Goal: Task Accomplishment & Management: Manage account settings

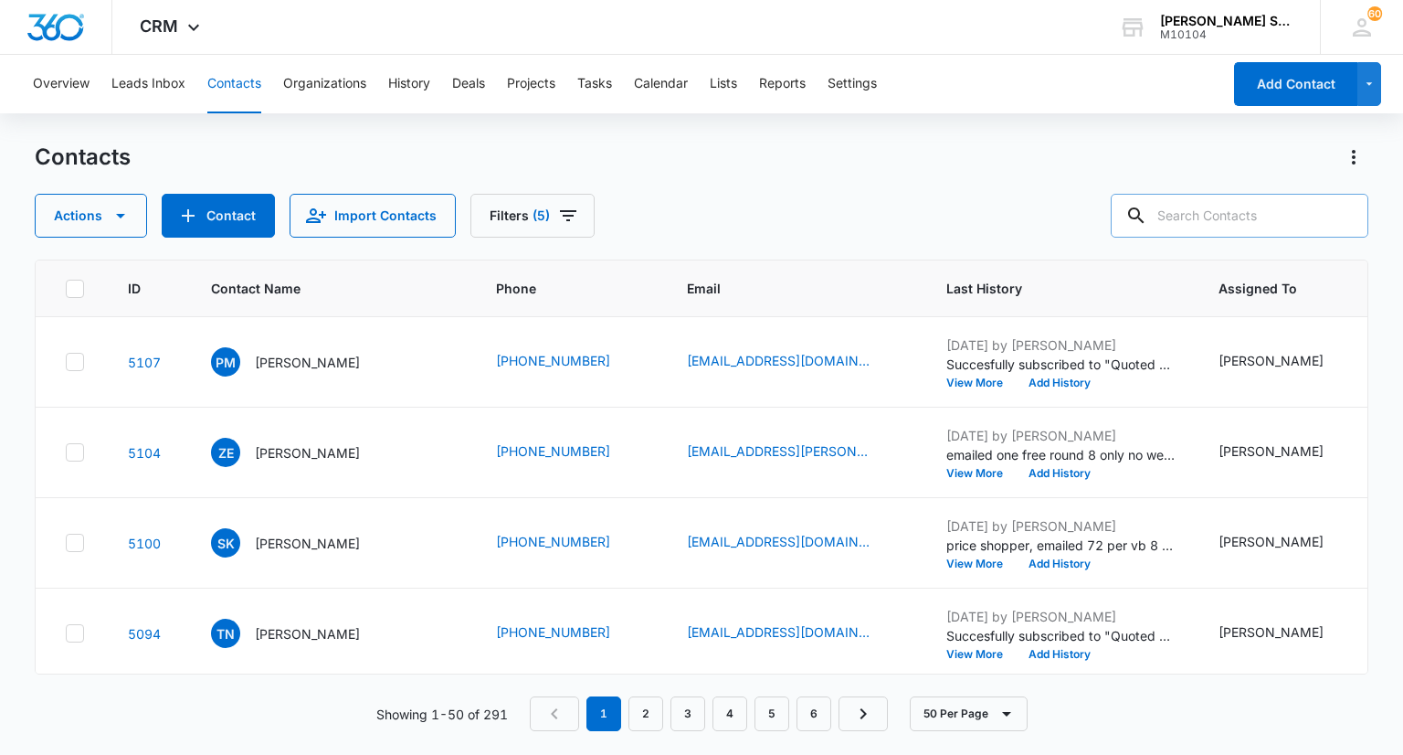
click at [1235, 216] on input "text" at bounding box center [1240, 216] width 258 height 44
paste input ""Jack Cinelli" <cinelli.jack@gmail.com>"
type input ""Jack Cinelli" <cinelli.jack@gmail.com>"
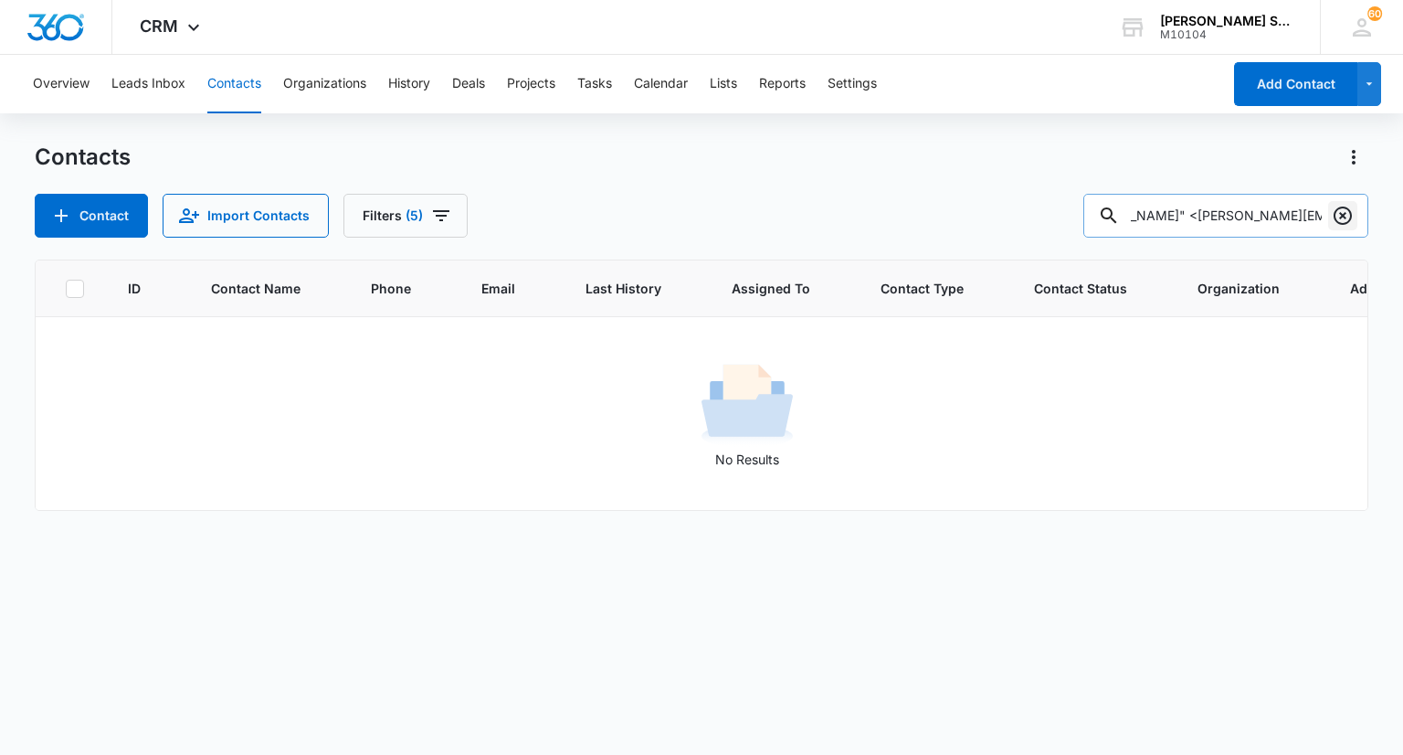
click at [1346, 221] on icon "Clear" at bounding box center [1343, 215] width 18 height 18
click at [1339, 216] on div at bounding box center [1342, 216] width 29 height 44
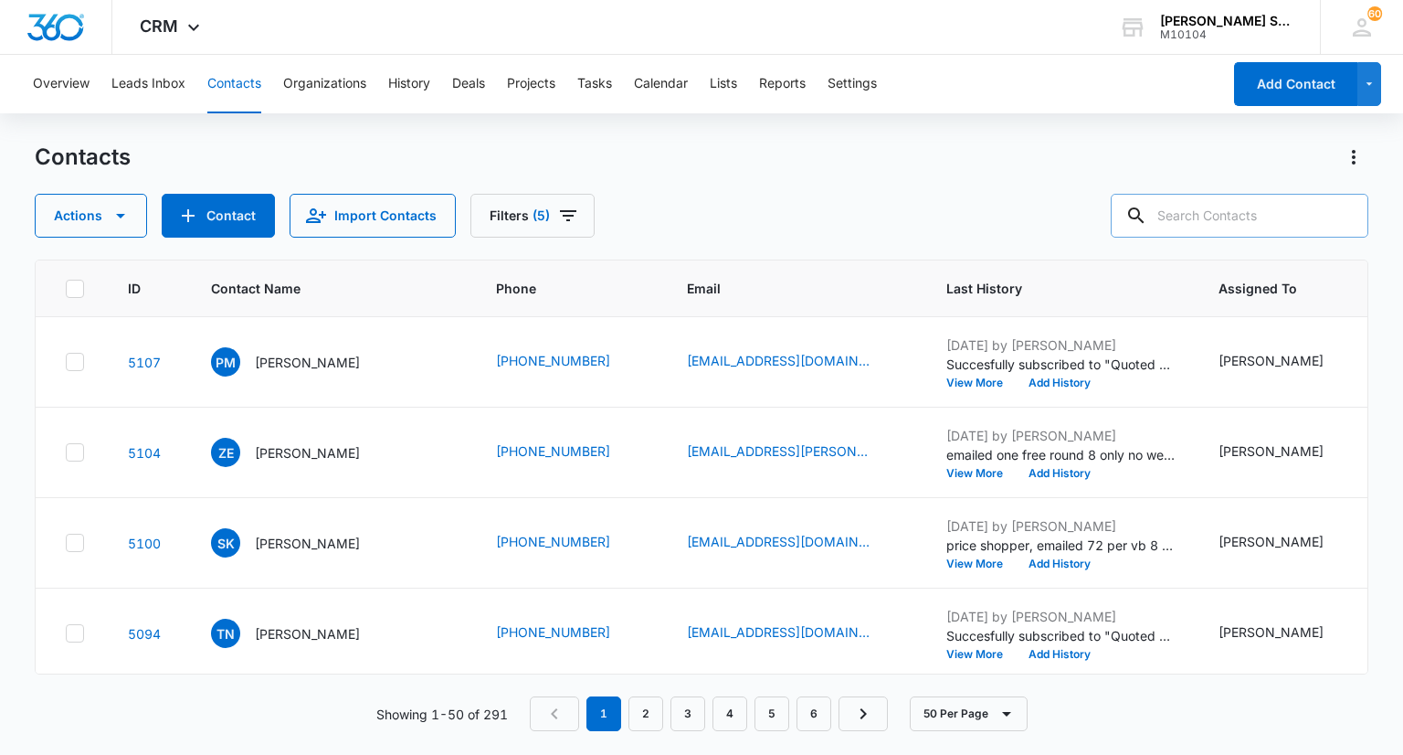
scroll to position [0, 0]
click at [1228, 209] on input "text" at bounding box center [1240, 216] width 258 height 44
type input "jack"
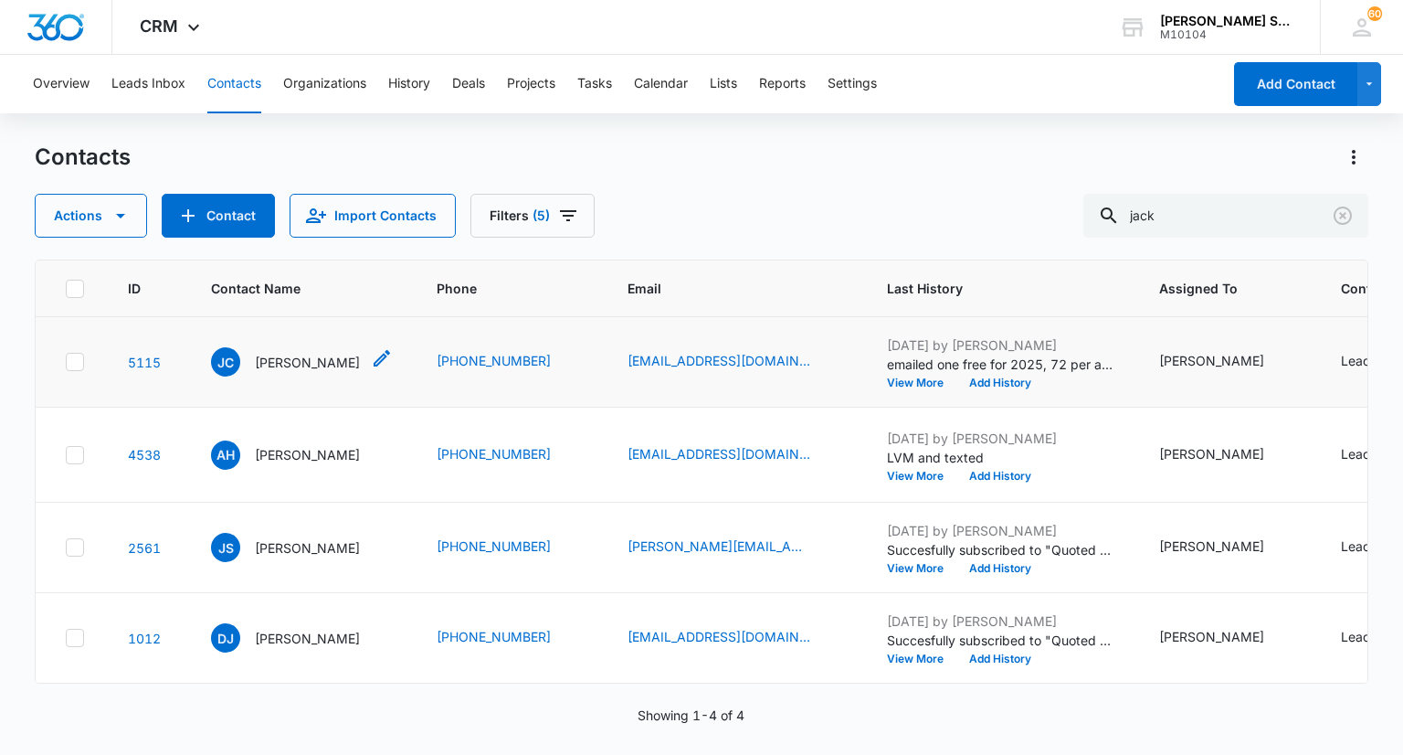
click at [292, 372] on p "[PERSON_NAME]" at bounding box center [307, 362] width 105 height 19
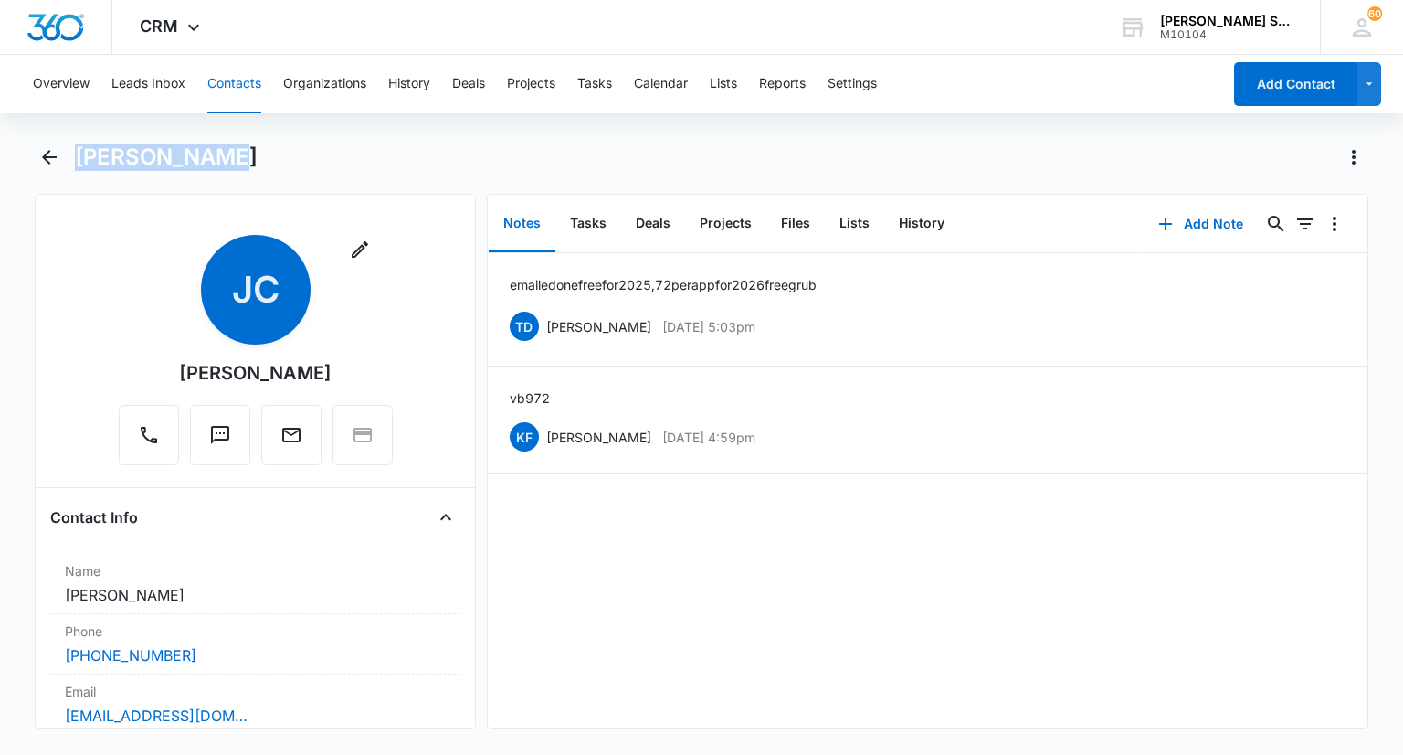
drag, startPoint x: 200, startPoint y: 151, endPoint x: 80, endPoint y: 153, distance: 119.7
click at [80, 153] on div "[PERSON_NAME]" at bounding box center [721, 157] width 1293 height 29
copy h1 "[PERSON_NAME]"
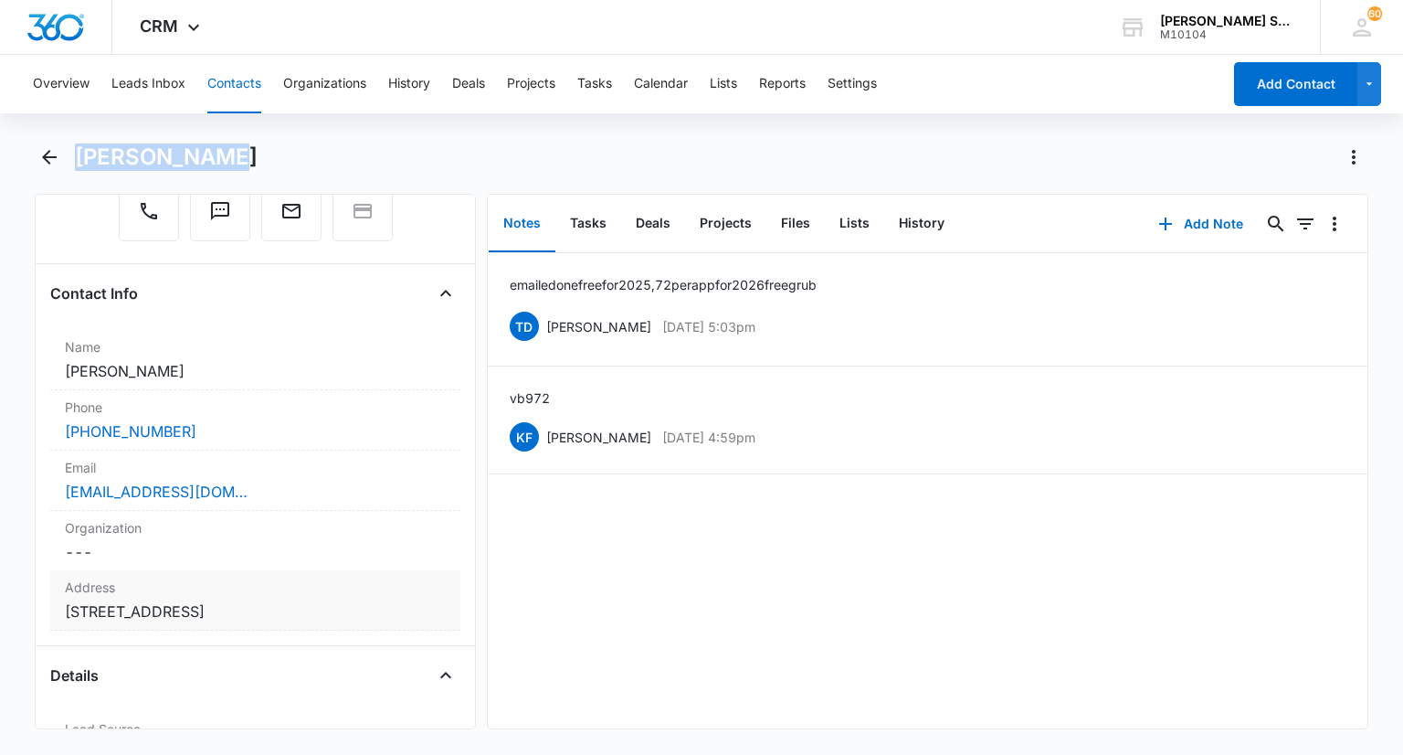
scroll to position [365, 0]
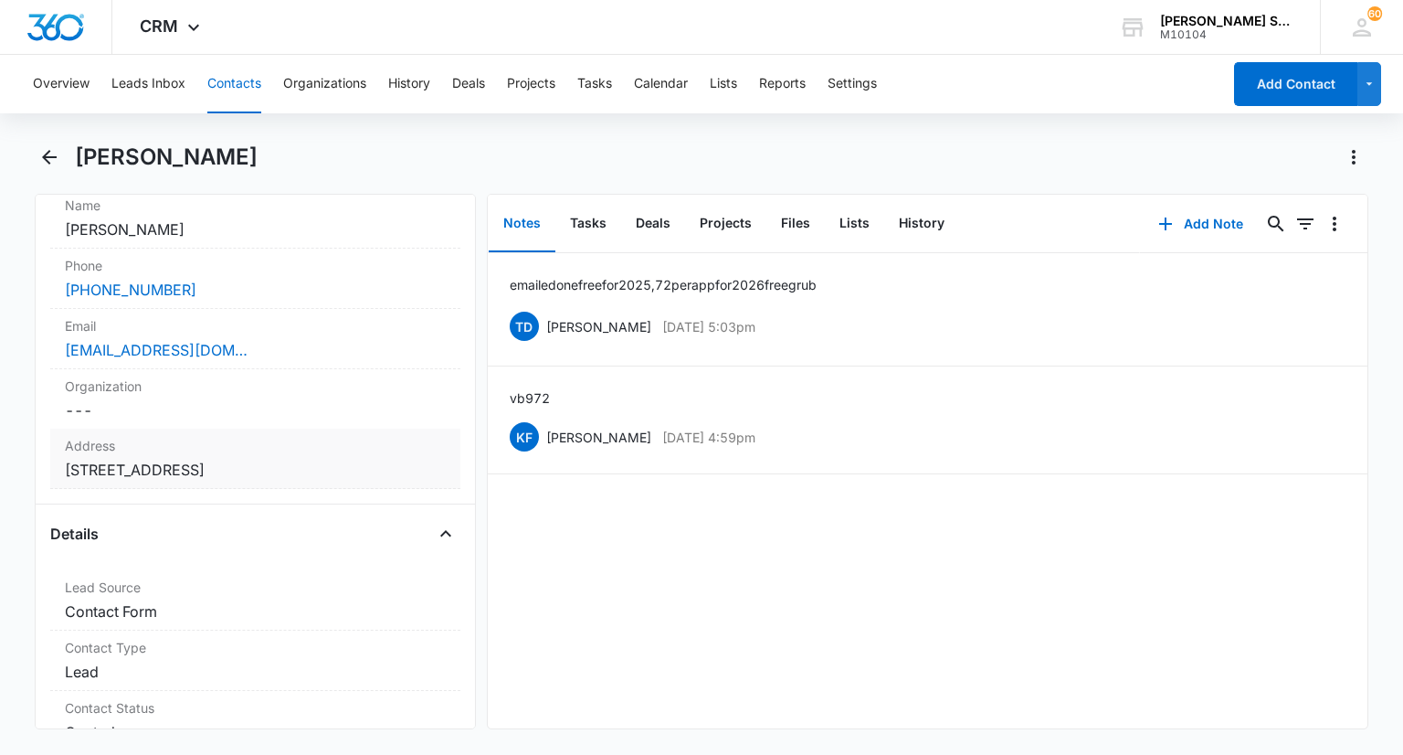
click at [296, 439] on label "Address" at bounding box center [255, 445] width 380 height 19
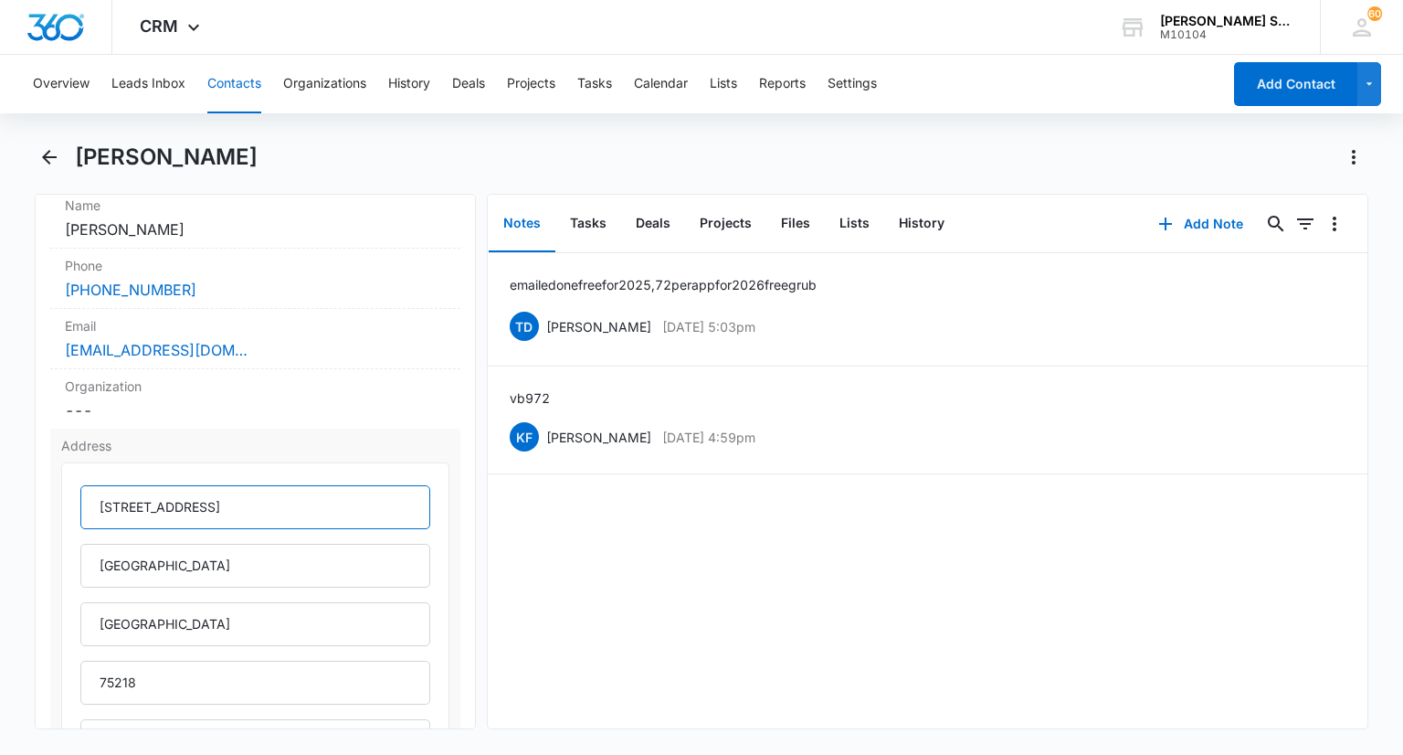
drag, startPoint x: 245, startPoint y: 505, endPoint x: 91, endPoint y: 505, distance: 153.5
click at [80, 508] on input "8815 Forest Hills Blvd" at bounding box center [254, 507] width 349 height 44
click at [229, 280] on div "[PHONE_NUMBER]" at bounding box center [255, 290] width 380 height 22
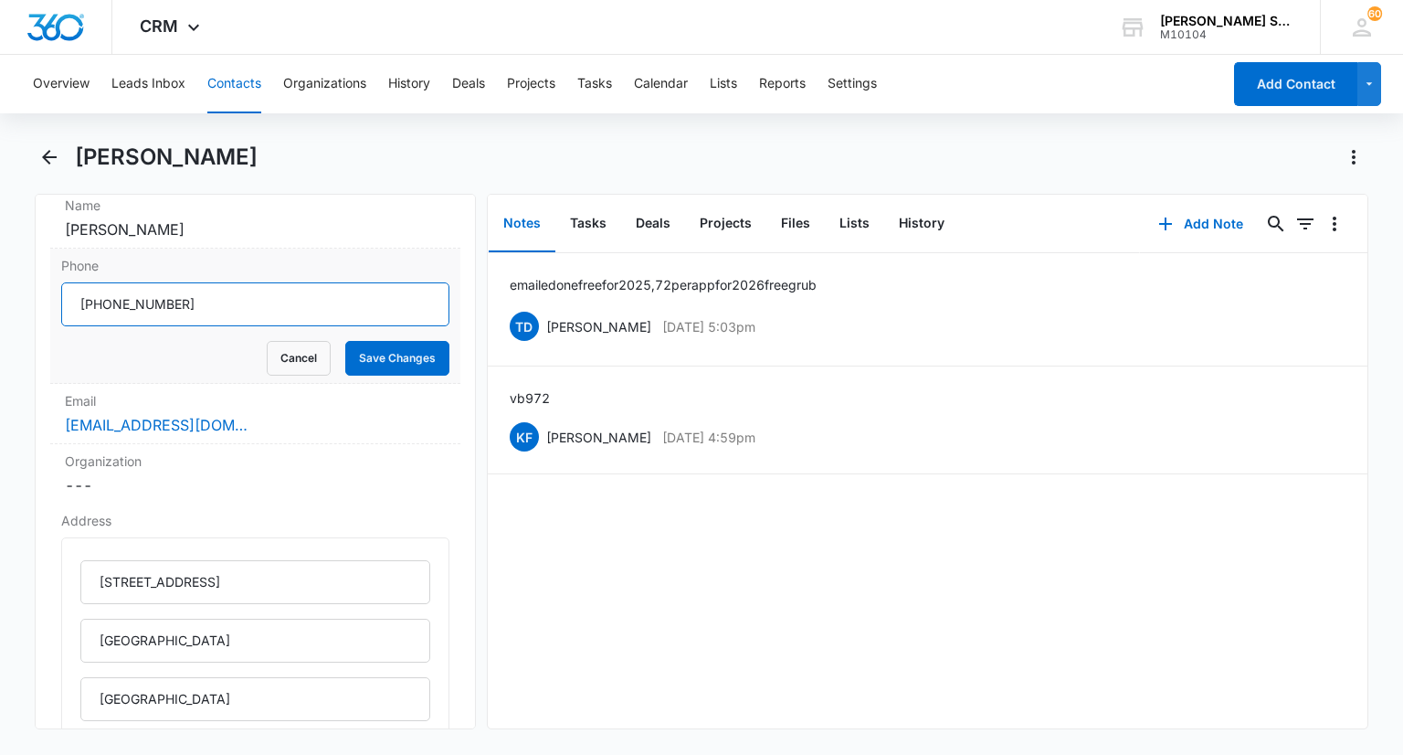
drag, startPoint x: 121, startPoint y: 305, endPoint x: 74, endPoint y: 303, distance: 47.5
click at [74, 303] on input "Phone" at bounding box center [254, 304] width 387 height 44
click at [272, 355] on button "Cancel" at bounding box center [299, 358] width 64 height 35
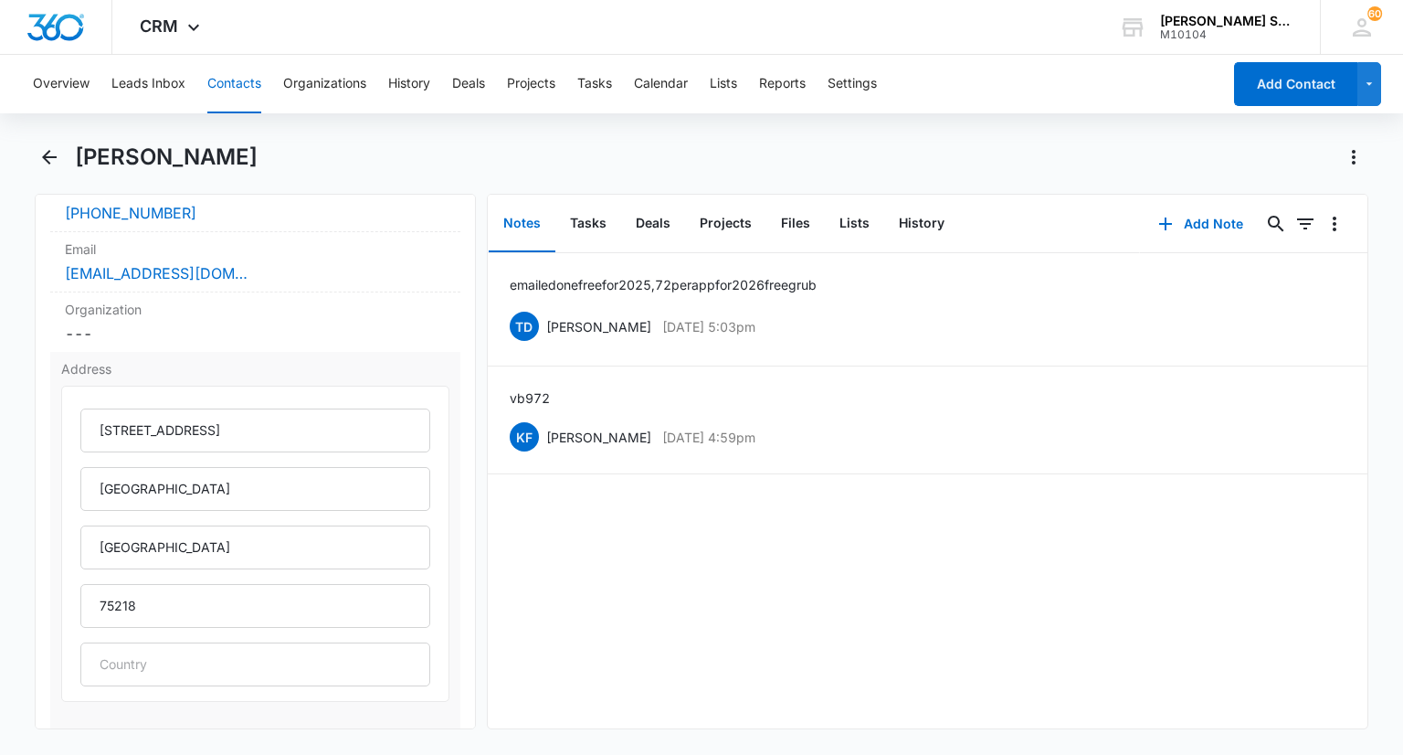
scroll to position [548, 0]
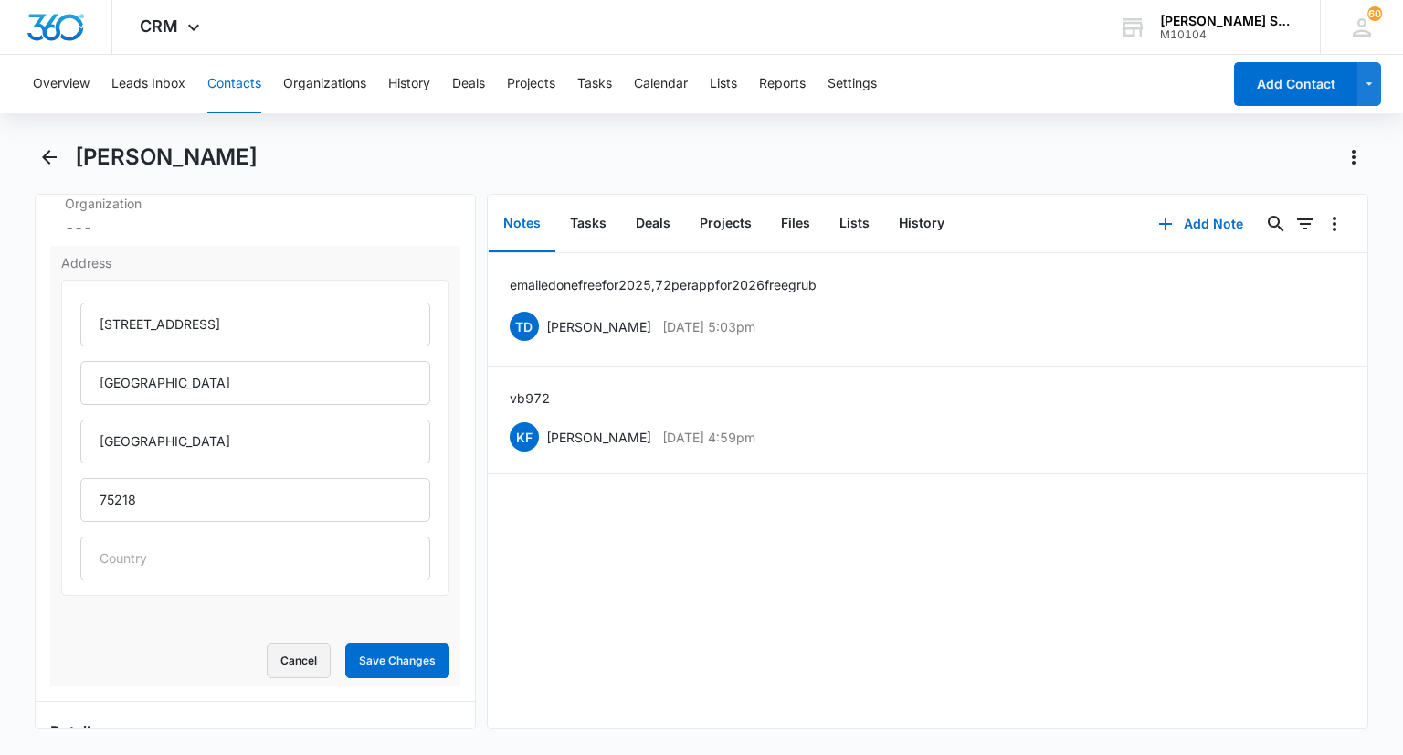
click at [289, 648] on button "Cancel" at bounding box center [299, 660] width 64 height 35
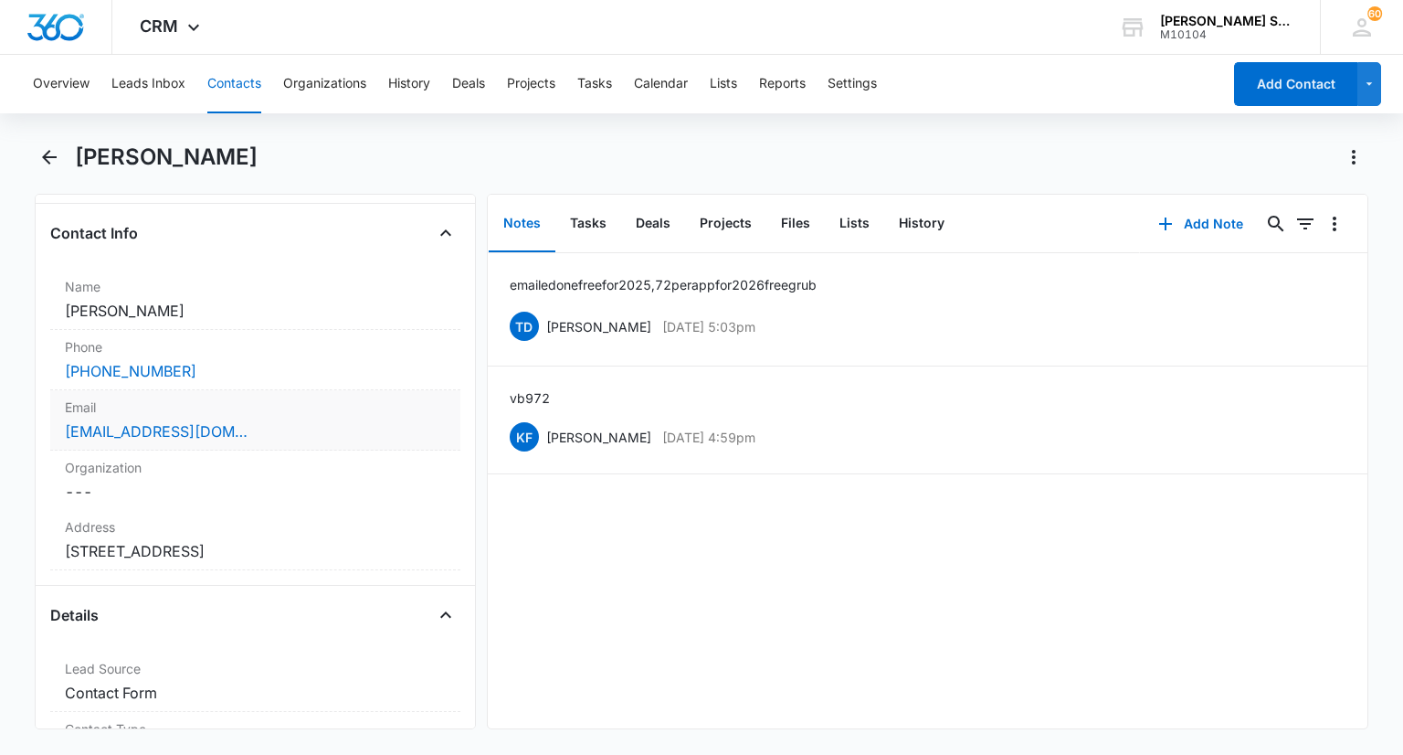
scroll to position [274, 0]
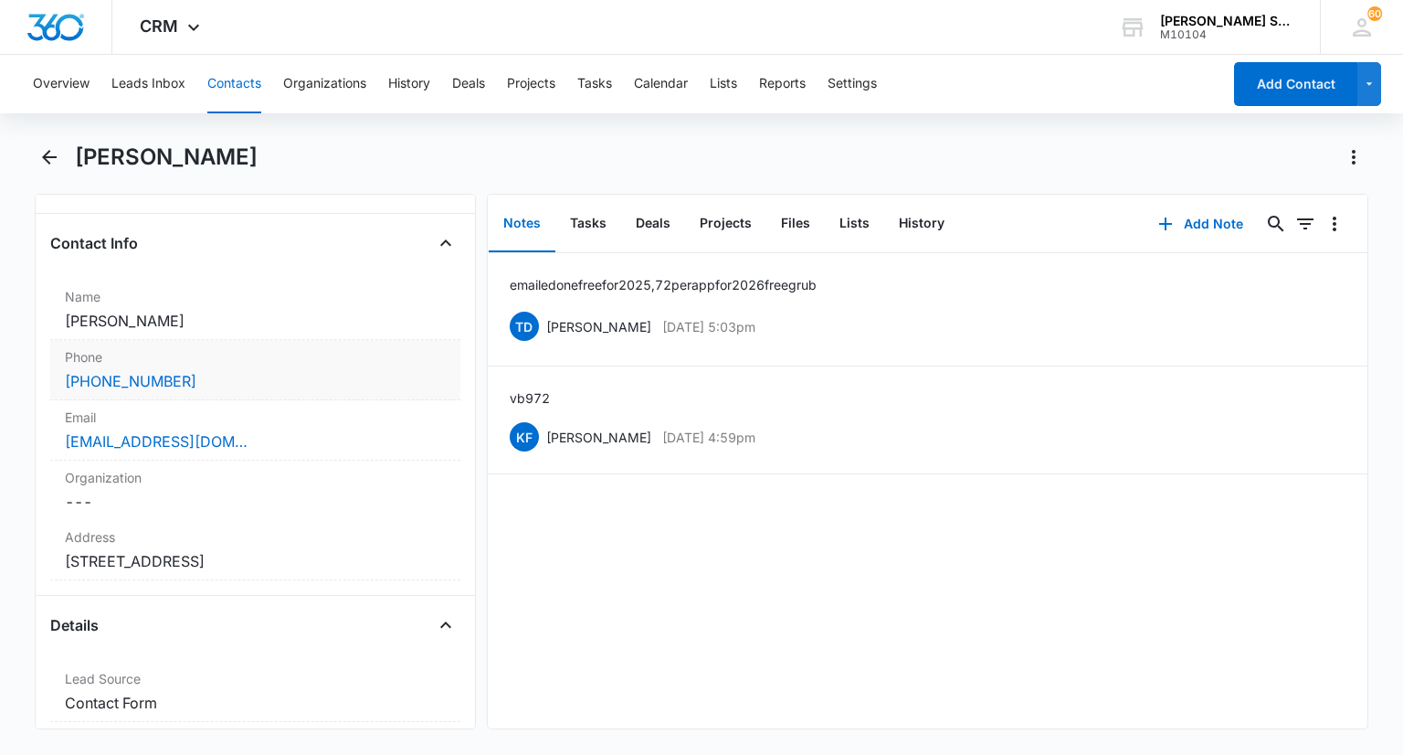
click at [236, 375] on div "[PHONE_NUMBER]" at bounding box center [255, 381] width 380 height 22
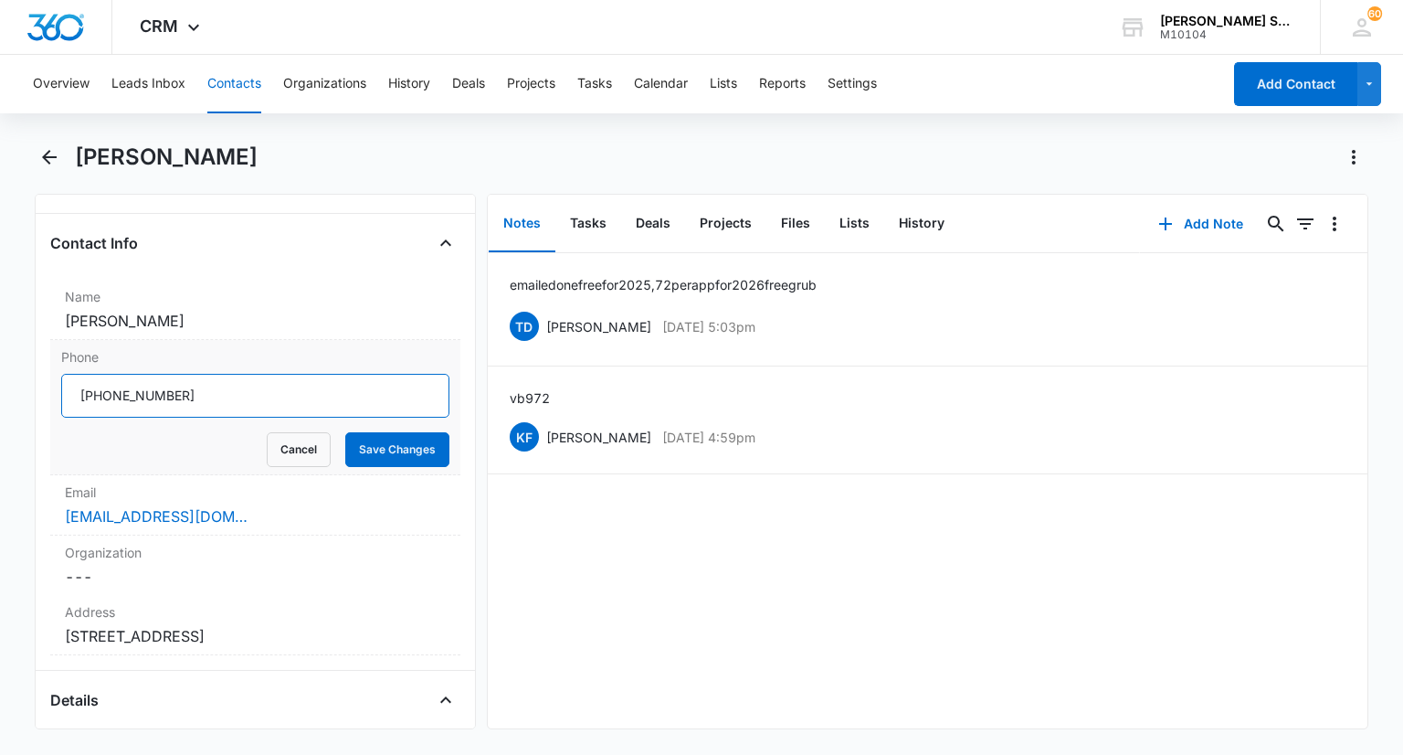
drag, startPoint x: 132, startPoint y: 399, endPoint x: 62, endPoint y: 400, distance: 70.3
click at [62, 400] on input "Phone" at bounding box center [254, 396] width 387 height 44
drag, startPoint x: 123, startPoint y: 417, endPoint x: 216, endPoint y: 439, distance: 94.8
click at [216, 439] on div "Cancel Save Changes" at bounding box center [254, 449] width 387 height 35
drag, startPoint x: 168, startPoint y: 399, endPoint x: 63, endPoint y: 399, distance: 105.0
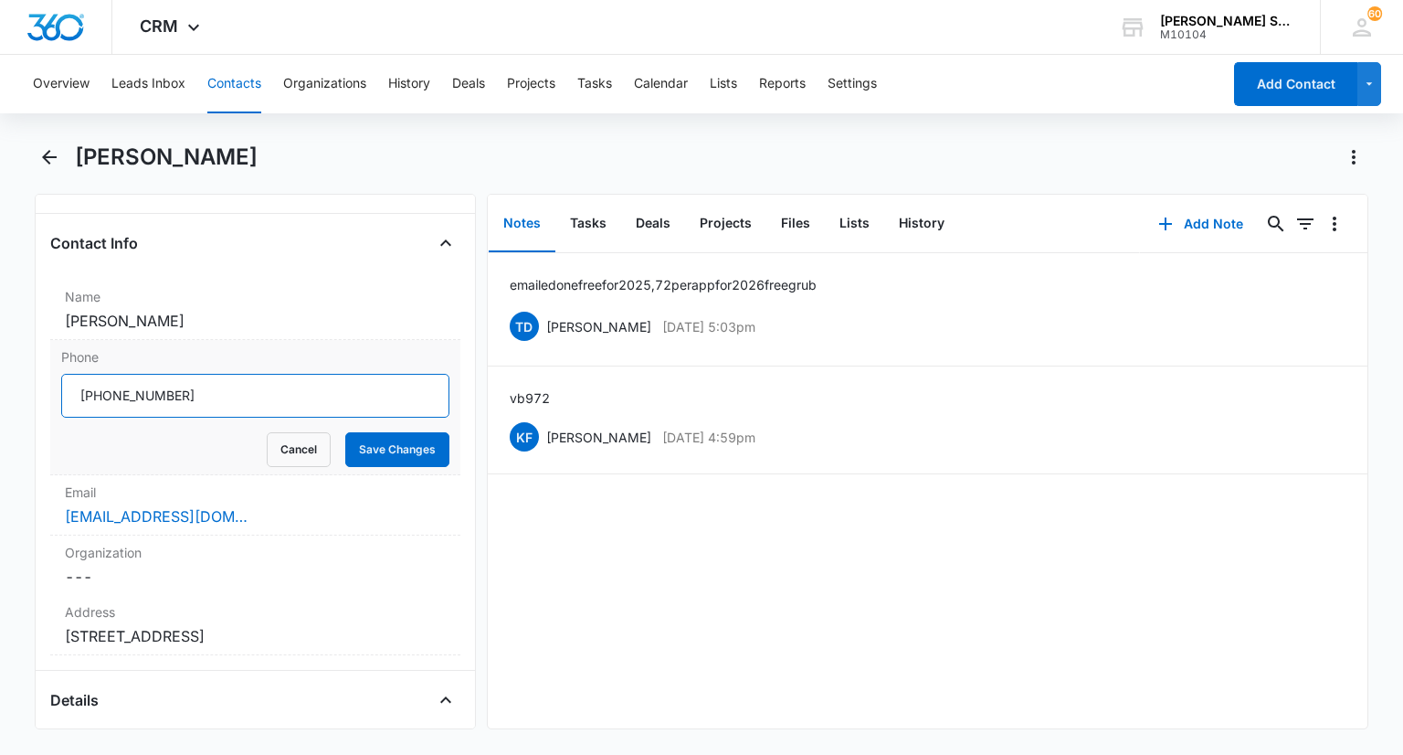
click at [63, 399] on input "Phone" at bounding box center [254, 396] width 387 height 44
click at [292, 454] on button "Cancel" at bounding box center [299, 449] width 64 height 35
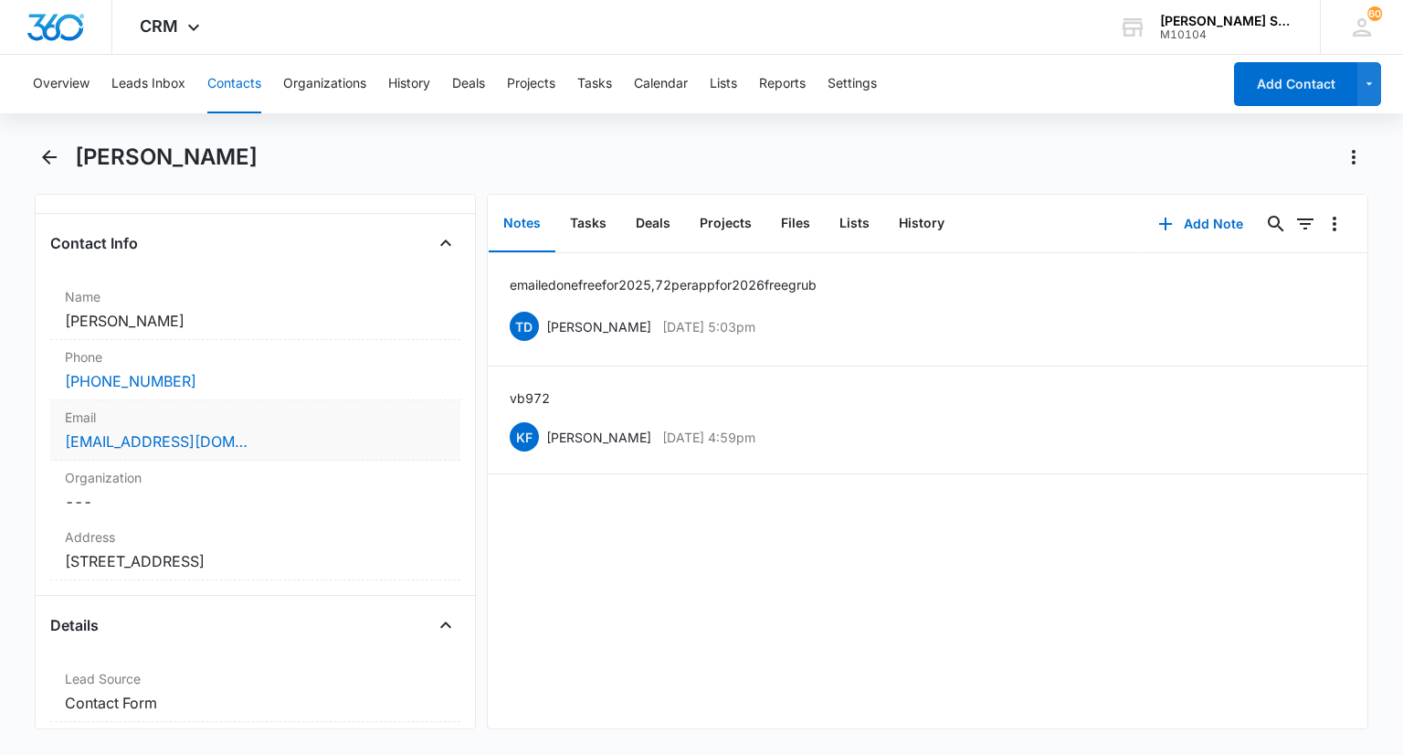
click at [274, 432] on div "[EMAIL_ADDRESS][DOMAIN_NAME]" at bounding box center [255, 441] width 380 height 22
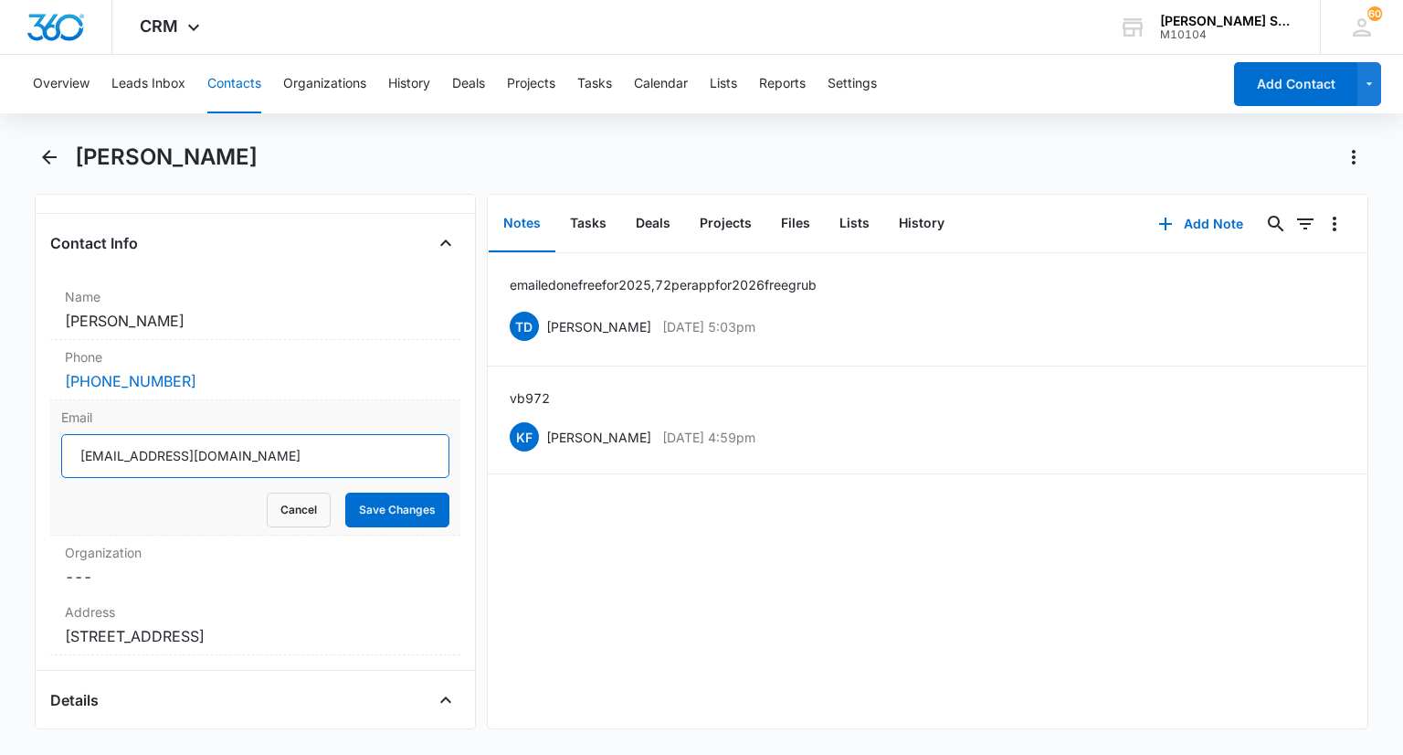
drag, startPoint x: 245, startPoint y: 454, endPoint x: 91, endPoint y: 455, distance: 153.5
click at [70, 456] on input "[EMAIL_ADDRESS][DOMAIN_NAME]" at bounding box center [254, 456] width 387 height 44
click at [275, 505] on button "Cancel" at bounding box center [299, 509] width 64 height 35
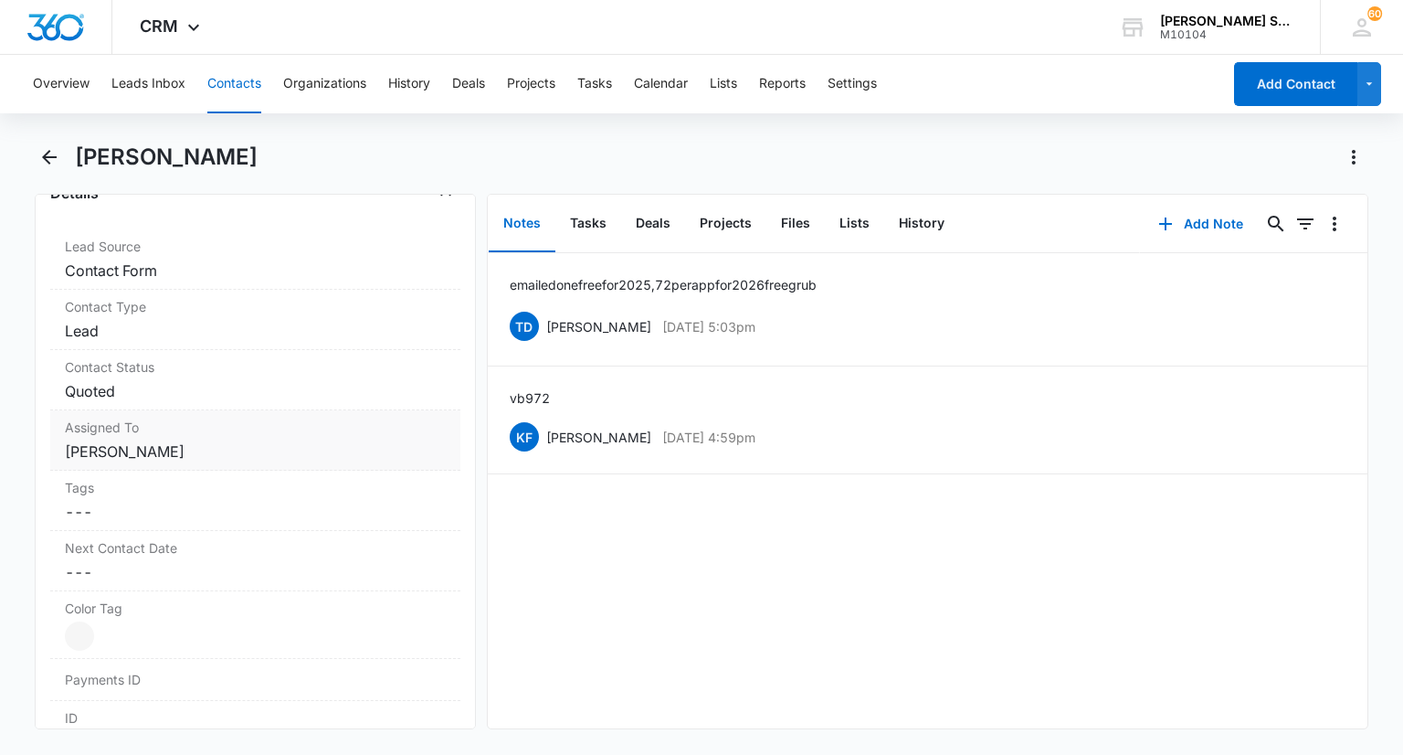
scroll to position [639, 0]
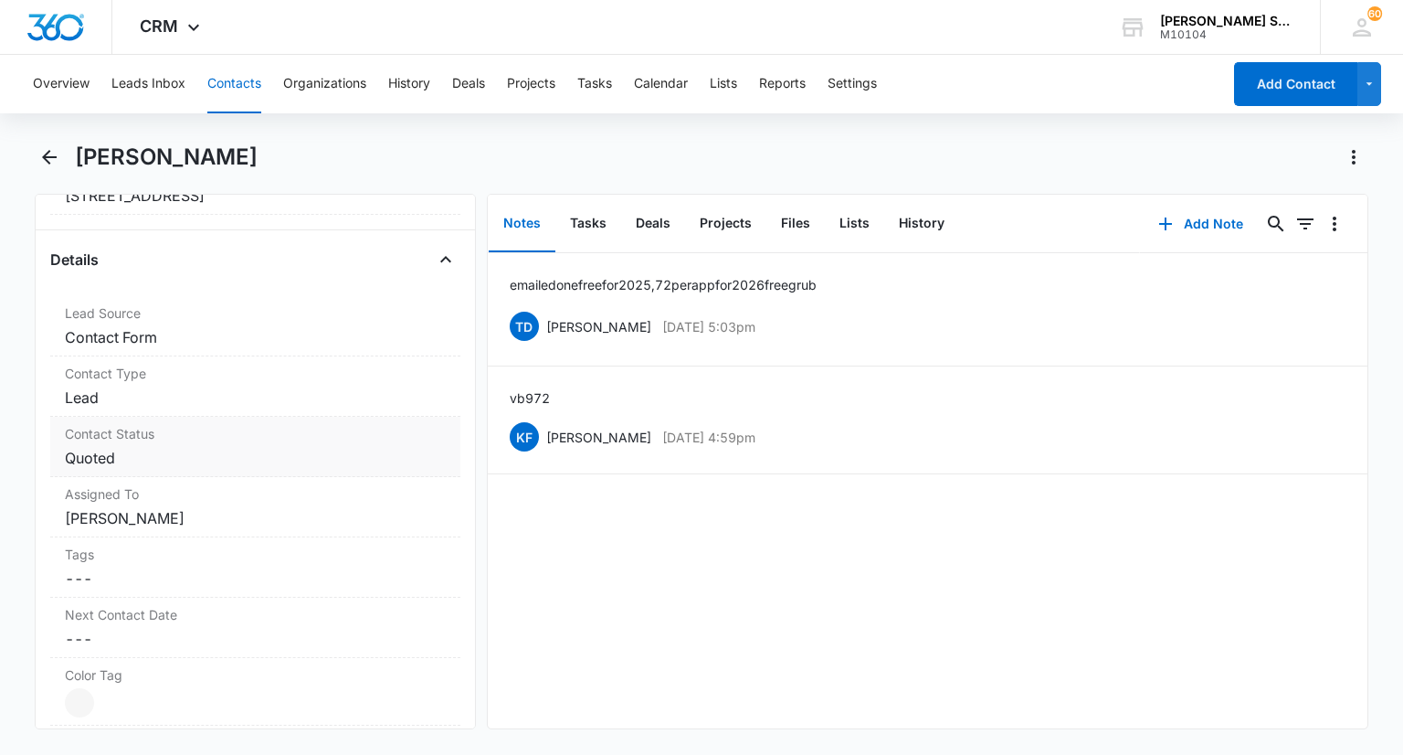
click at [121, 437] on label "Contact Status" at bounding box center [255, 433] width 380 height 19
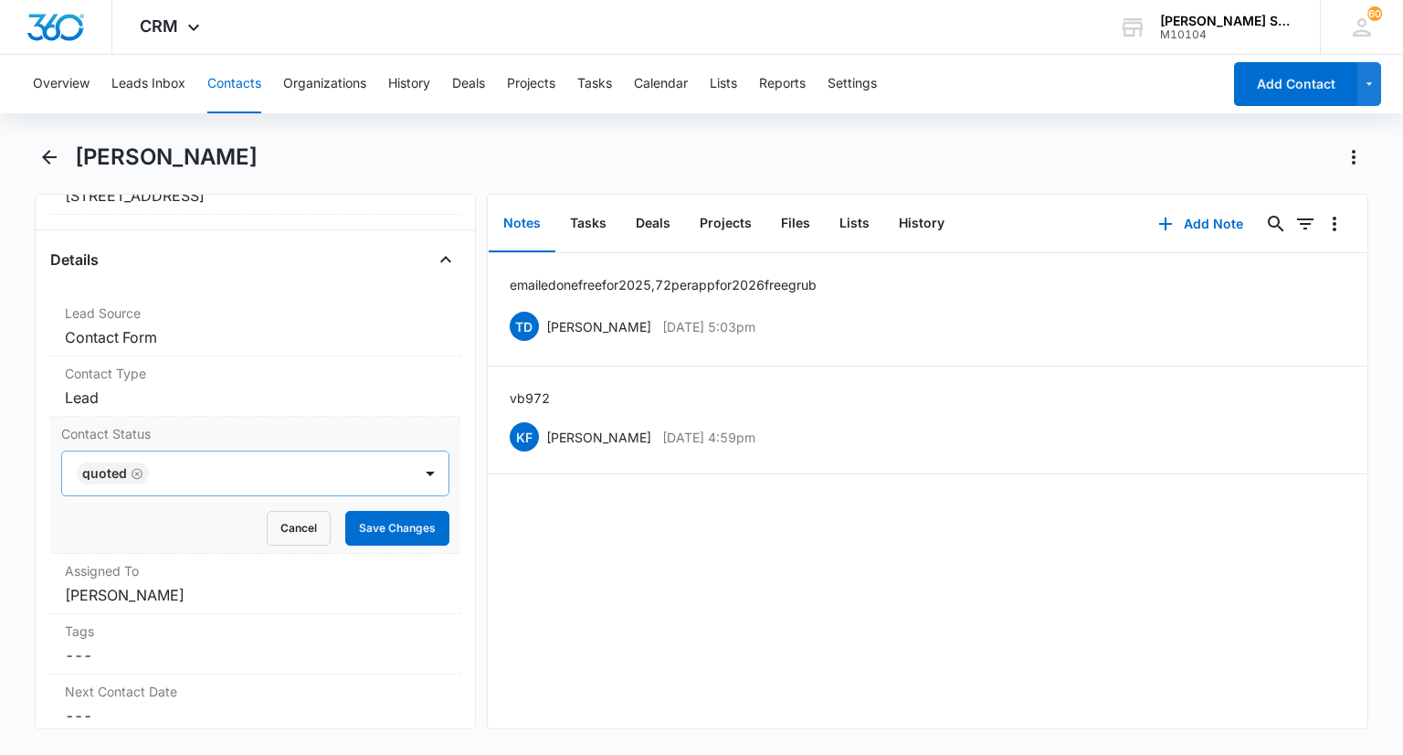
click at [140, 469] on icon "Remove Quoted" at bounding box center [137, 473] width 11 height 11
type input "sa"
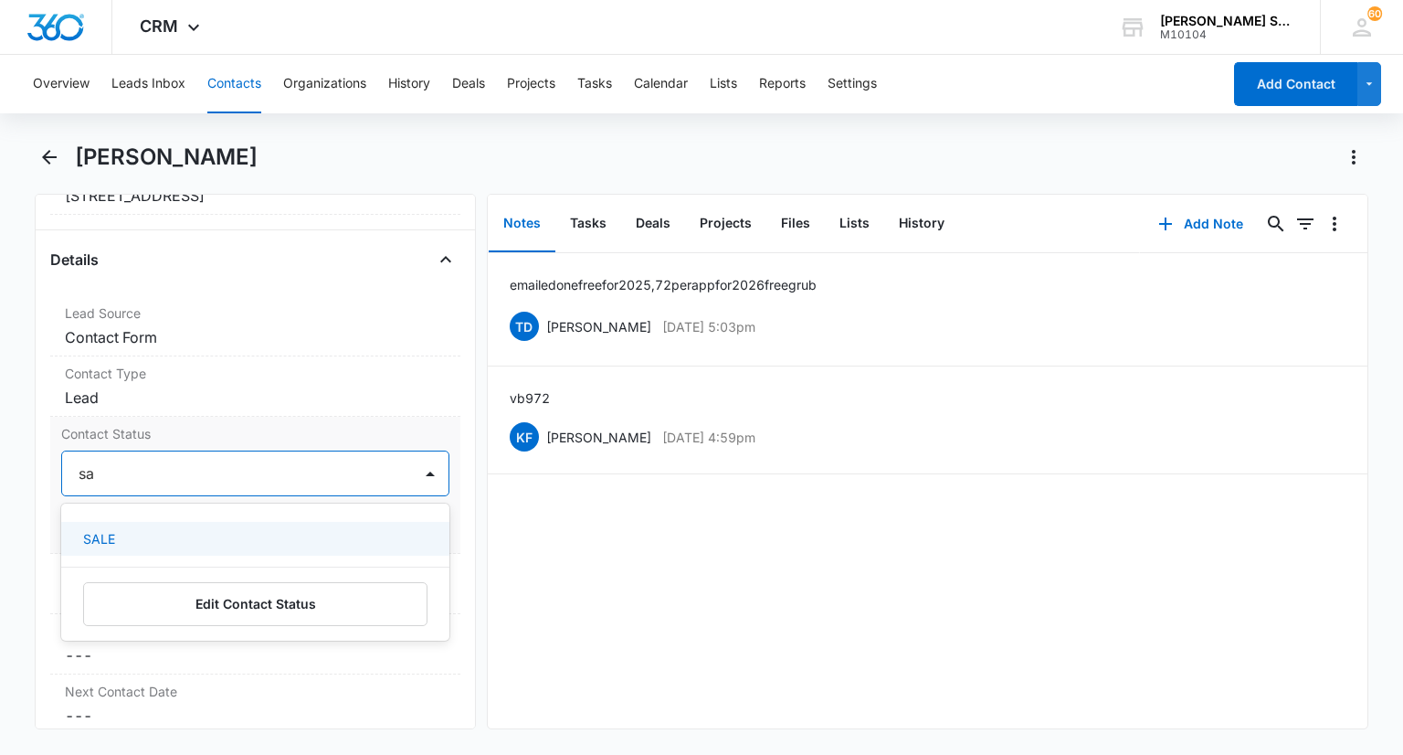
click at [127, 529] on div "SALE" at bounding box center [253, 538] width 340 height 19
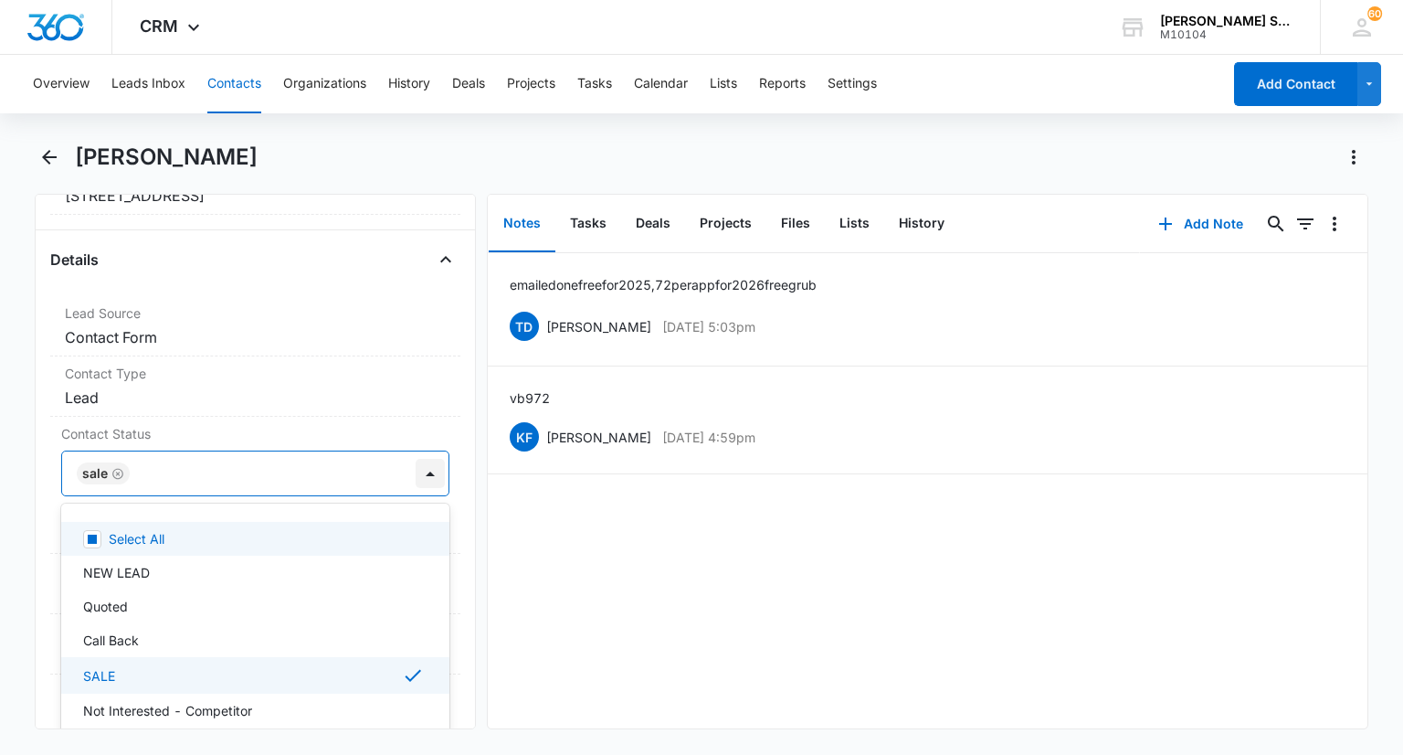
click at [416, 470] on div at bounding box center [430, 473] width 29 height 29
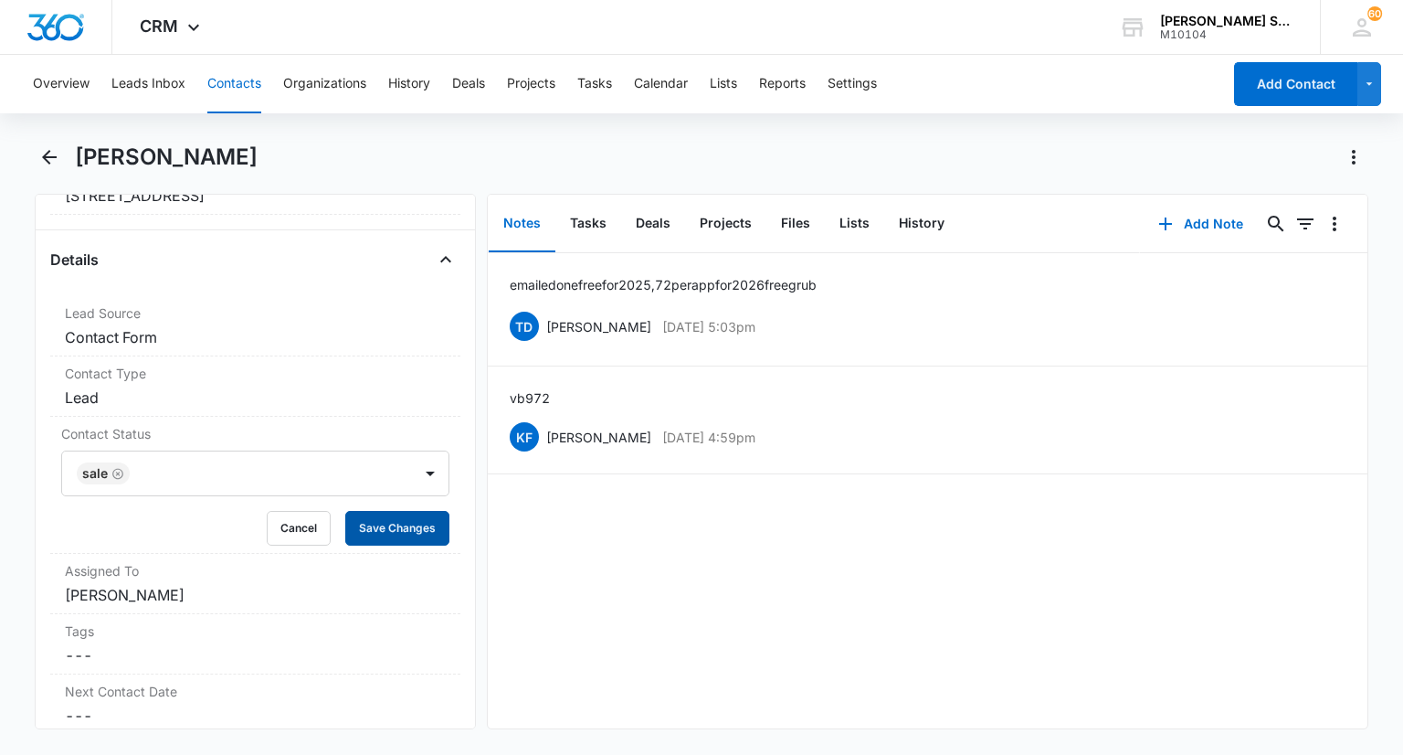
click at [345, 523] on button "Save Changes" at bounding box center [397, 528] width 104 height 35
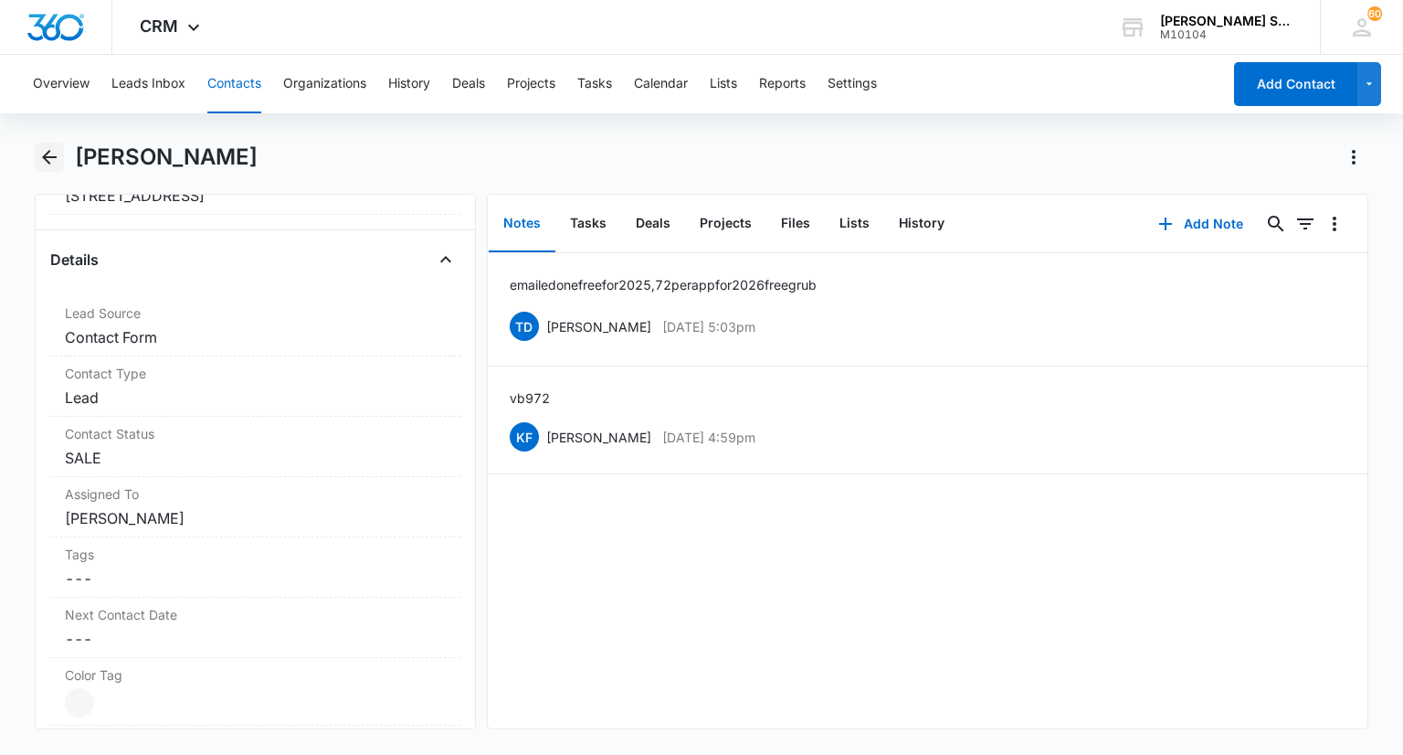
click at [48, 161] on icon "Back" at bounding box center [49, 157] width 22 height 22
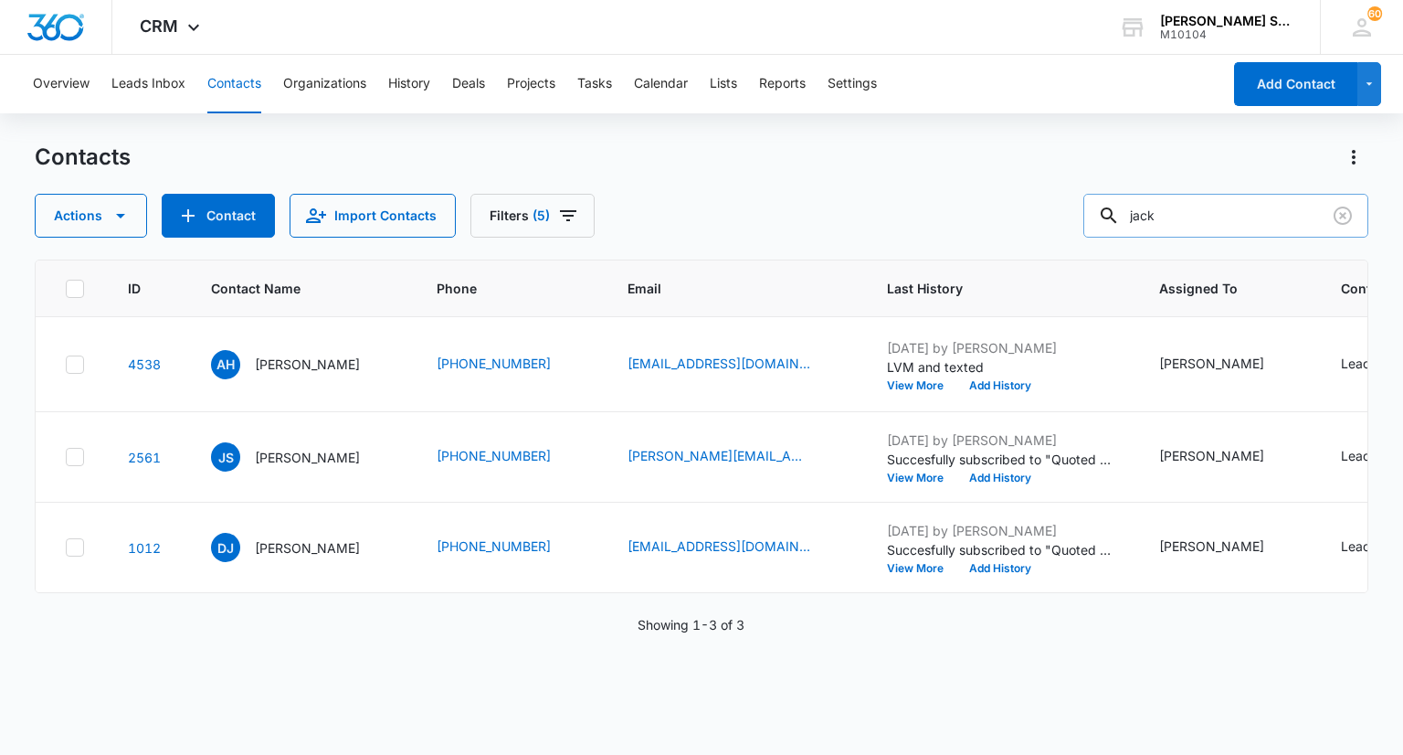
click at [1250, 211] on input "jack" at bounding box center [1225, 216] width 285 height 44
click at [1224, 231] on input "jack" at bounding box center [1225, 216] width 285 height 44
click at [1337, 218] on icon "Clear" at bounding box center [1343, 216] width 22 height 22
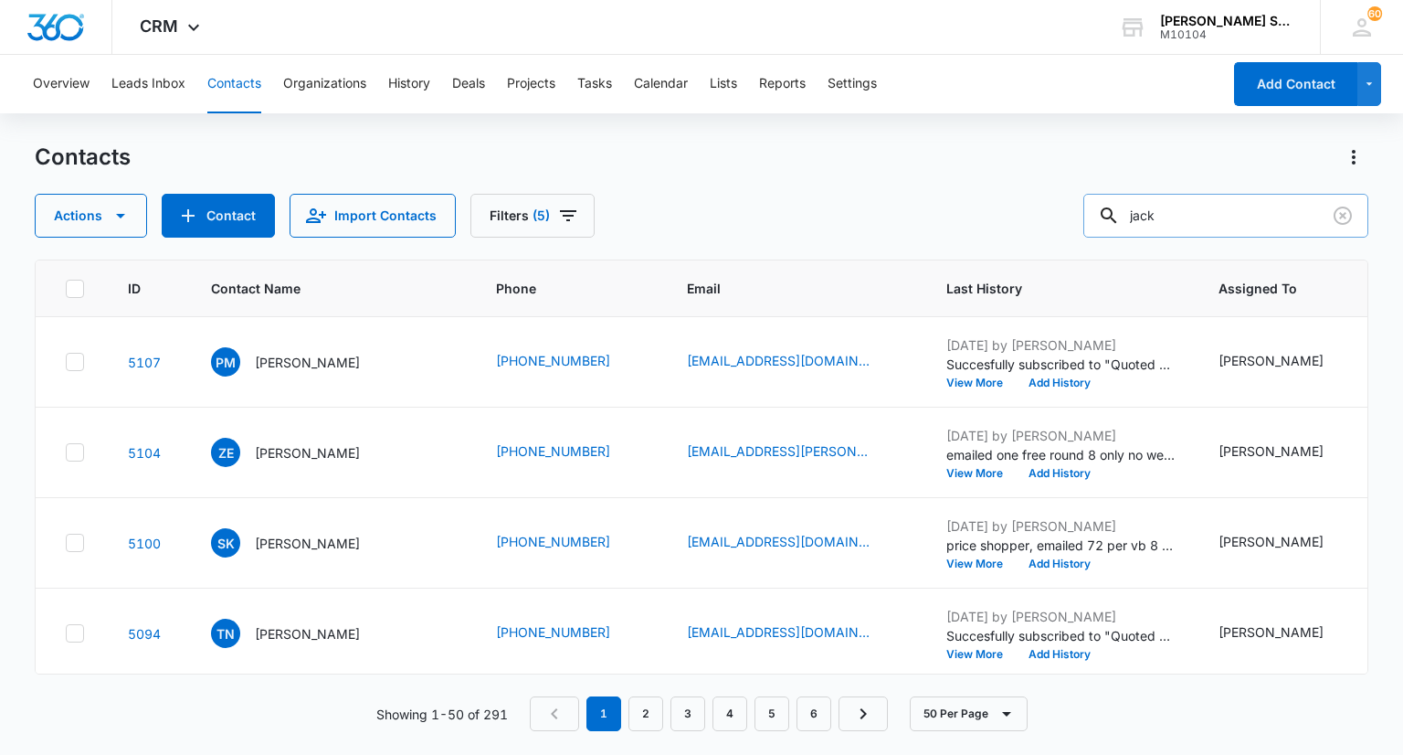
type input "jack"
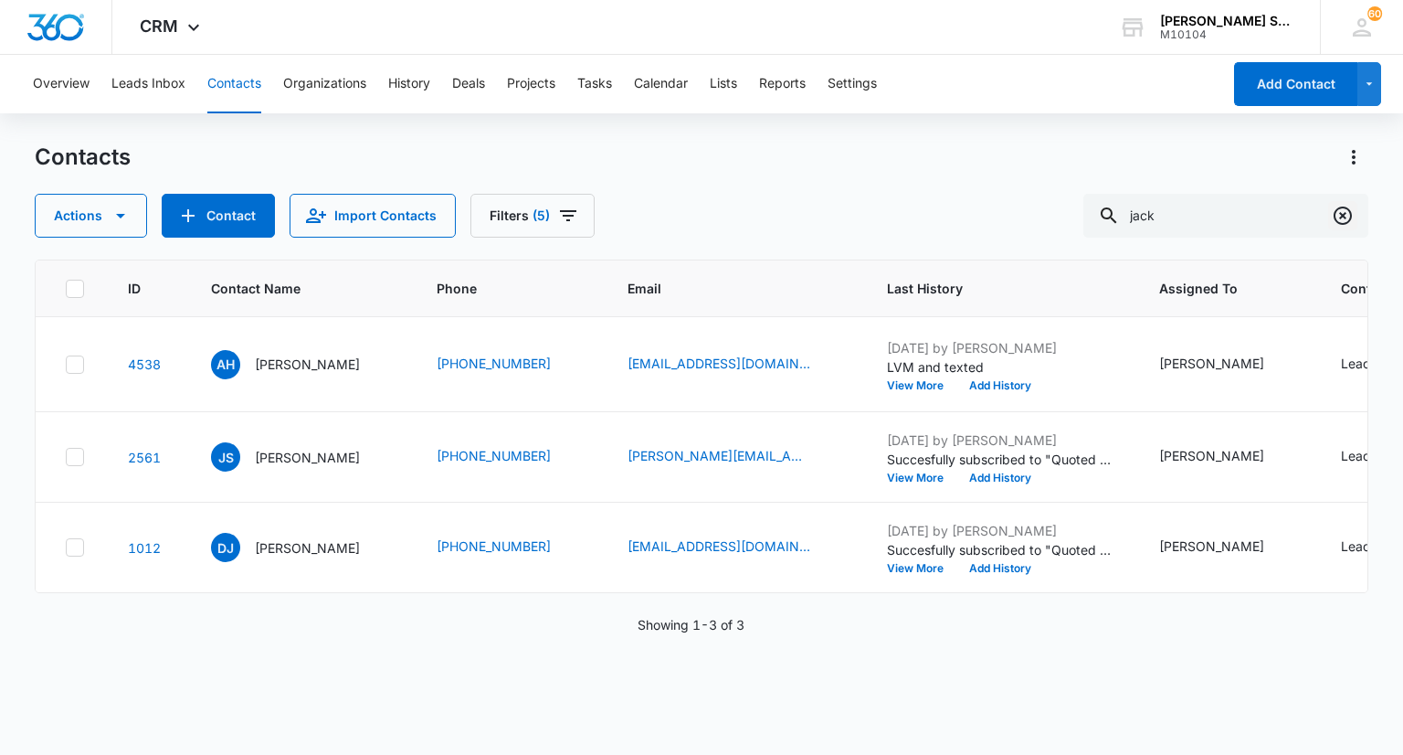
click at [1337, 214] on icon "Clear" at bounding box center [1343, 216] width 22 height 22
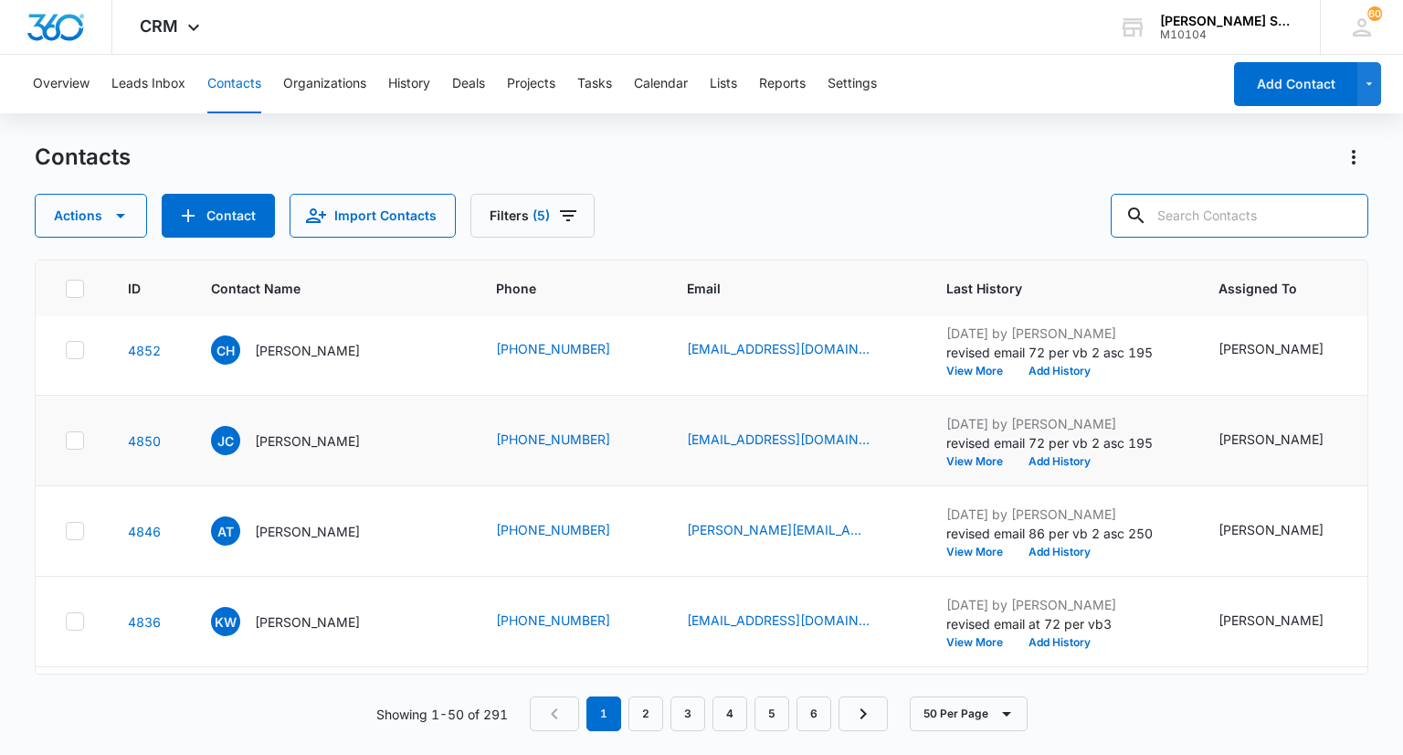
scroll to position [1188, 0]
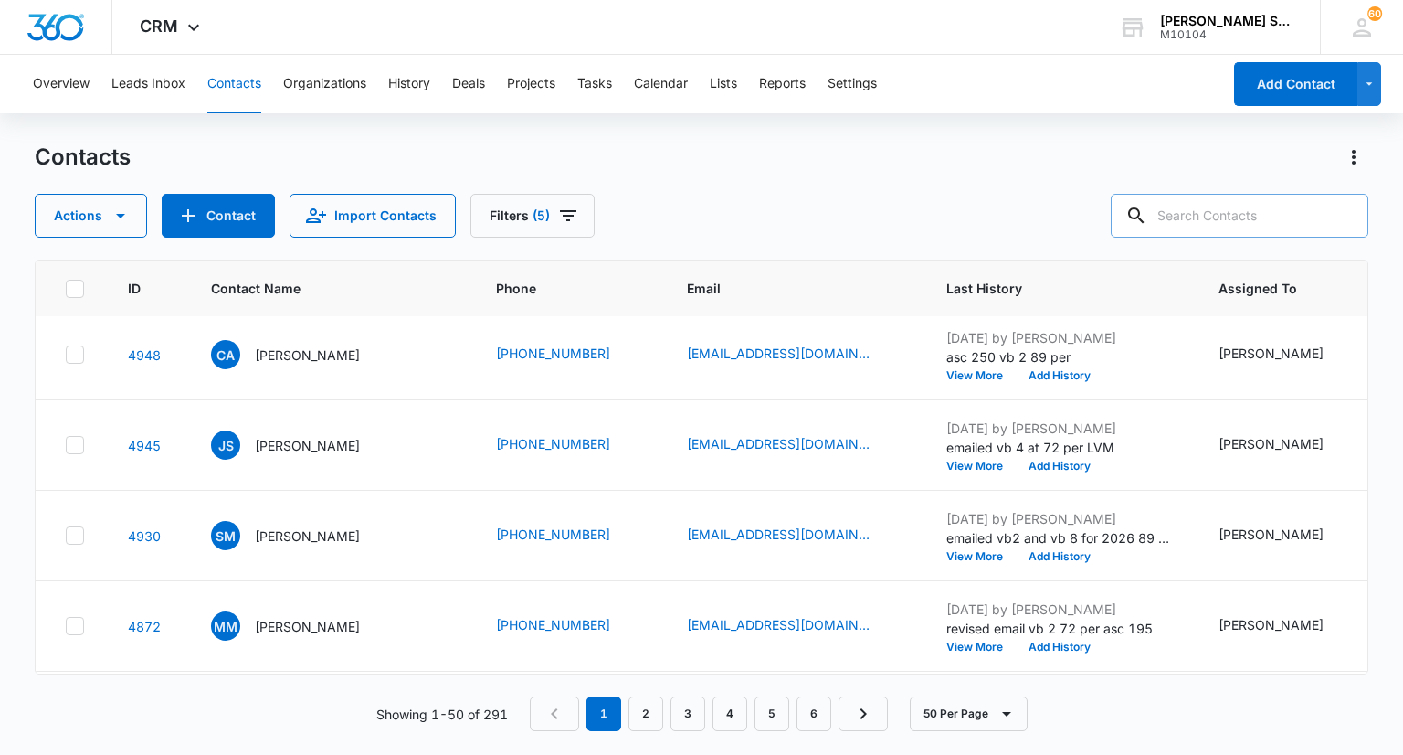
click at [1198, 210] on input "text" at bounding box center [1240, 216] width 258 height 44
type input "kyle"
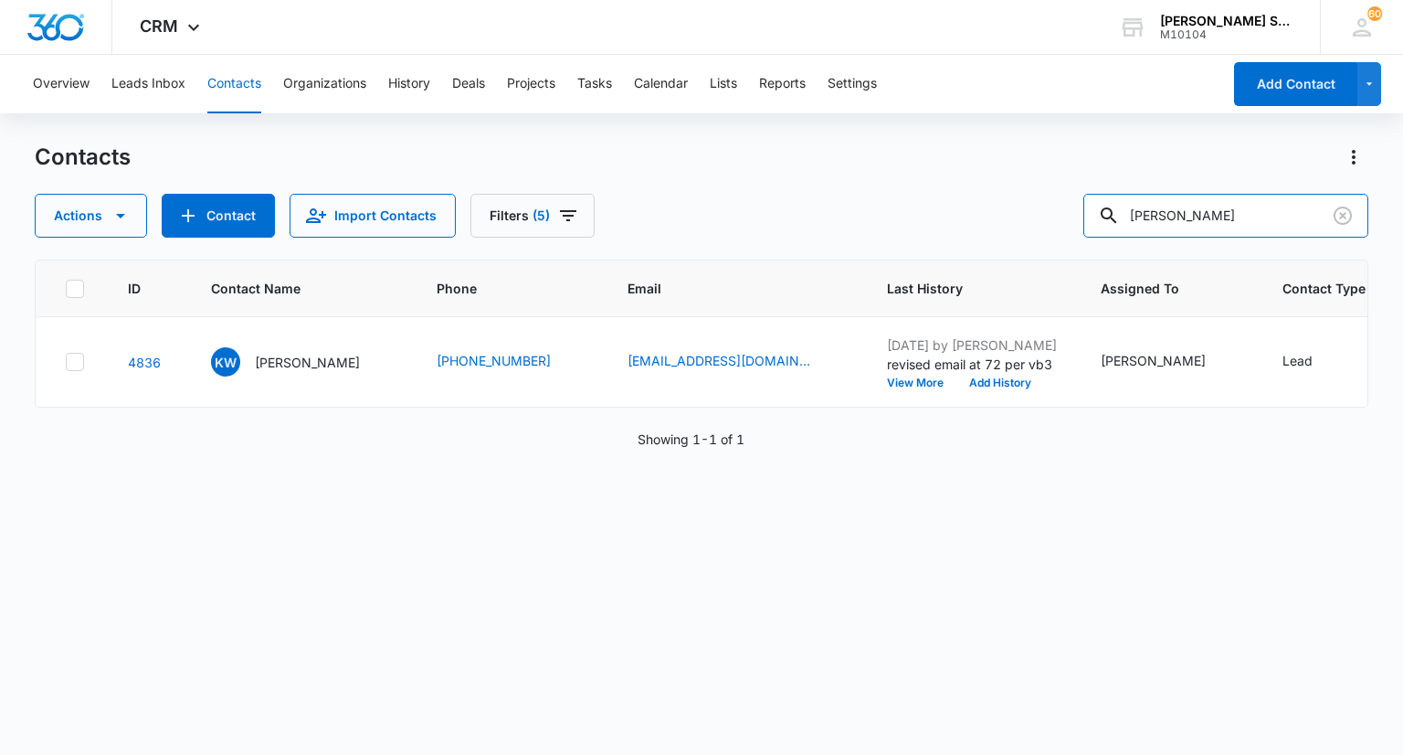
scroll to position [0, 0]
click at [324, 372] on p "[PERSON_NAME]" at bounding box center [307, 362] width 105 height 19
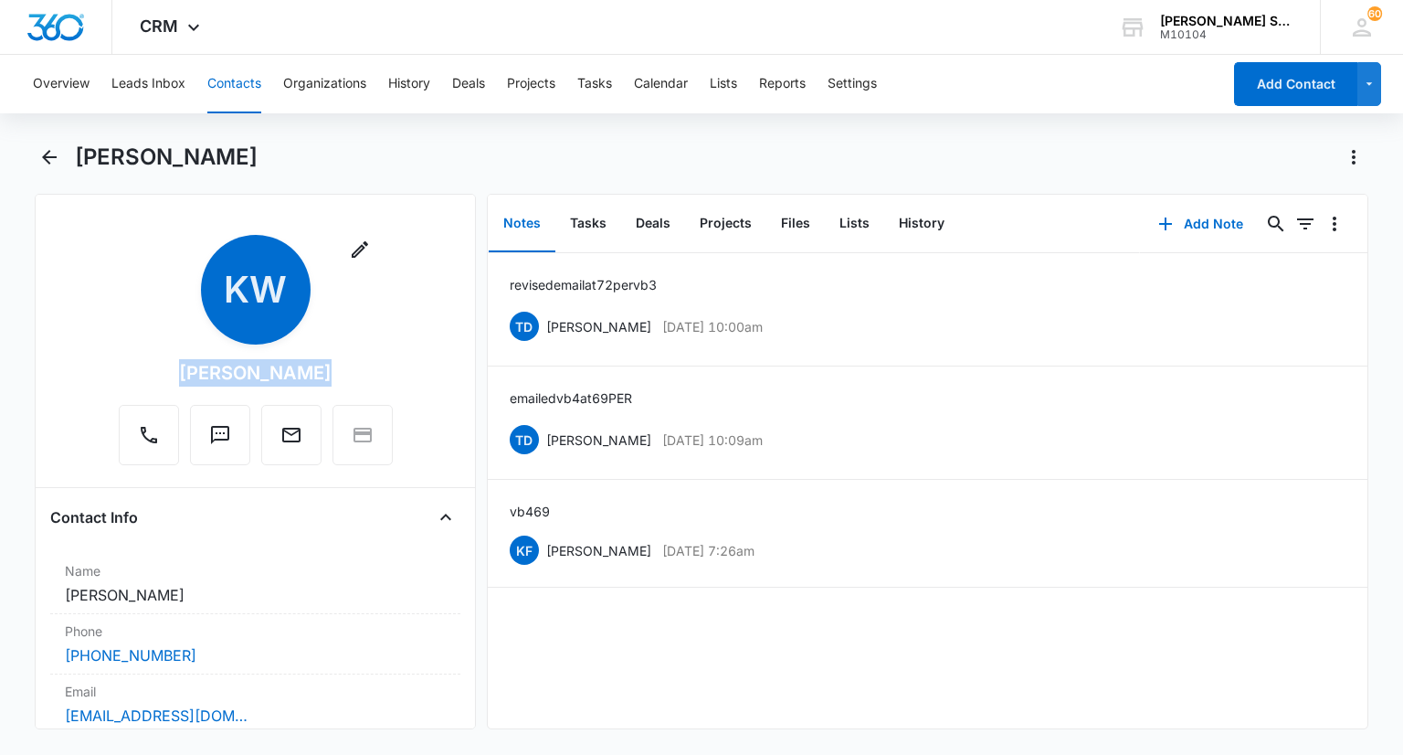
drag, startPoint x: 315, startPoint y: 370, endPoint x: 184, endPoint y: 360, distance: 131.9
click at [184, 361] on div "Remove KW Kyle Warnsley" at bounding box center [256, 350] width 274 height 230
copy div "[PERSON_NAME]"
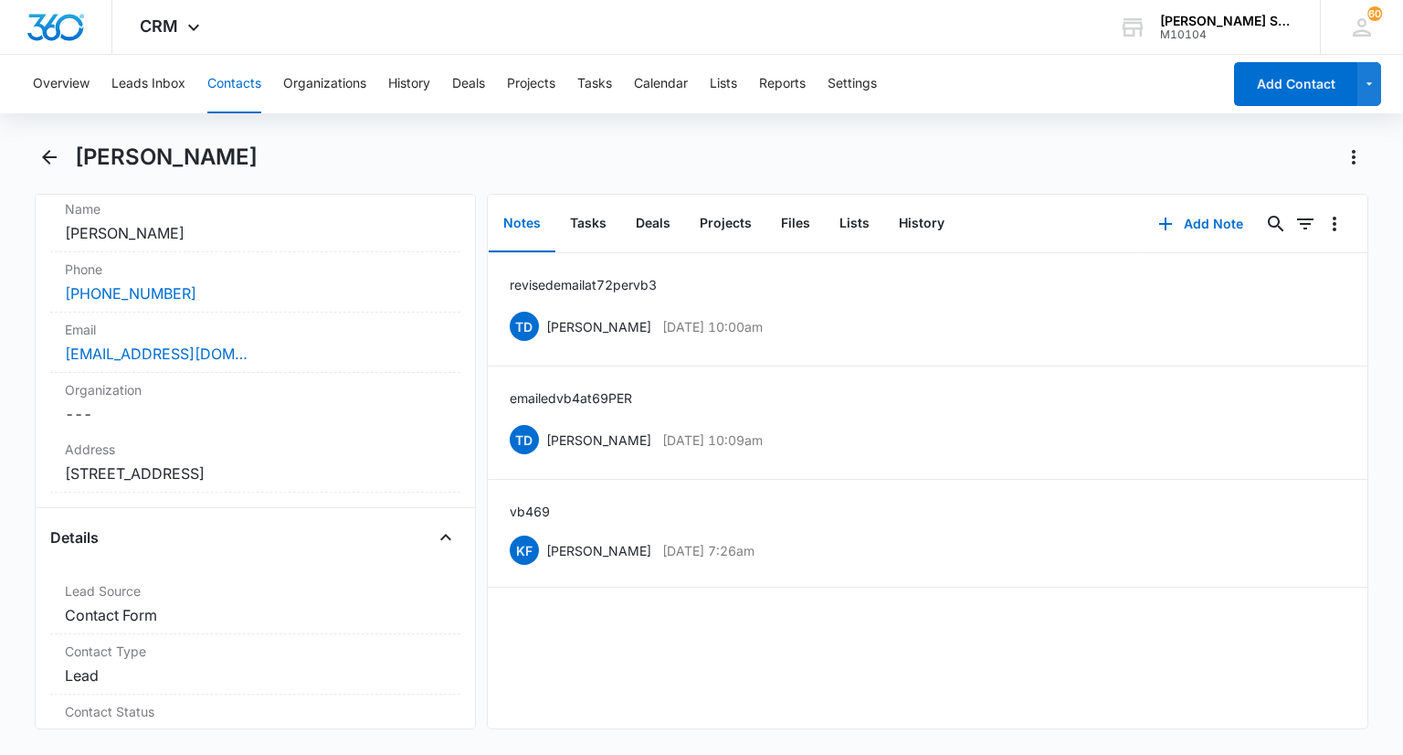
scroll to position [365, 0]
click at [281, 448] on label "Address" at bounding box center [255, 445] width 380 height 19
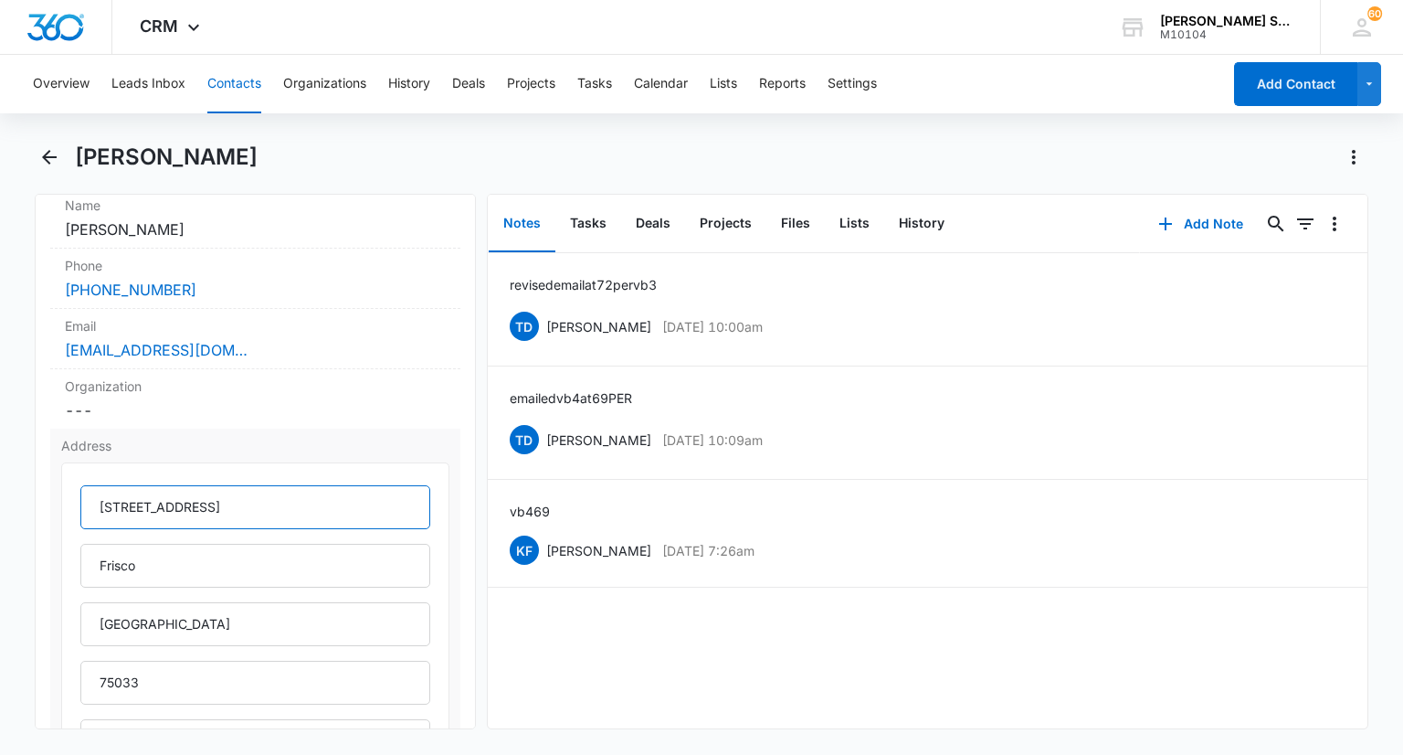
drag, startPoint x: 216, startPoint y: 499, endPoint x: 90, endPoint y: 502, distance: 127.0
click at [89, 502] on input "7190 Juniper Dr" at bounding box center [254, 507] width 349 height 44
click at [259, 286] on div "[PHONE_NUMBER]" at bounding box center [255, 290] width 380 height 22
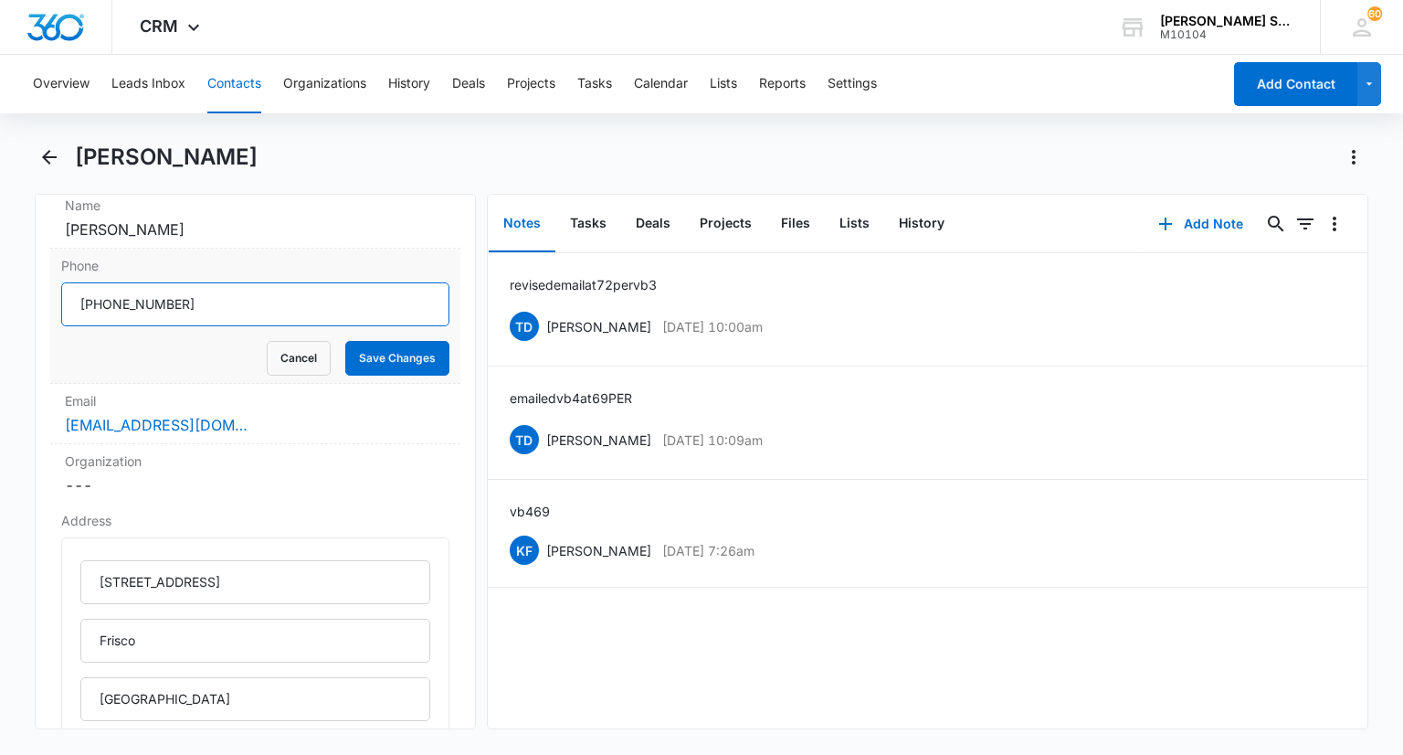
drag, startPoint x: 131, startPoint y: 303, endPoint x: 63, endPoint y: 303, distance: 67.6
click at [63, 303] on input "Phone" at bounding box center [254, 304] width 387 height 44
click at [275, 344] on button "Cancel" at bounding box center [299, 358] width 64 height 35
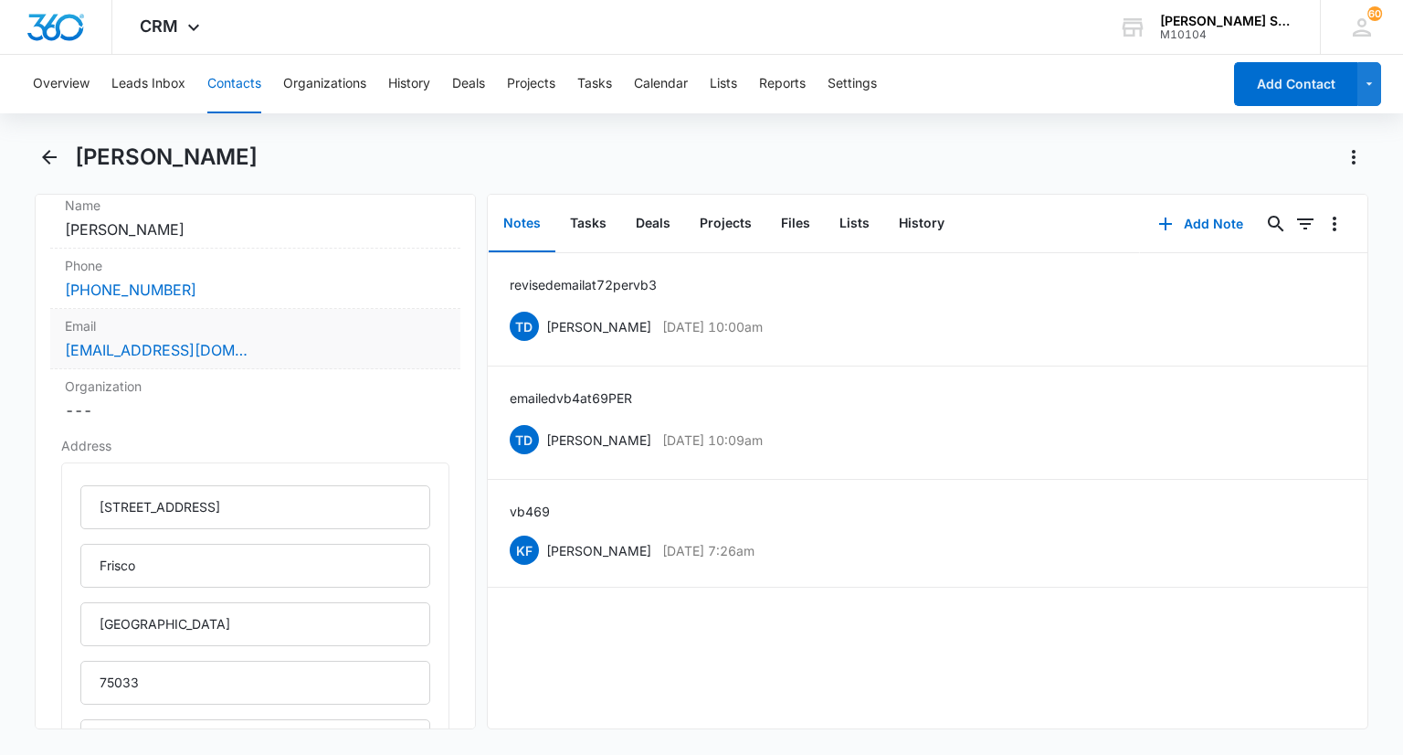
click at [329, 352] on div "[EMAIL_ADDRESS][DOMAIN_NAME]" at bounding box center [255, 350] width 380 height 22
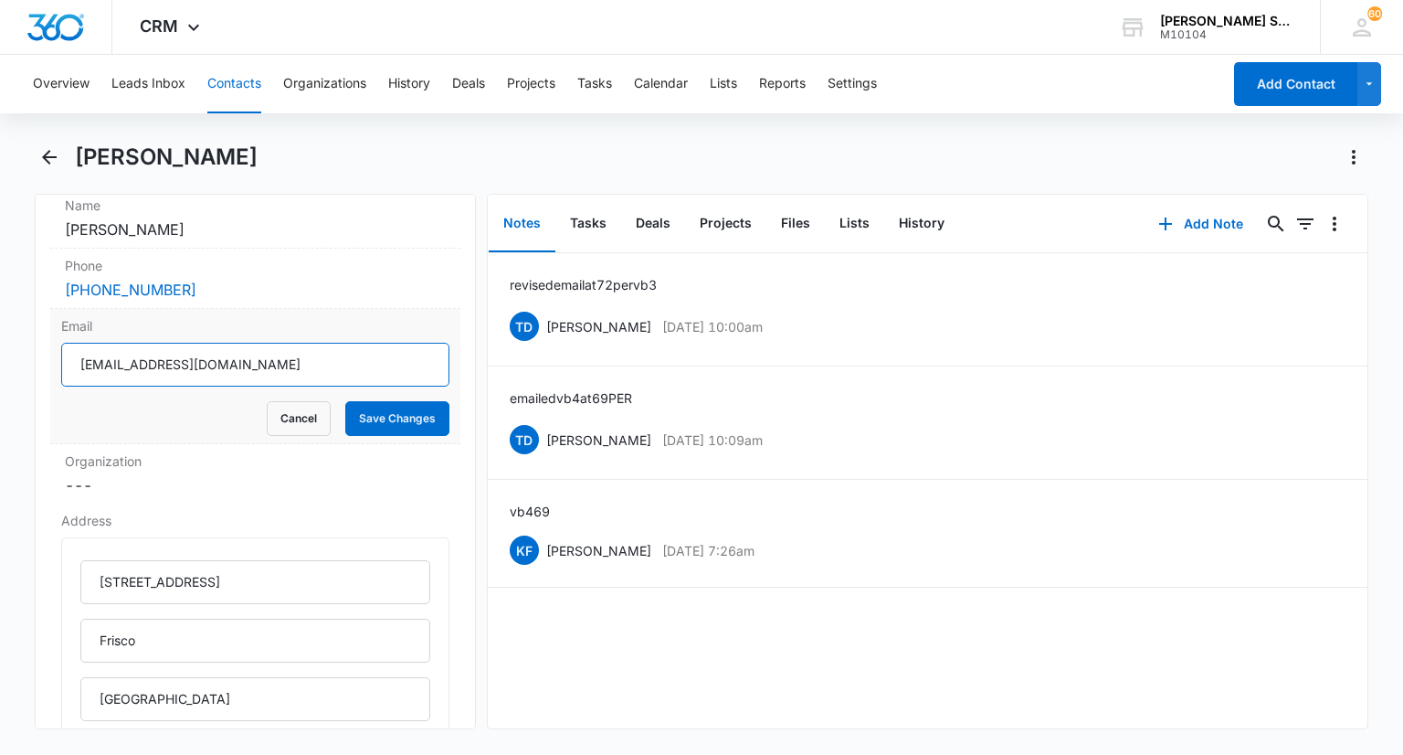
drag, startPoint x: 268, startPoint y: 367, endPoint x: 89, endPoint y: 359, distance: 179.2
click at [66, 354] on input "[EMAIL_ADDRESS][DOMAIN_NAME]" at bounding box center [254, 365] width 387 height 44
click at [269, 409] on button "Cancel" at bounding box center [299, 418] width 64 height 35
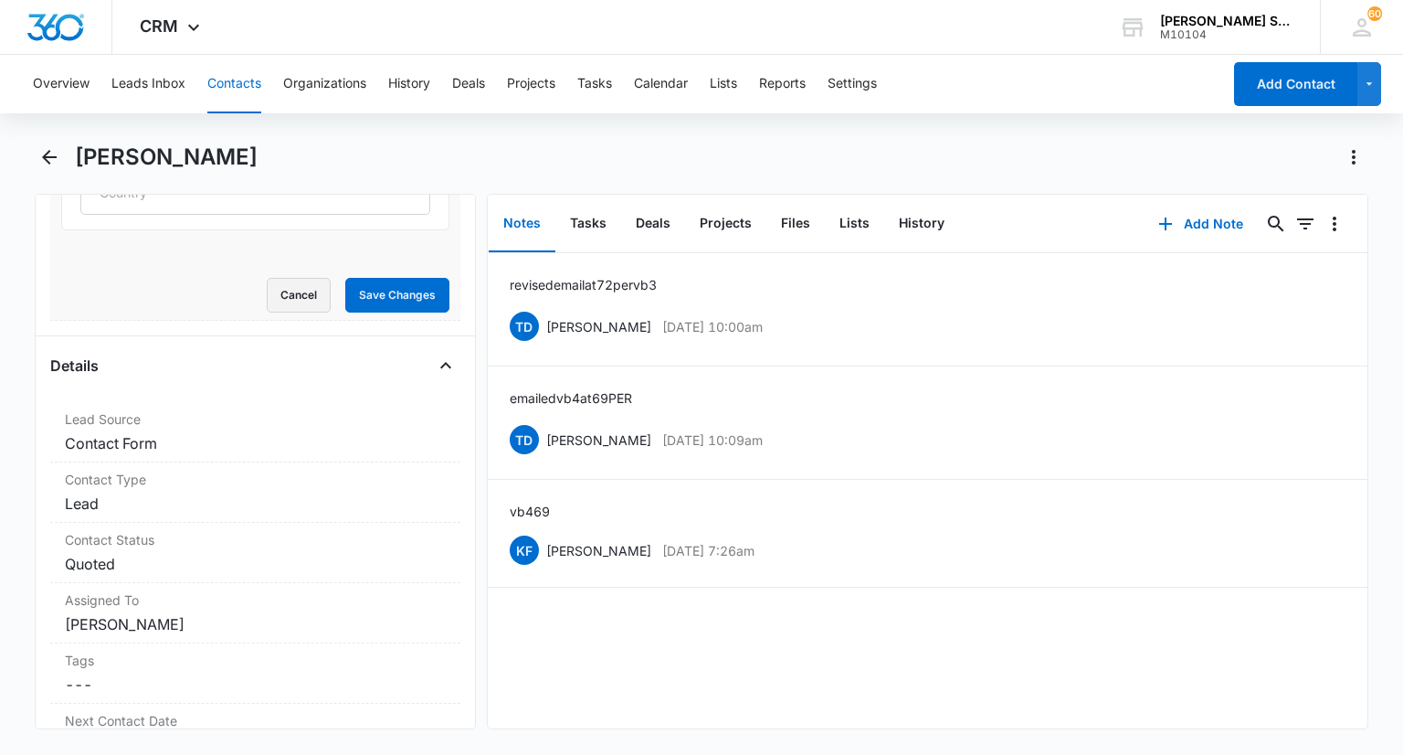
click at [299, 297] on button "Cancel" at bounding box center [299, 295] width 64 height 35
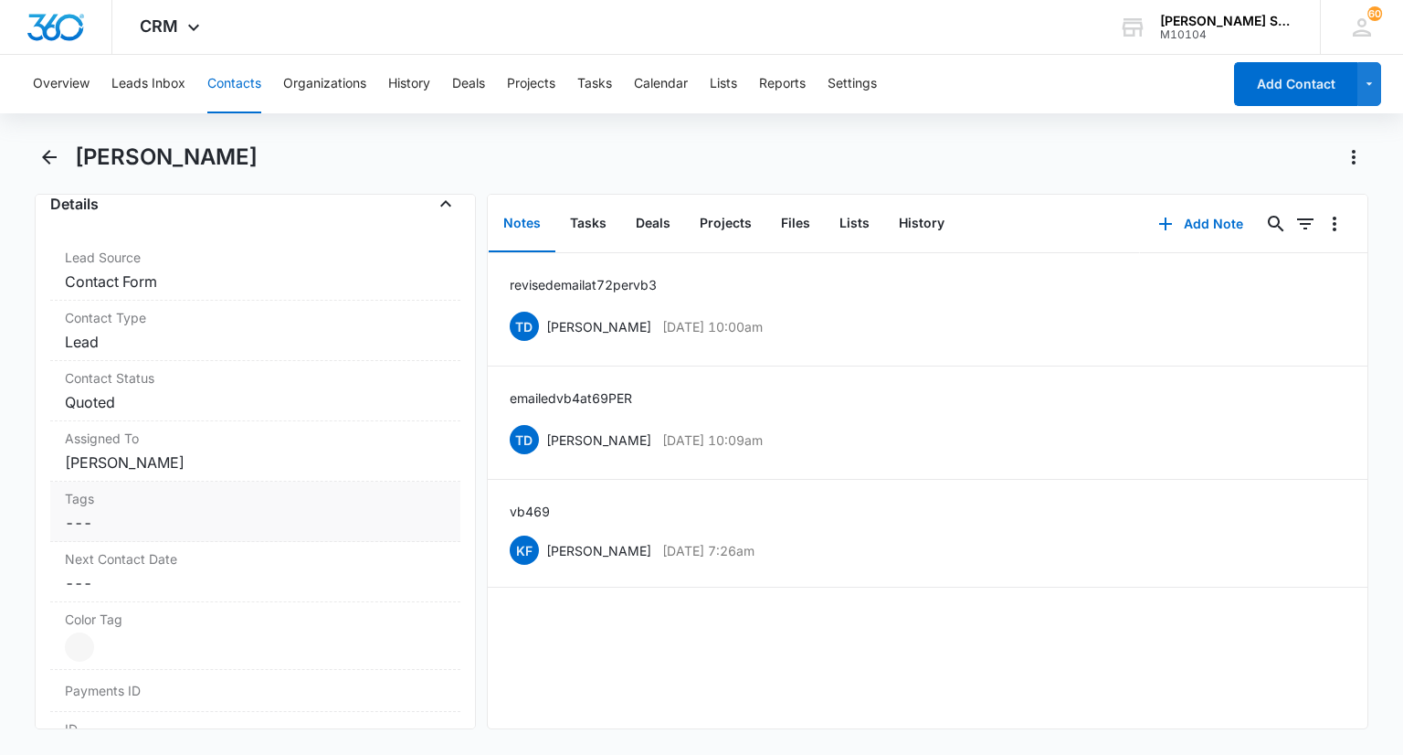
scroll to position [512, 0]
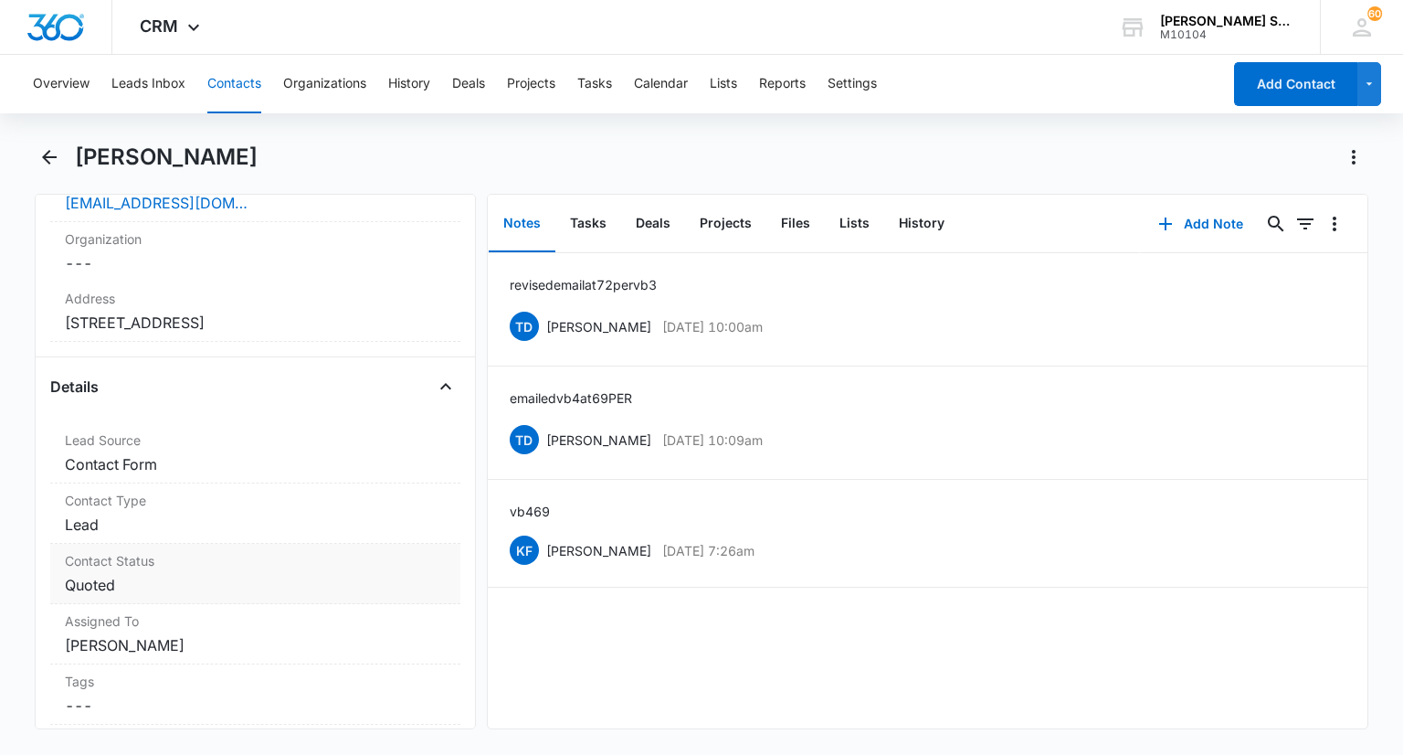
click at [130, 591] on dd "Cancel Save Changes Quoted" at bounding box center [255, 585] width 380 height 22
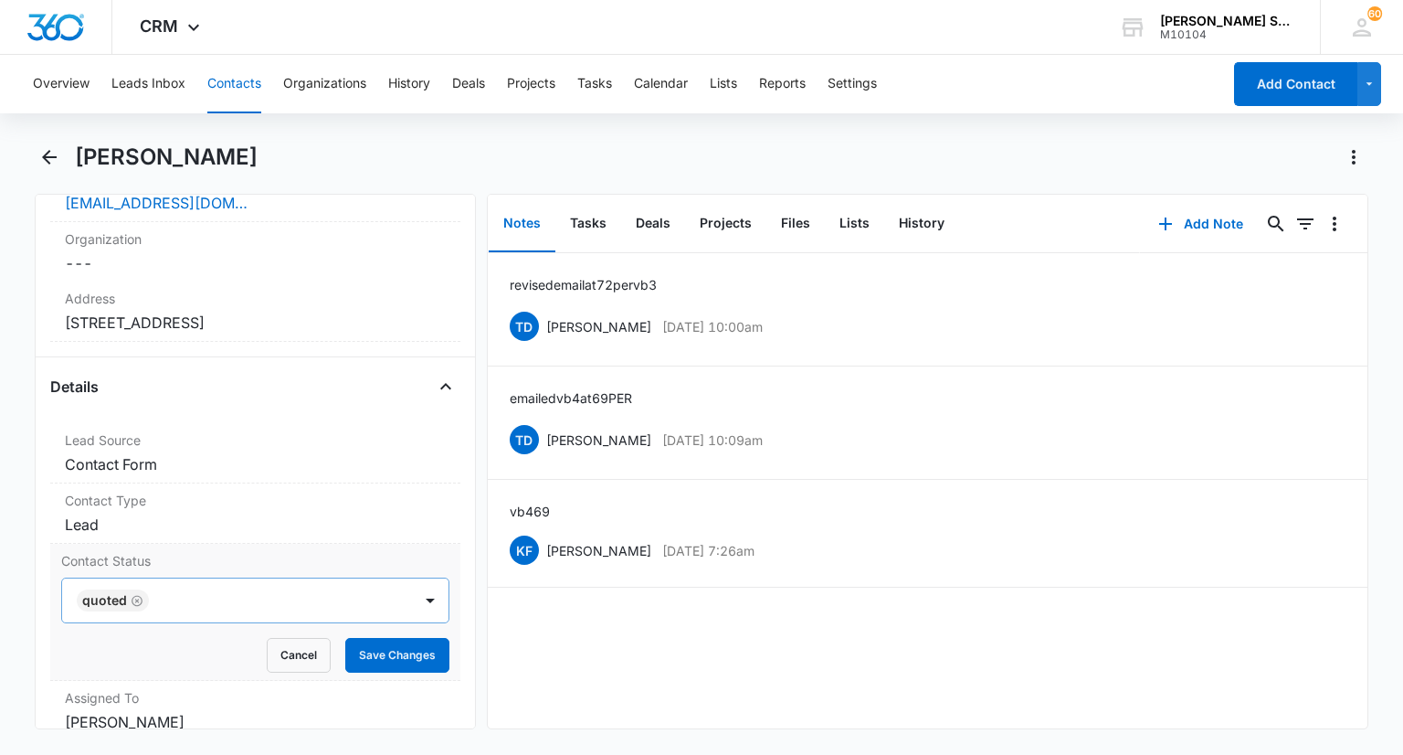
click at [132, 597] on icon "Remove Quoted" at bounding box center [137, 600] width 11 height 11
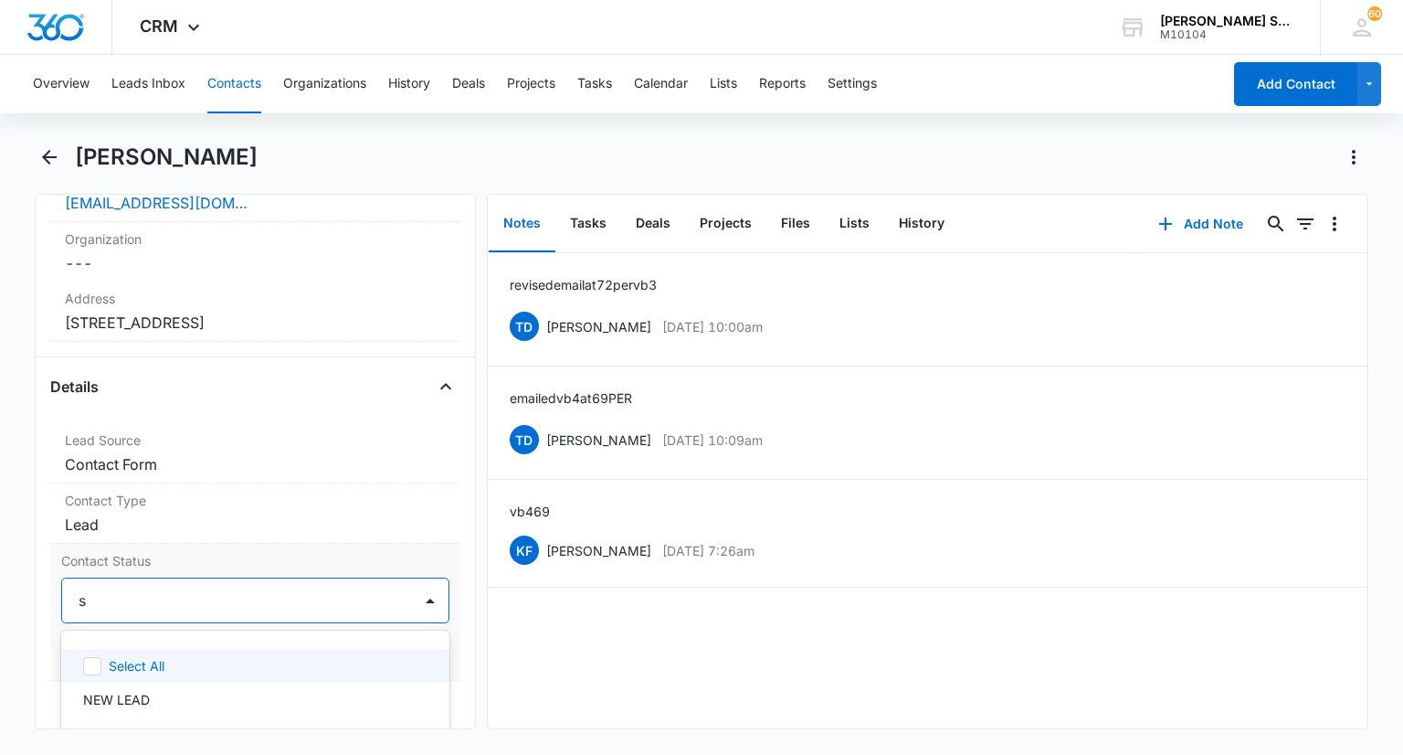
type input "sa"
click at [176, 674] on div "SALE" at bounding box center [254, 666] width 387 height 34
click at [417, 605] on div at bounding box center [430, 600] width 29 height 29
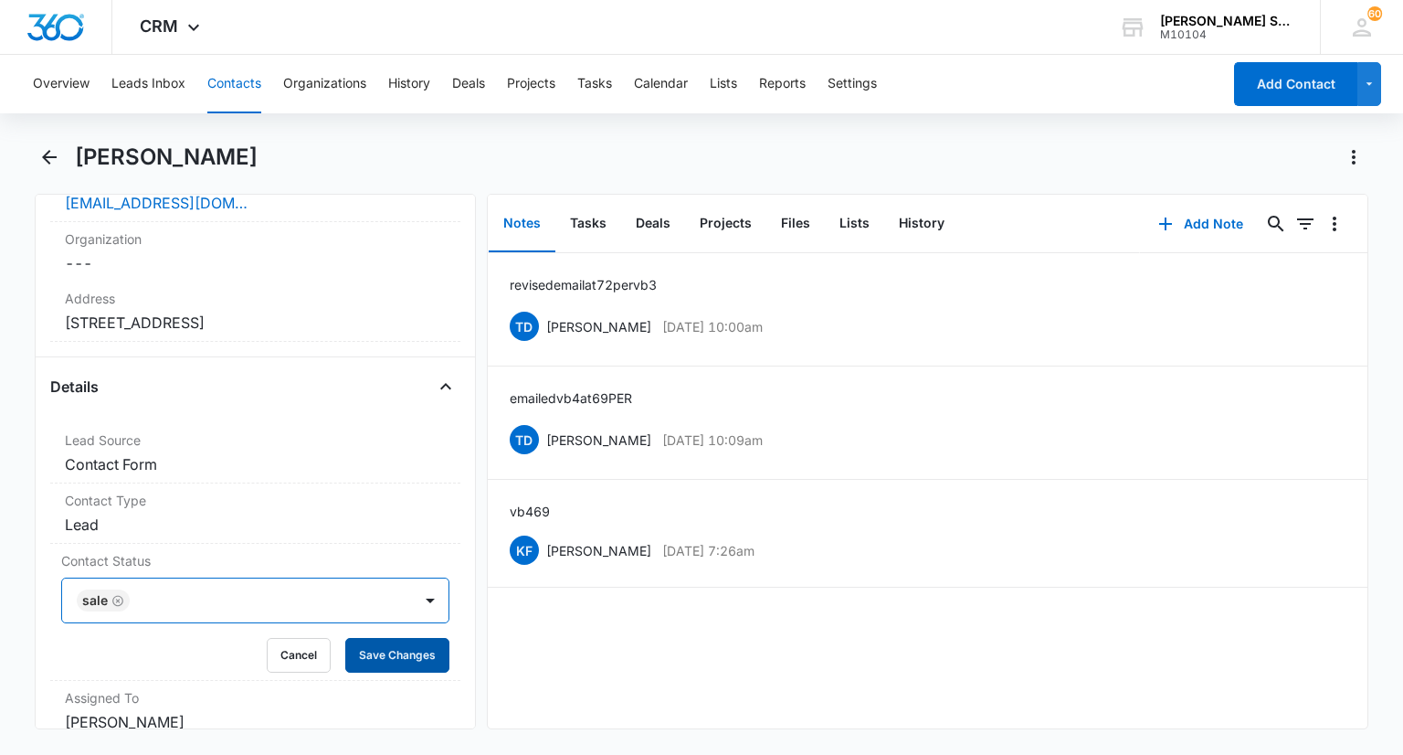
click at [401, 639] on button "Save Changes" at bounding box center [397, 655] width 104 height 35
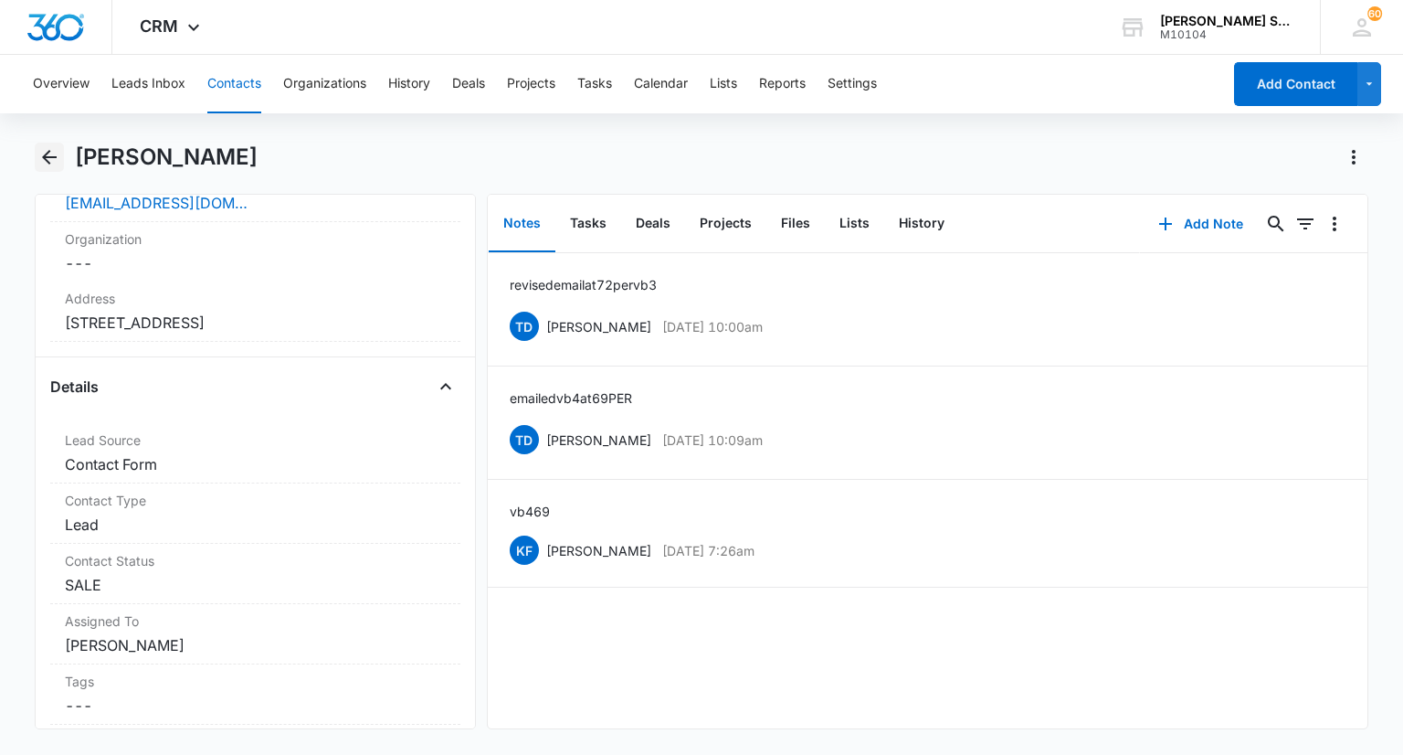
click at [53, 159] on icon "Back" at bounding box center [49, 157] width 22 height 22
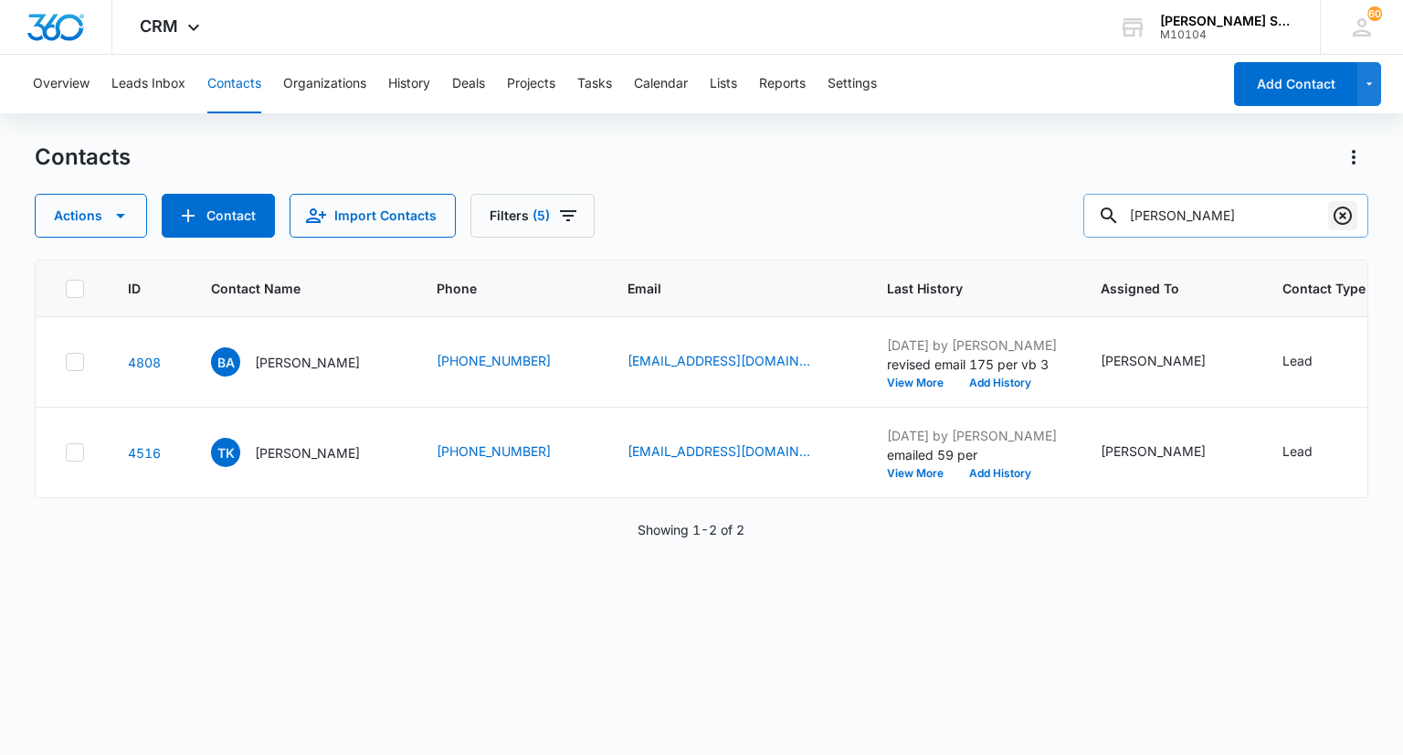
click at [1346, 216] on icon "Clear" at bounding box center [1343, 216] width 22 height 22
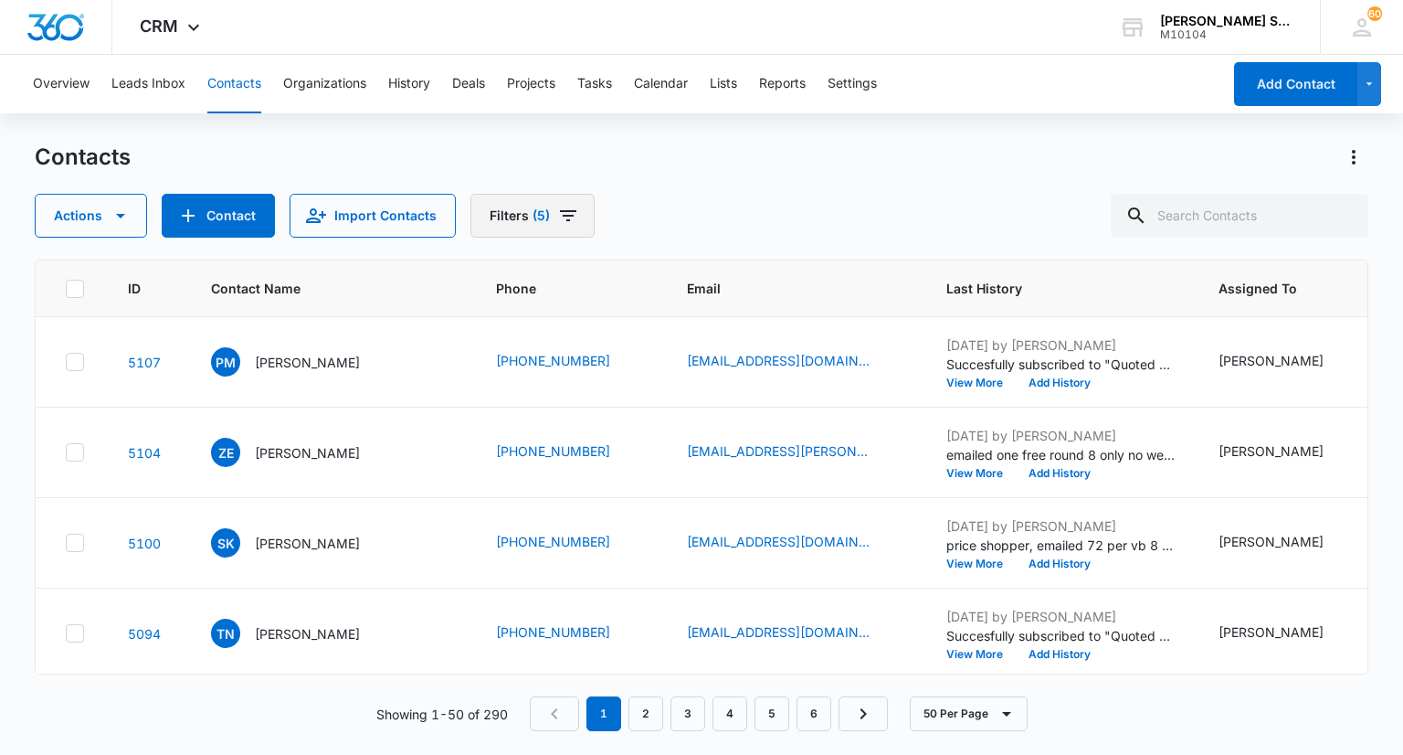
click at [557, 209] on icon "Filters" at bounding box center [568, 216] width 22 height 22
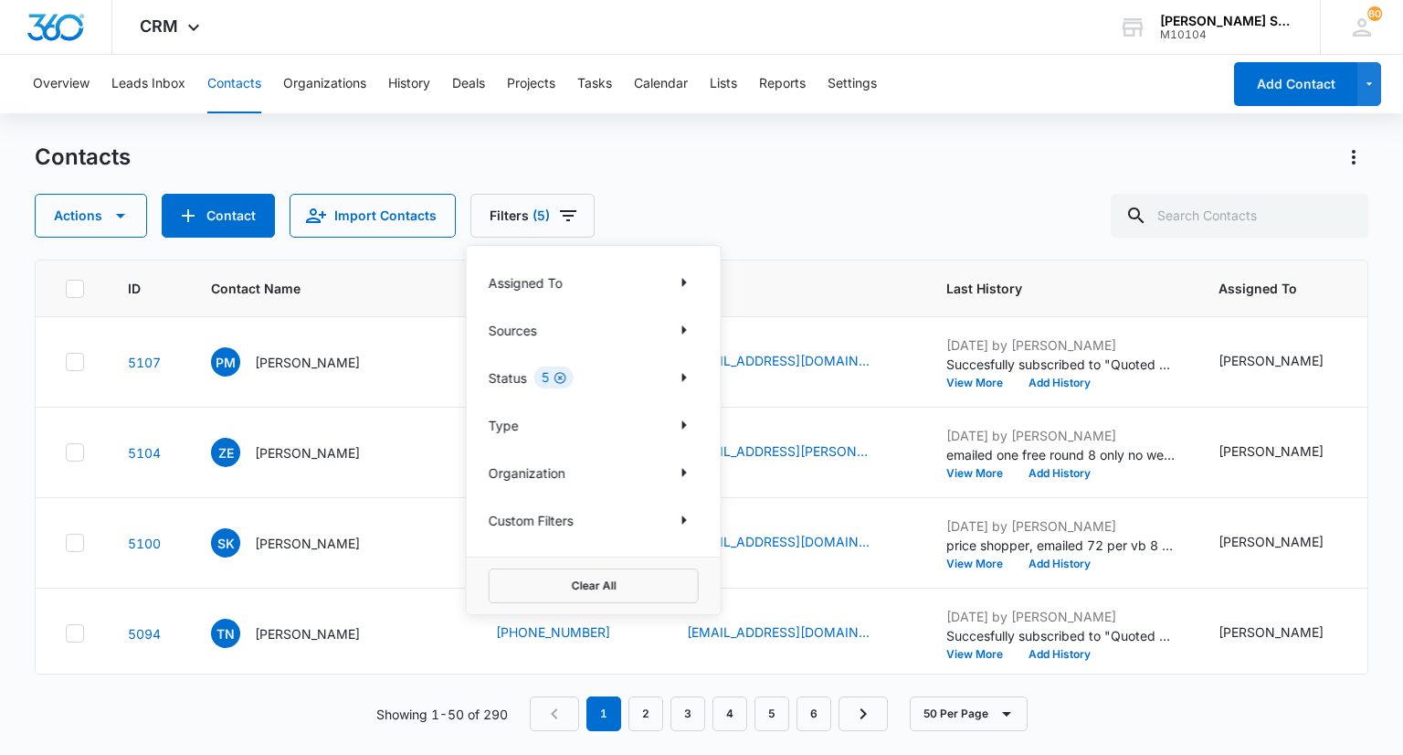
click at [555, 372] on icon "Clear" at bounding box center [561, 378] width 14 height 14
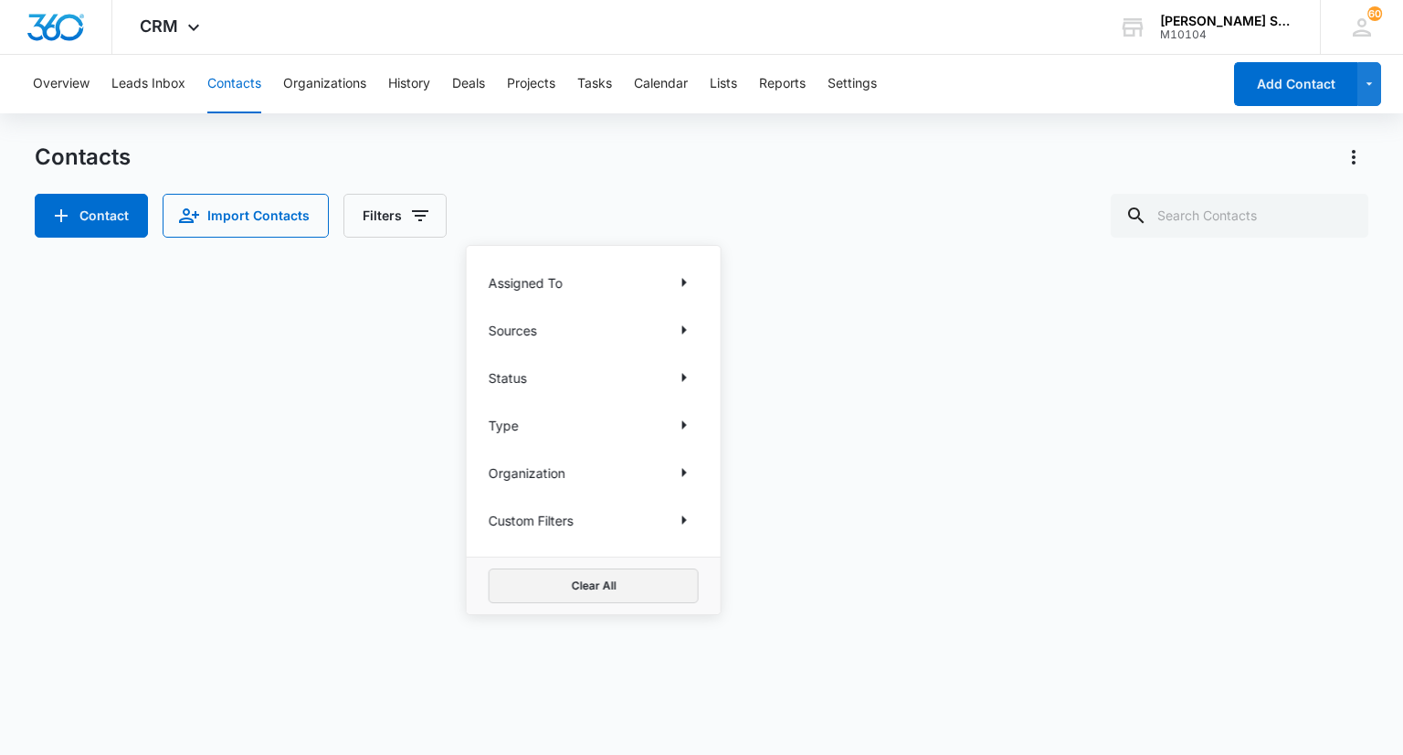
click at [572, 575] on button "Clear All" at bounding box center [594, 585] width 210 height 35
click at [901, 476] on div "Loading" at bounding box center [701, 396] width 1333 height 274
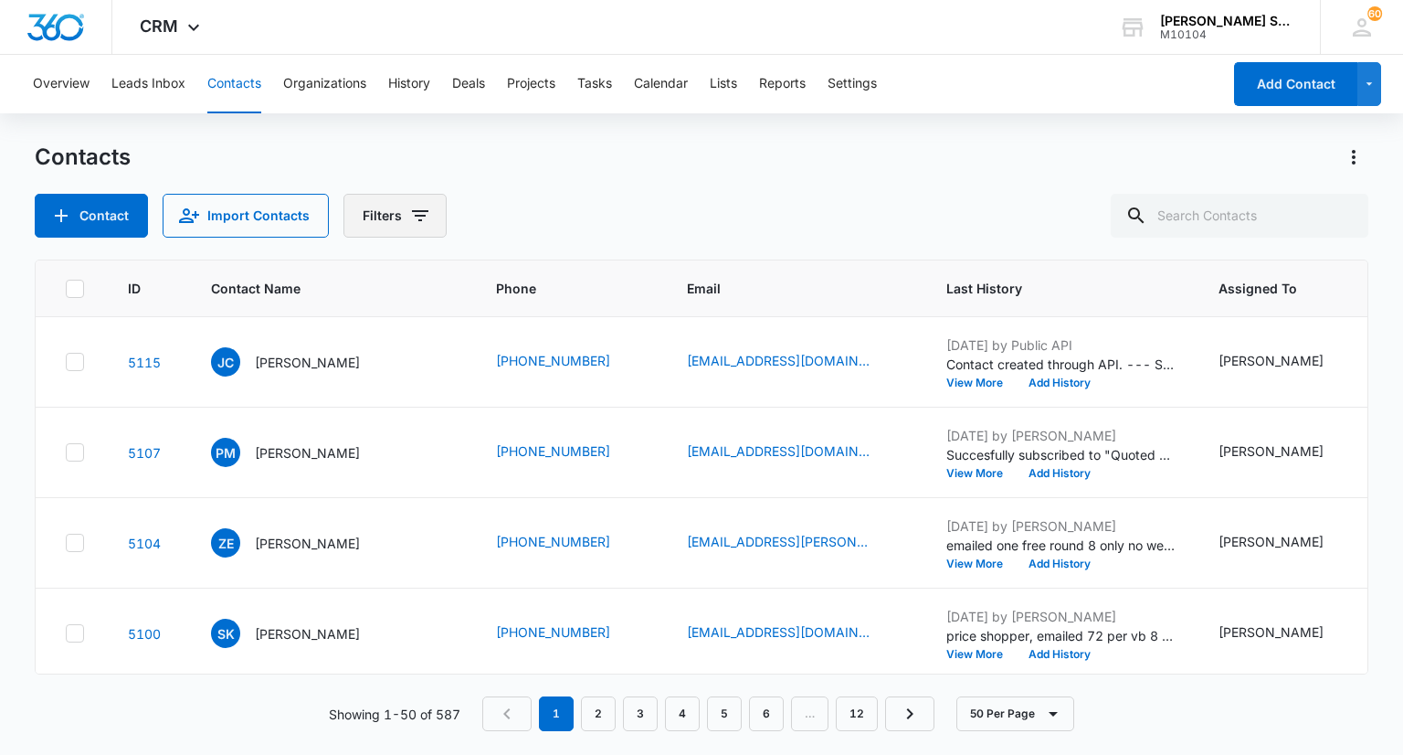
click at [413, 215] on icon "Filters" at bounding box center [420, 215] width 16 height 11
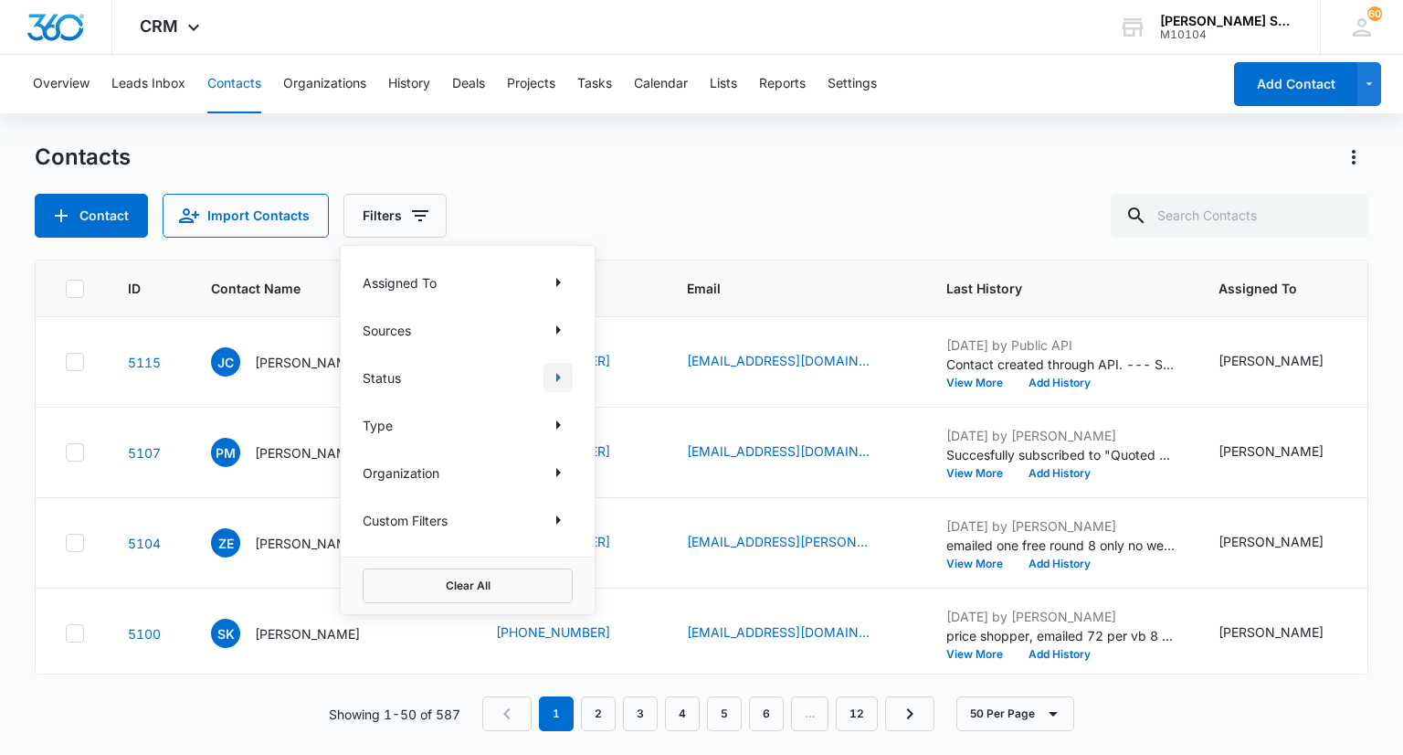
click at [557, 388] on button "Show Status filters" at bounding box center [558, 377] width 29 height 29
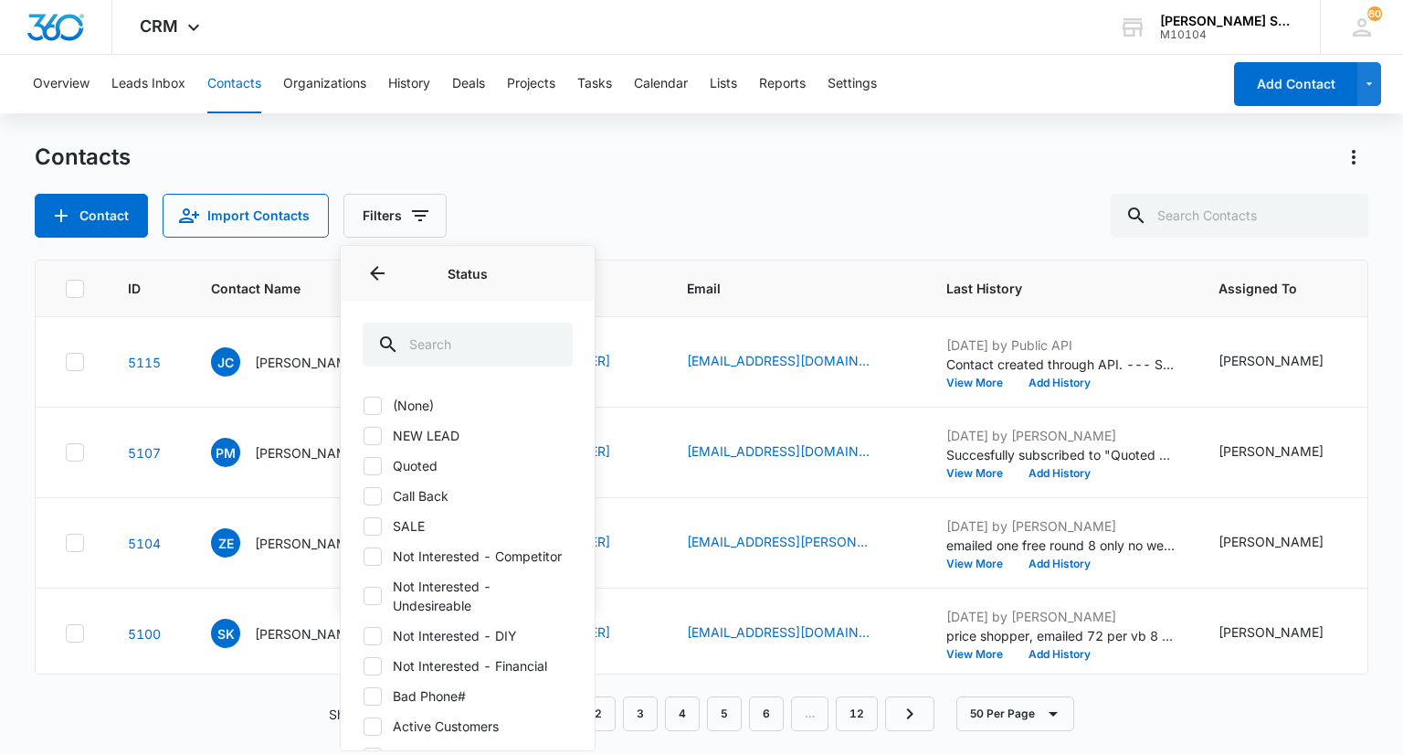
click at [373, 410] on icon at bounding box center [372, 405] width 16 height 16
click at [364, 406] on input "(None)" at bounding box center [363, 405] width 1 height 1
checkbox input "true"
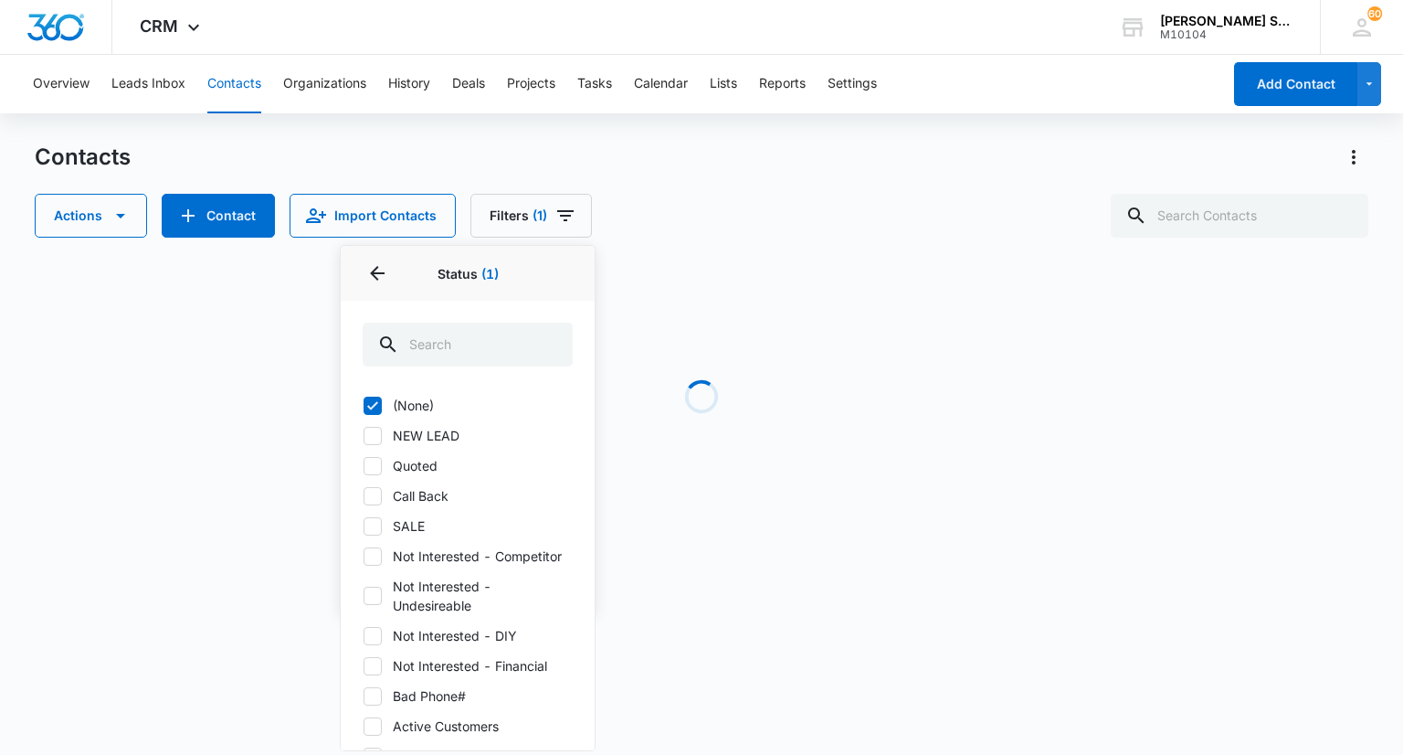
click at [375, 437] on icon at bounding box center [372, 436] width 16 height 16
click at [364, 436] on input "NEW LEAD" at bounding box center [363, 435] width 1 height 1
checkbox input "true"
click at [380, 469] on div at bounding box center [373, 466] width 18 height 18
click at [364, 466] on input "Quoted" at bounding box center [363, 465] width 1 height 1
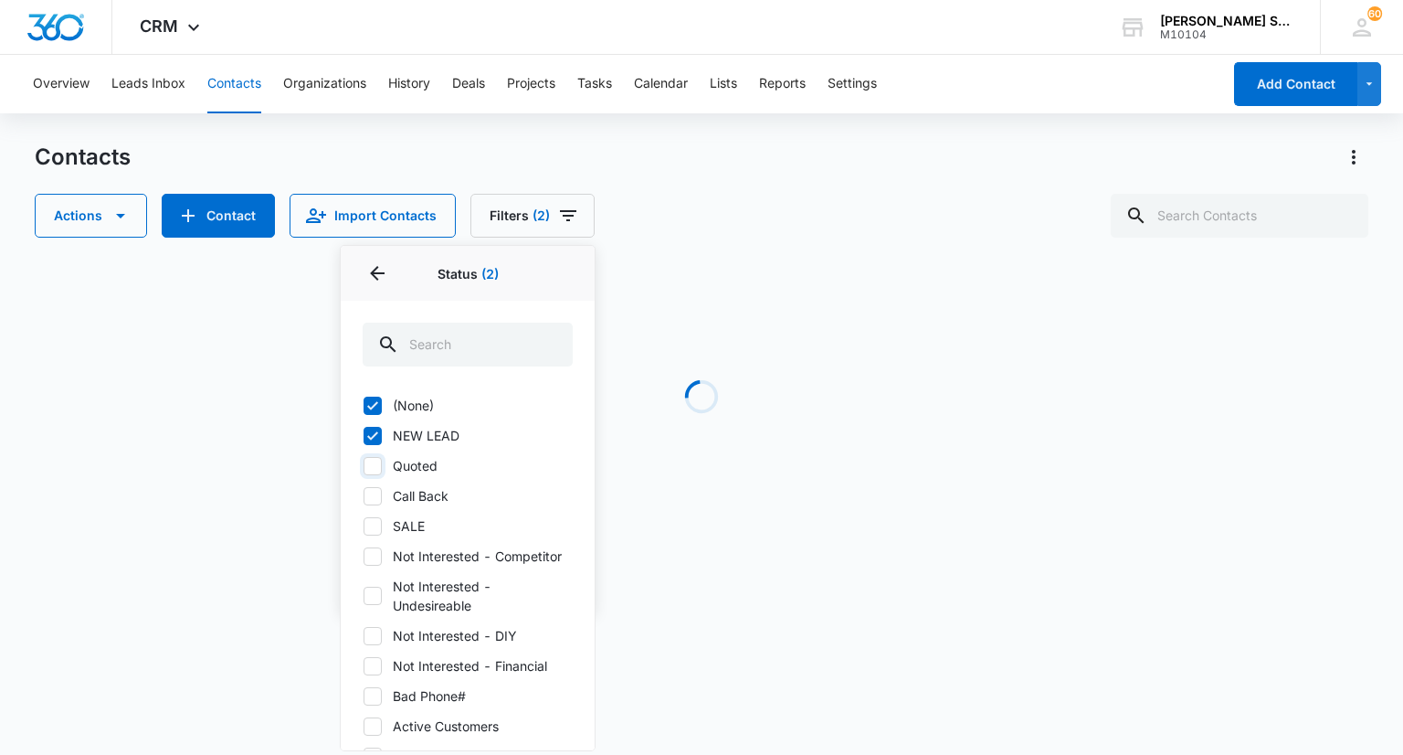
checkbox input "true"
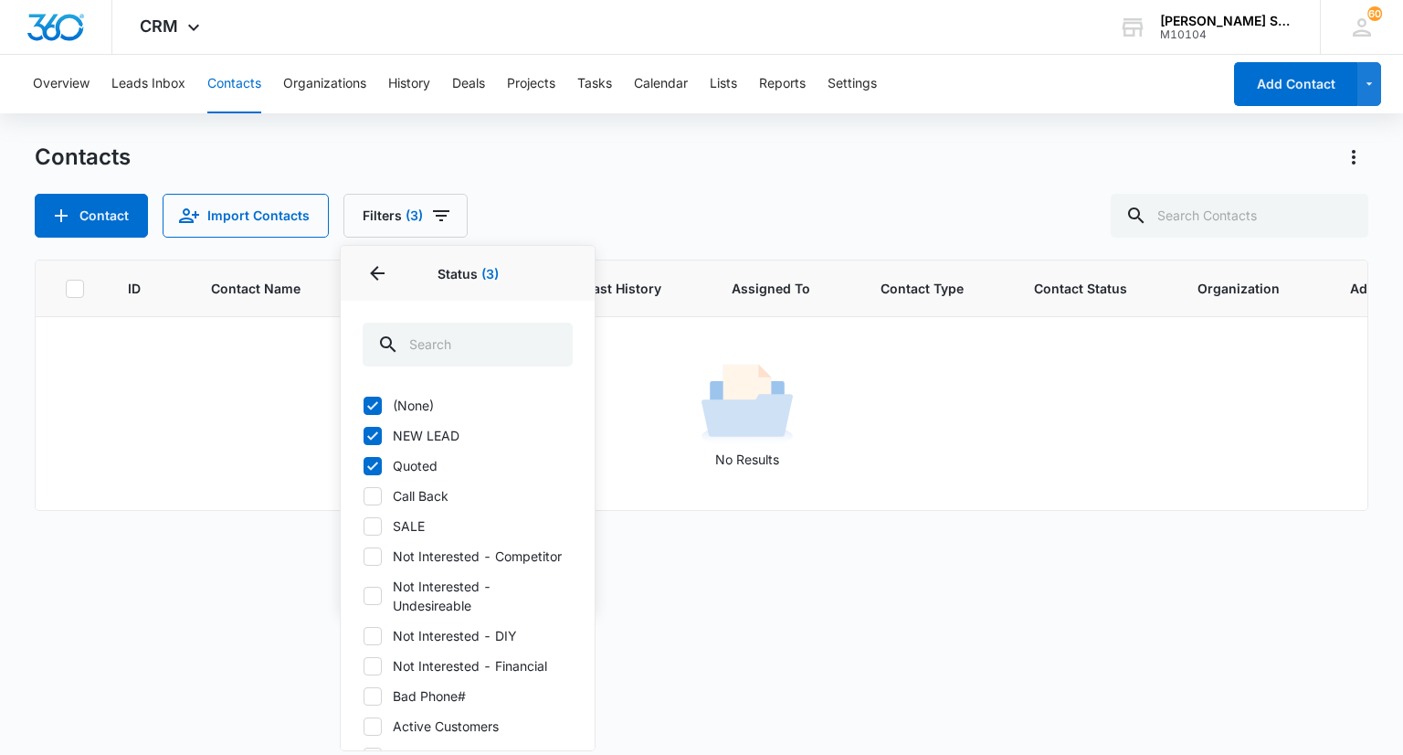
click at [381, 494] on label "Call Back" at bounding box center [468, 495] width 210 height 19
click at [364, 495] on input "Call Back" at bounding box center [363, 495] width 1 height 1
checkbox input "true"
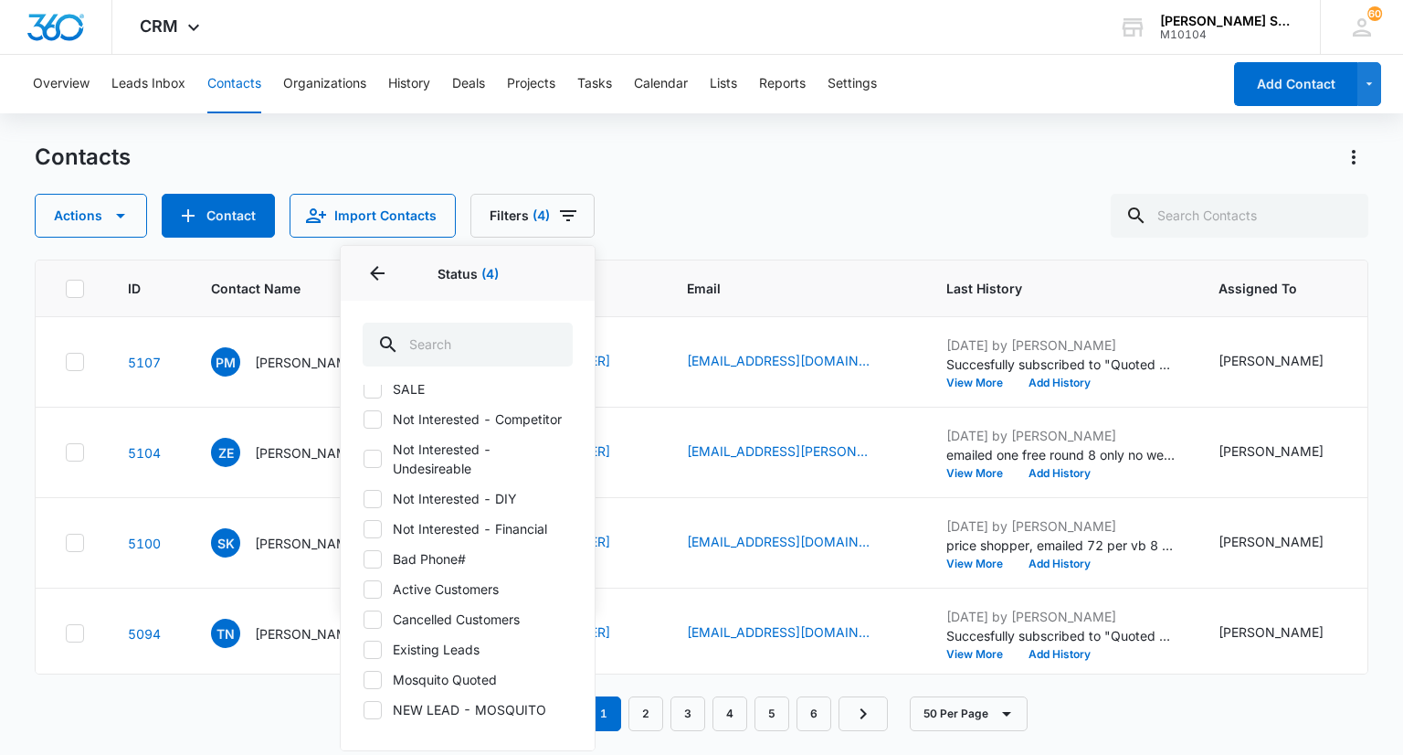
scroll to position [157, 0]
click at [372, 641] on icon at bounding box center [372, 647] width 16 height 16
click at [364, 647] on input "Existing Leads" at bounding box center [363, 647] width 1 height 1
checkbox input "true"
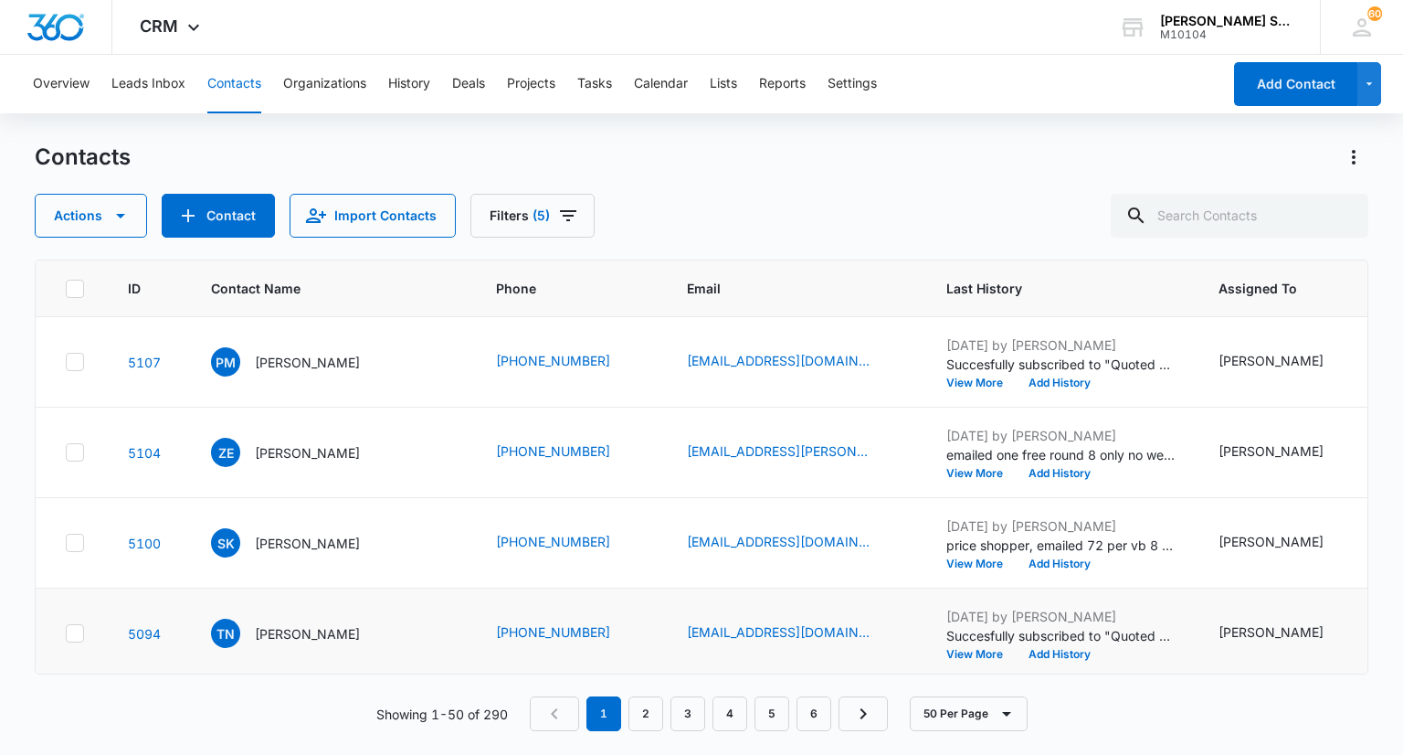
click at [783, 654] on td "[EMAIL_ADDRESS][DOMAIN_NAME]" at bounding box center [794, 633] width 259 height 90
click at [296, 366] on p "[PERSON_NAME]" at bounding box center [307, 362] width 105 height 19
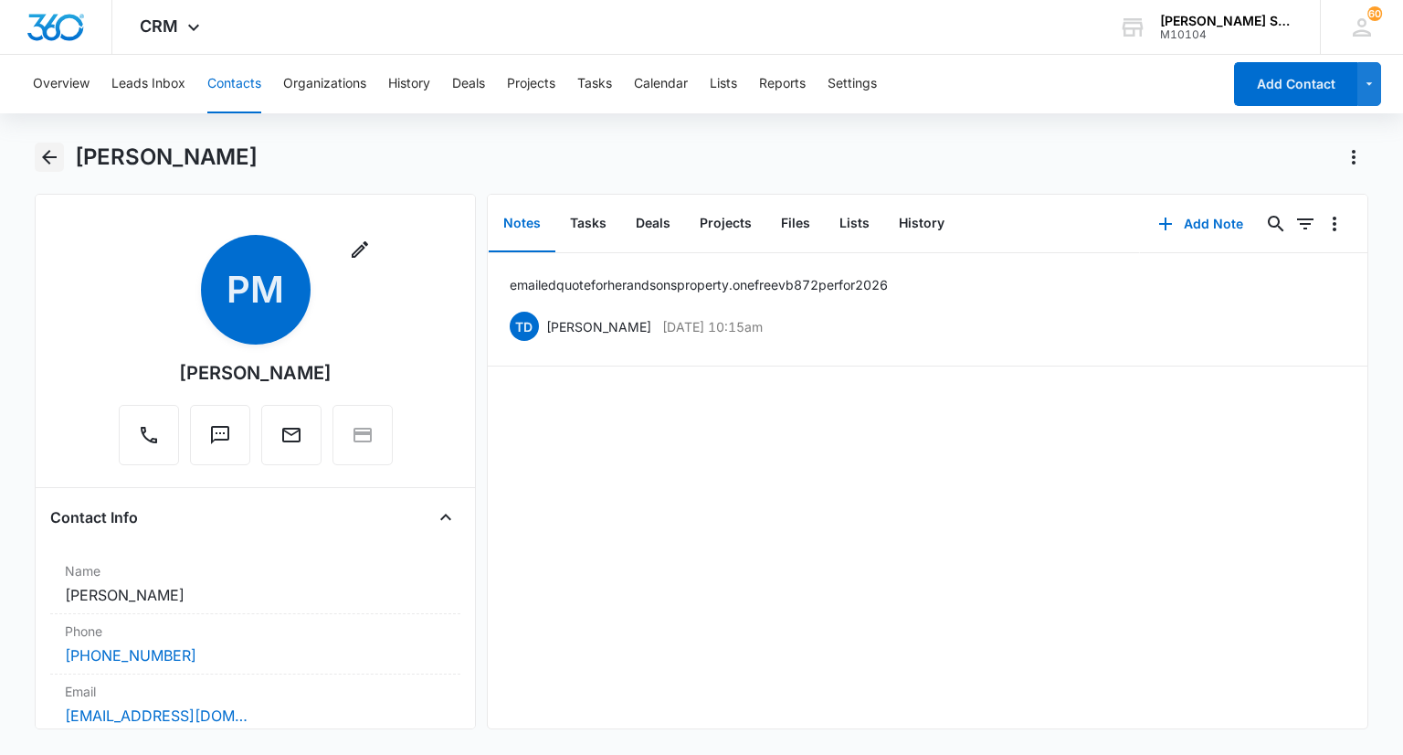
click at [45, 161] on icon "Back" at bounding box center [49, 157] width 22 height 22
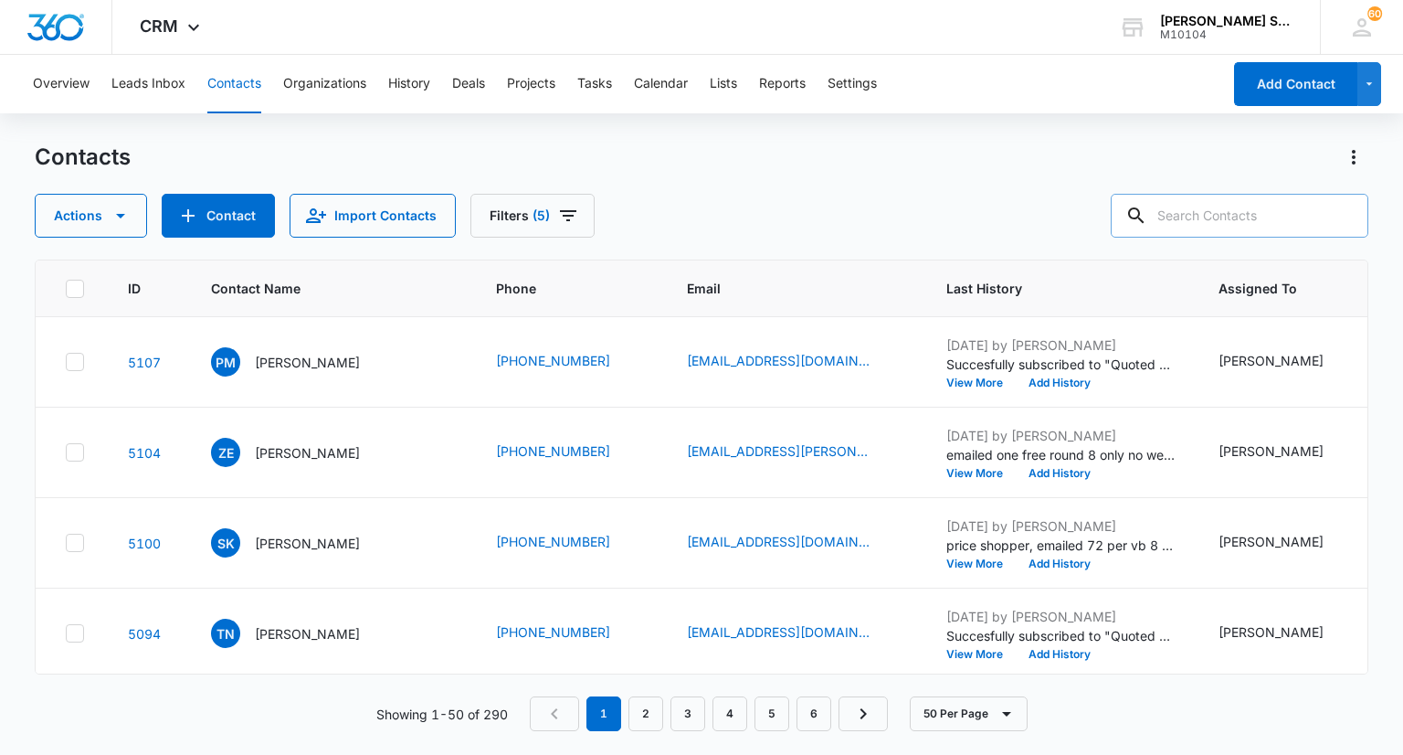
click at [1188, 220] on input "text" at bounding box center [1240, 216] width 258 height 44
paste input "3126847474"
type input "3126847474"
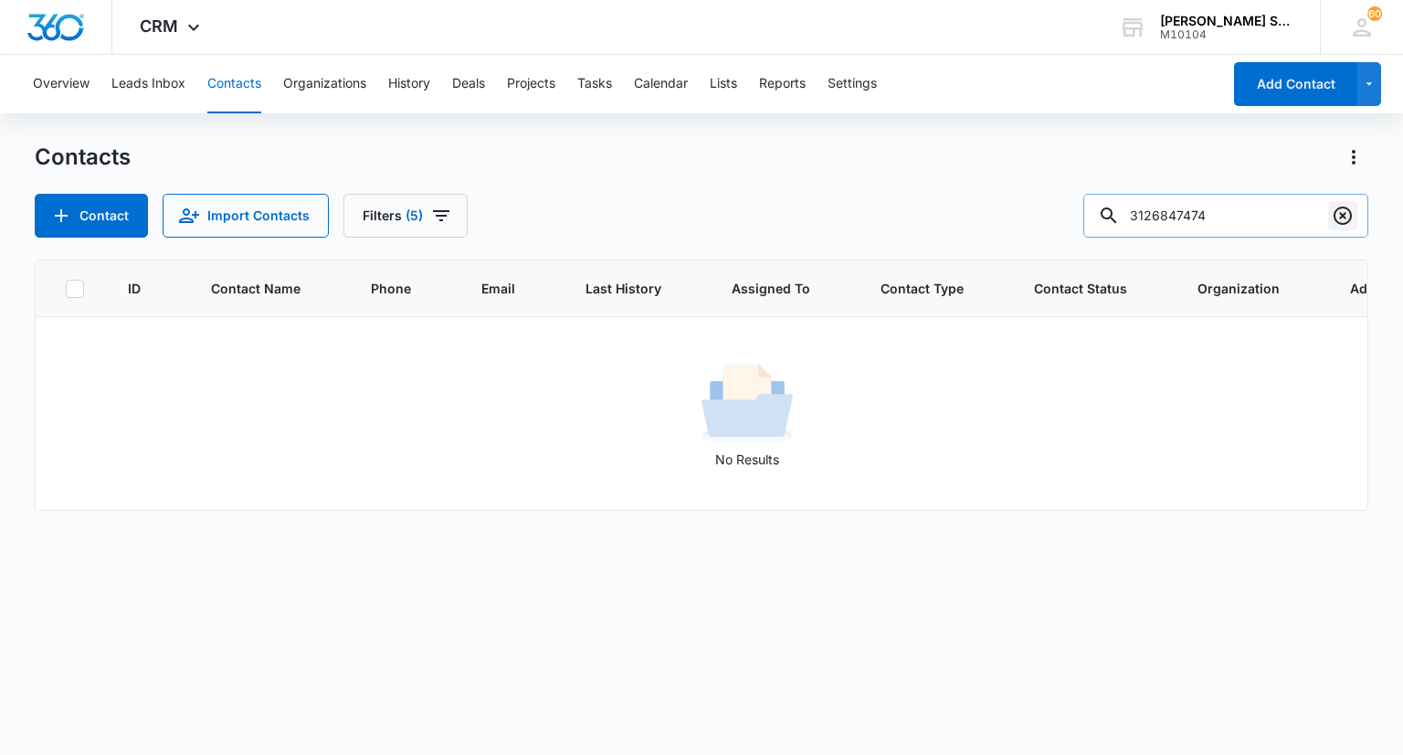
click at [1346, 214] on icon "Clear" at bounding box center [1343, 216] width 22 height 22
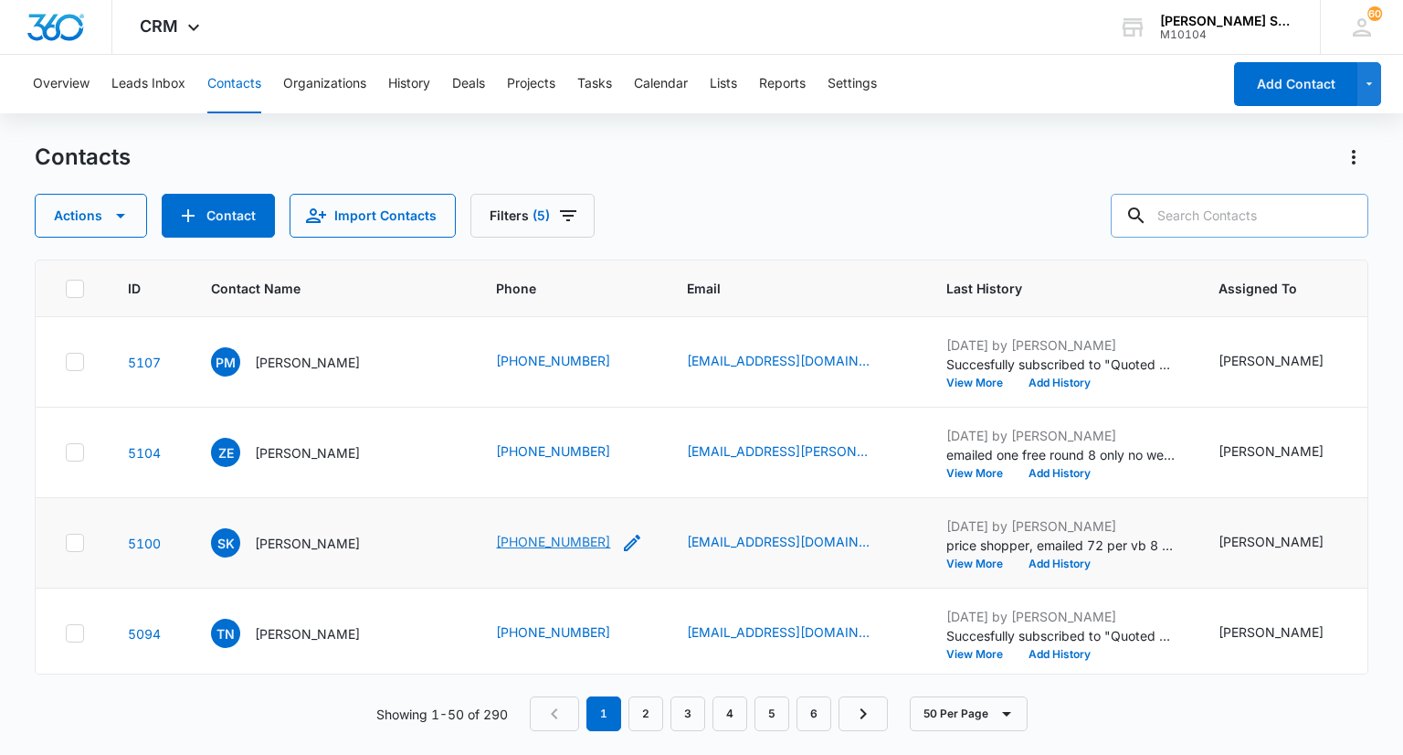
click at [565, 551] on link "[PHONE_NUMBER]" at bounding box center [553, 541] width 114 height 19
click at [322, 553] on p "[PERSON_NAME]" at bounding box center [307, 542] width 105 height 19
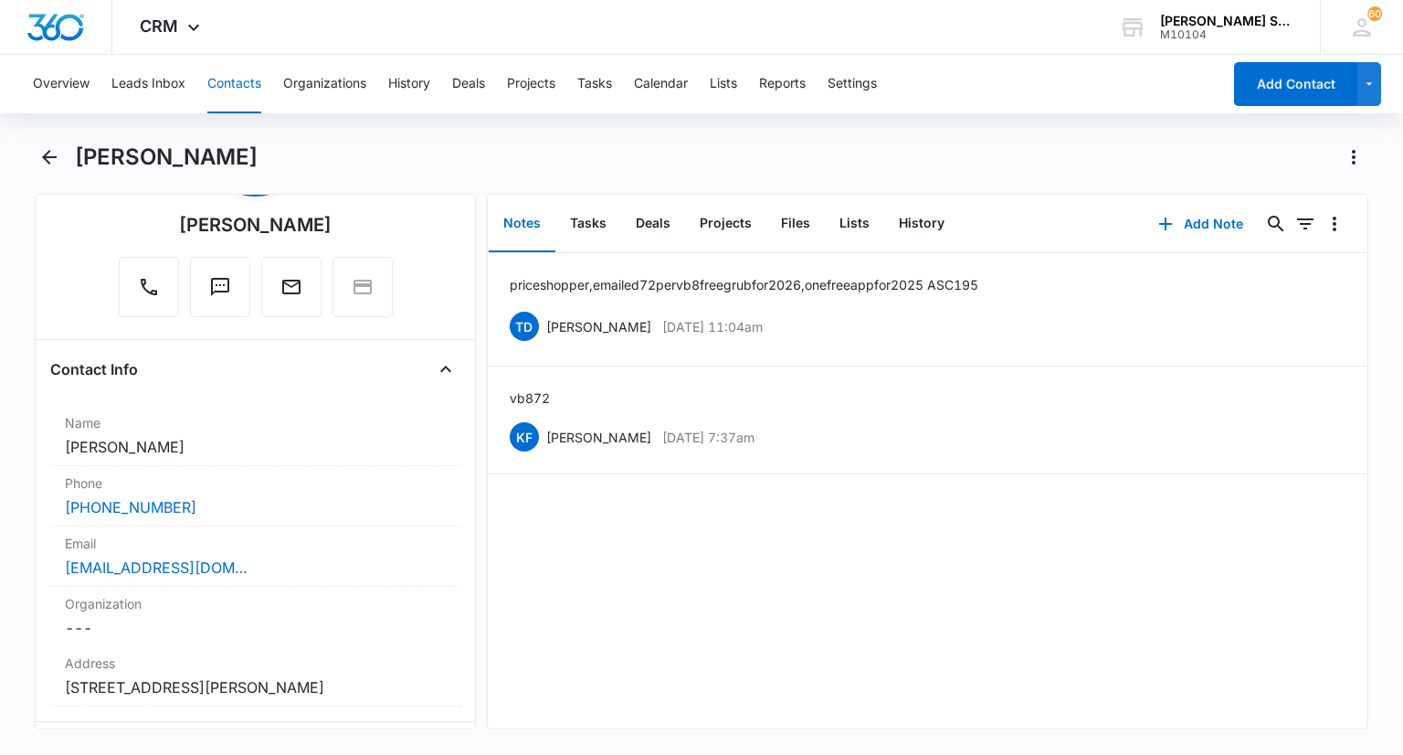
scroll to position [274, 0]
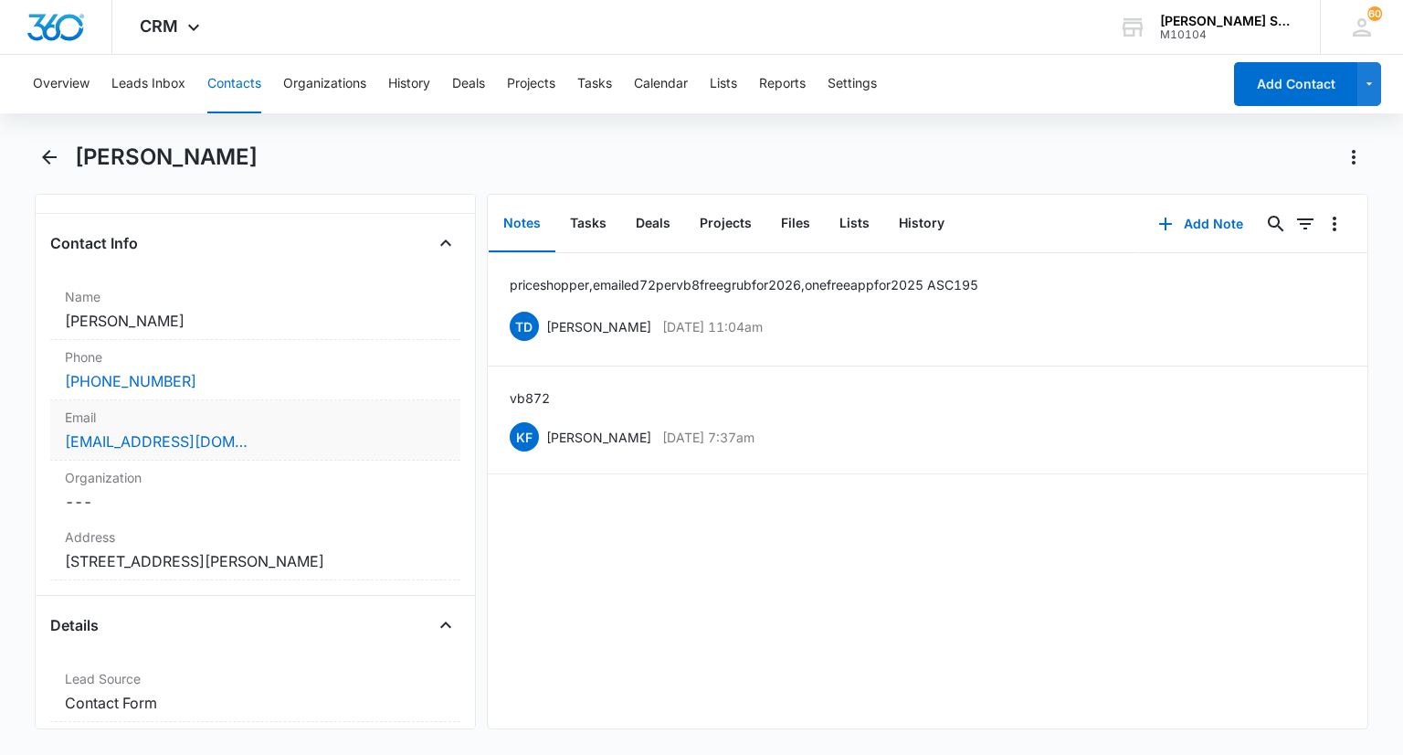
click at [263, 427] on div "Email Cancel Save Changes [EMAIL_ADDRESS][DOMAIN_NAME]" at bounding box center [254, 430] width 409 height 60
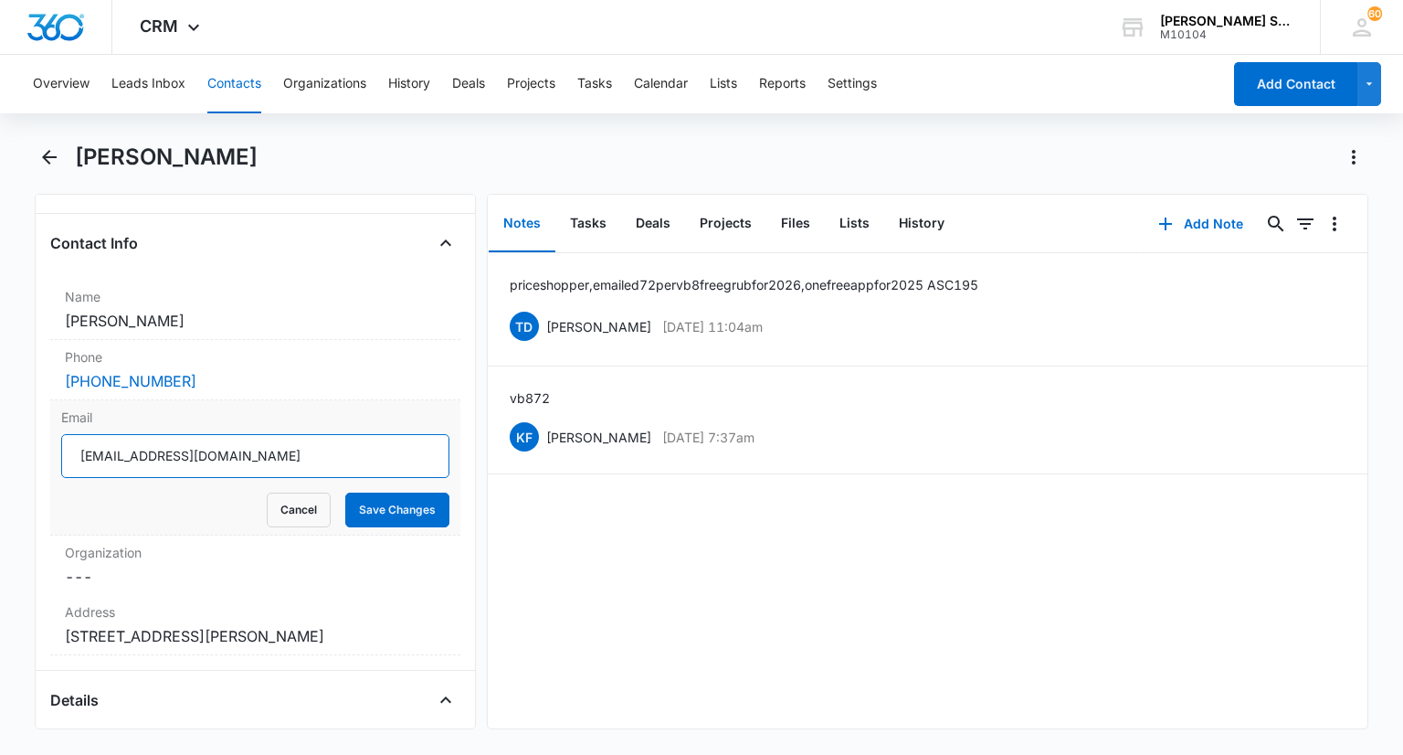
drag, startPoint x: 292, startPoint y: 448, endPoint x: 79, endPoint y: 442, distance: 212.9
click at [79, 442] on input "[EMAIL_ADDRESS][DOMAIN_NAME]" at bounding box center [254, 456] width 387 height 44
click at [316, 505] on button "Cancel" at bounding box center [299, 509] width 64 height 35
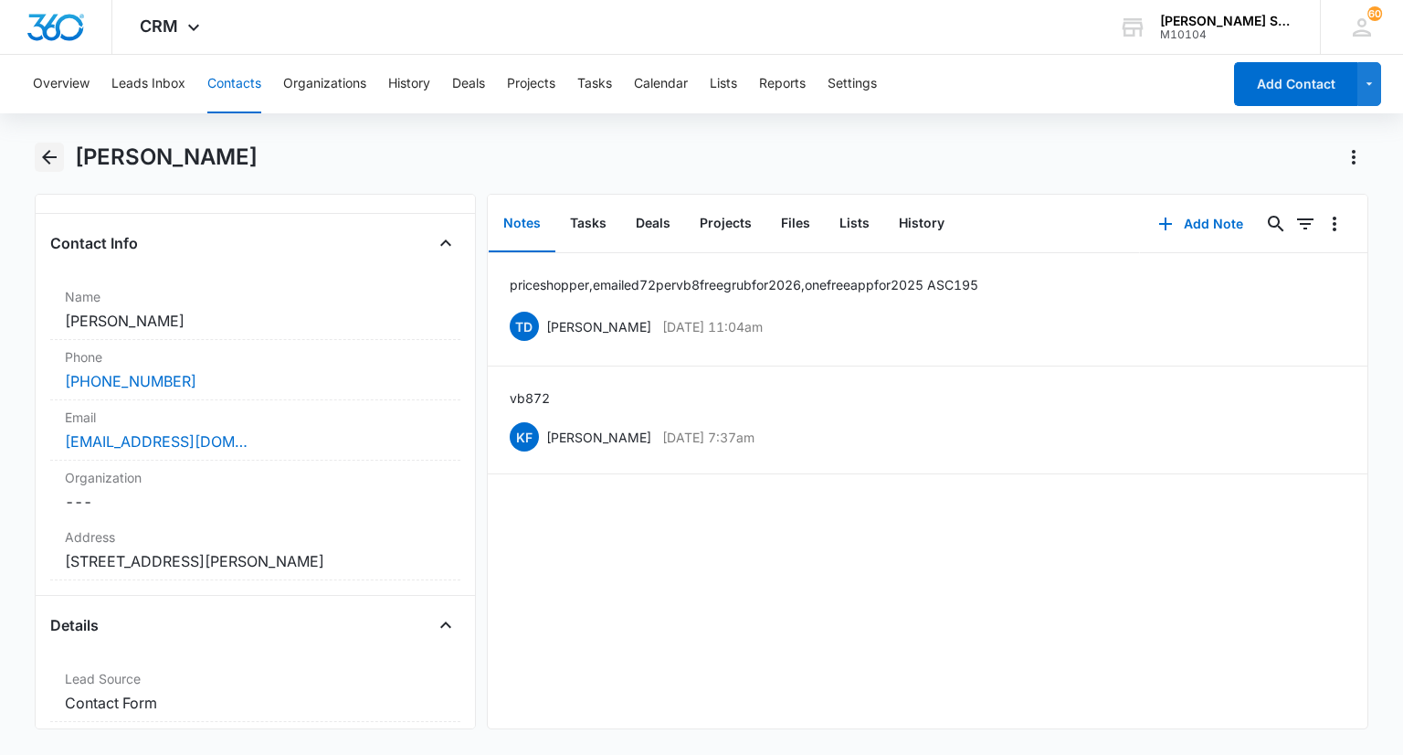
click at [53, 169] on button "Back" at bounding box center [49, 157] width 28 height 29
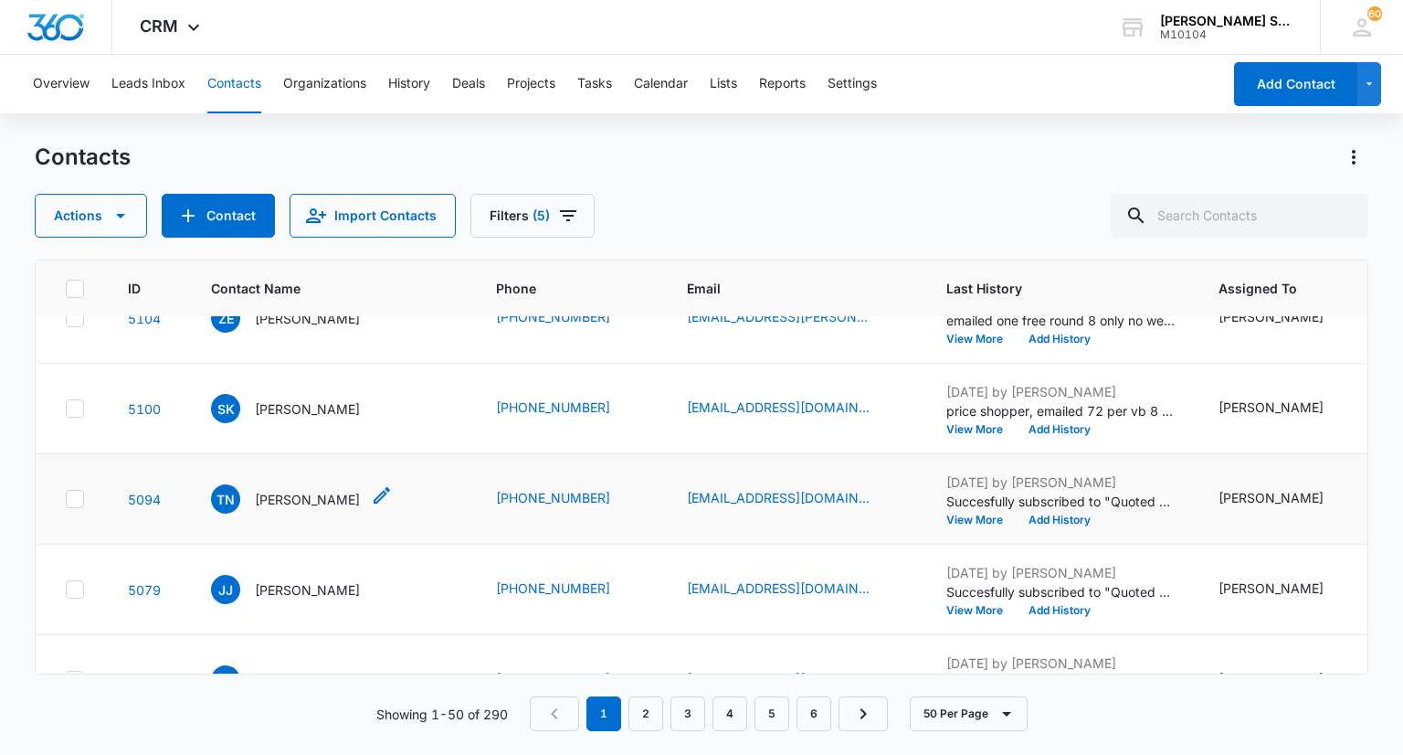
scroll to position [91, 0]
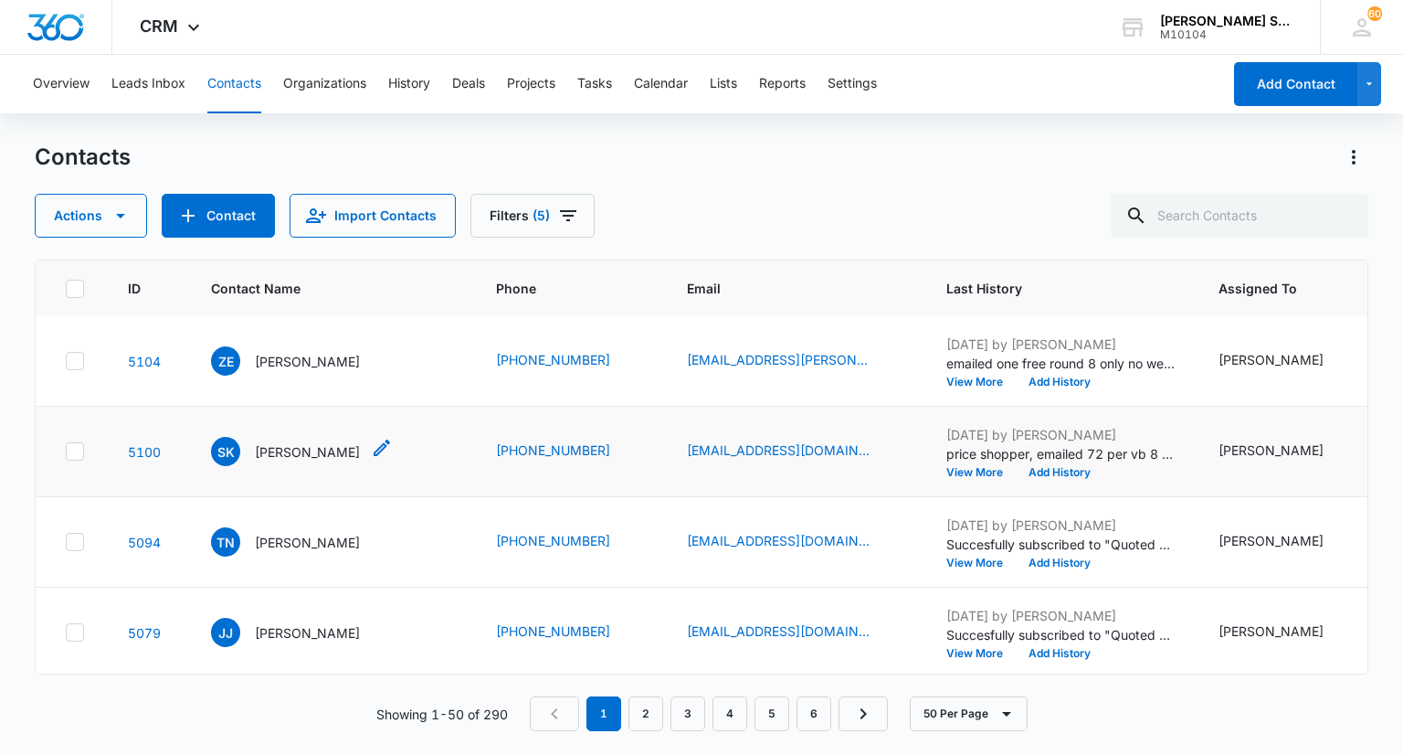
click at [318, 461] on p "[PERSON_NAME]" at bounding box center [307, 451] width 105 height 19
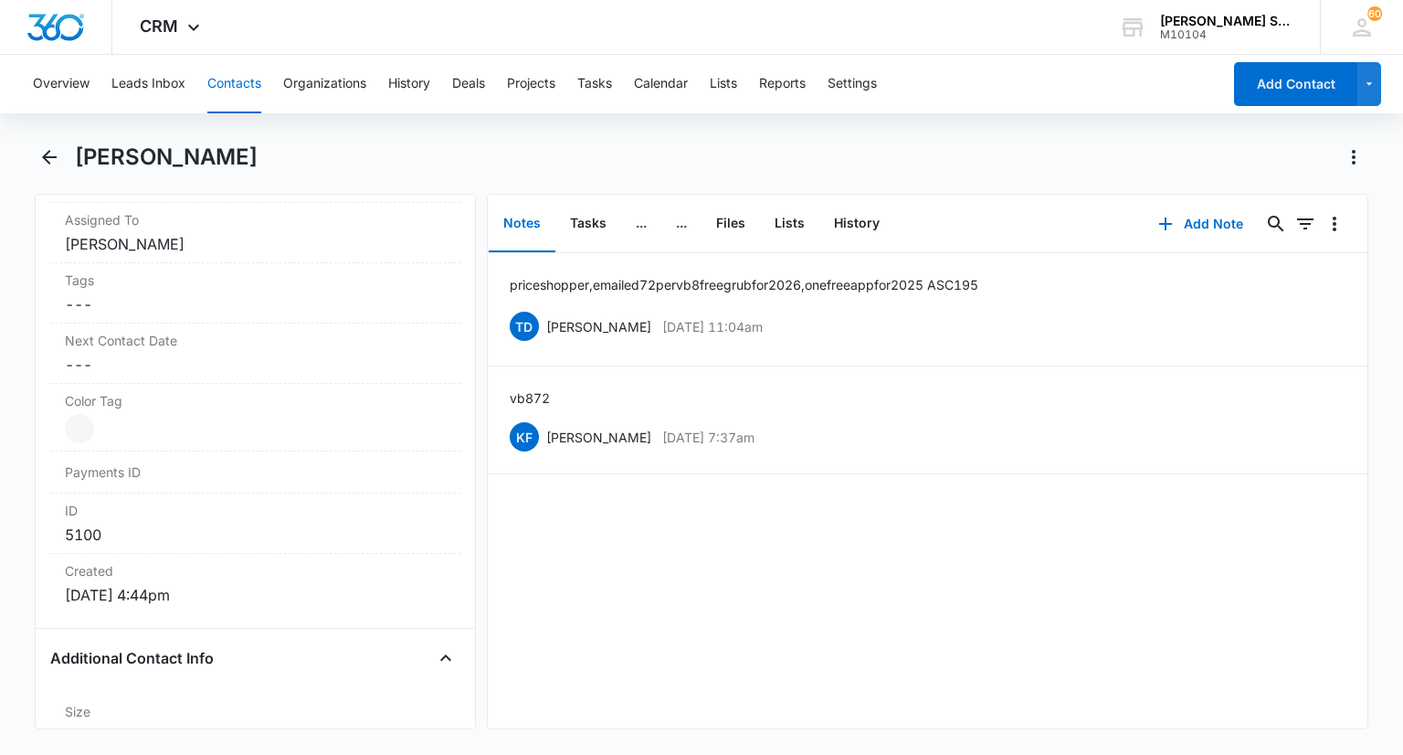
scroll to position [1096, 0]
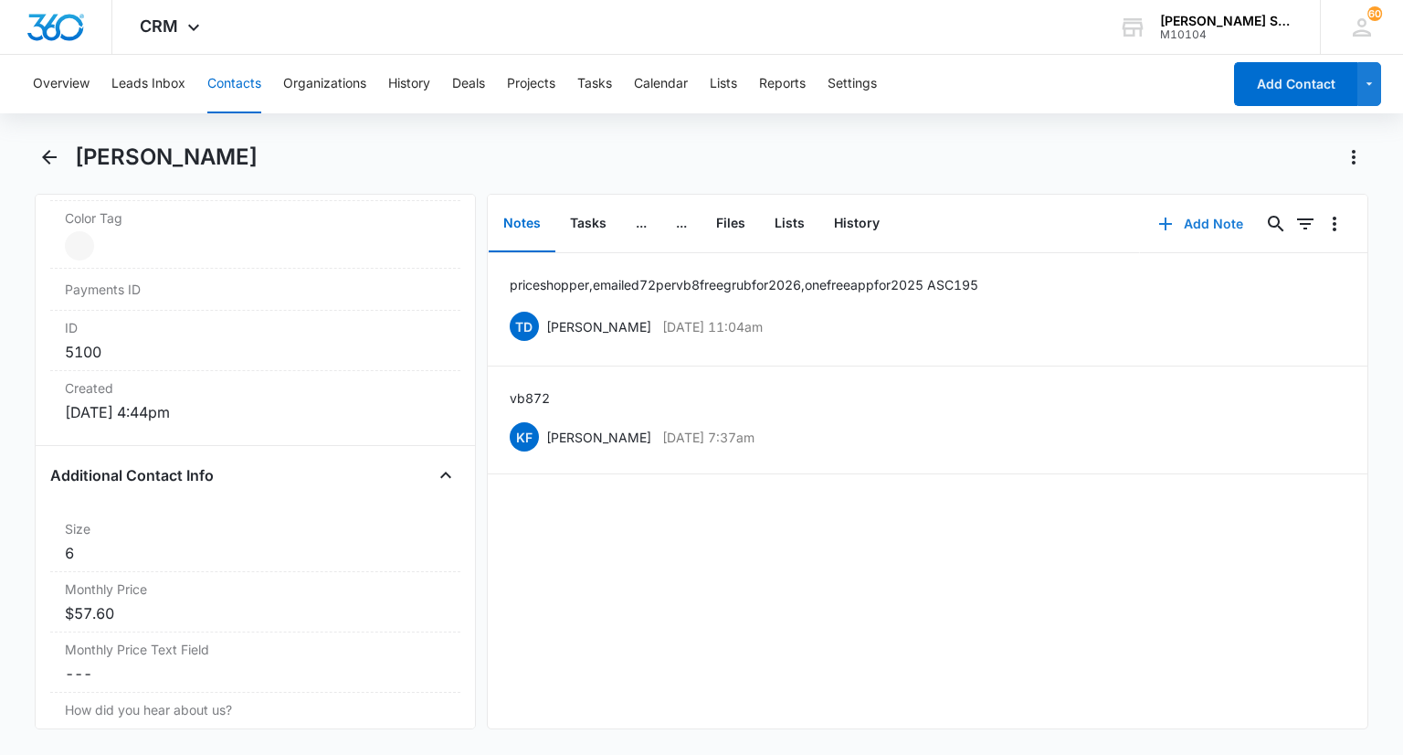
click at [1190, 220] on button "Add Note" at bounding box center [1200, 224] width 121 height 44
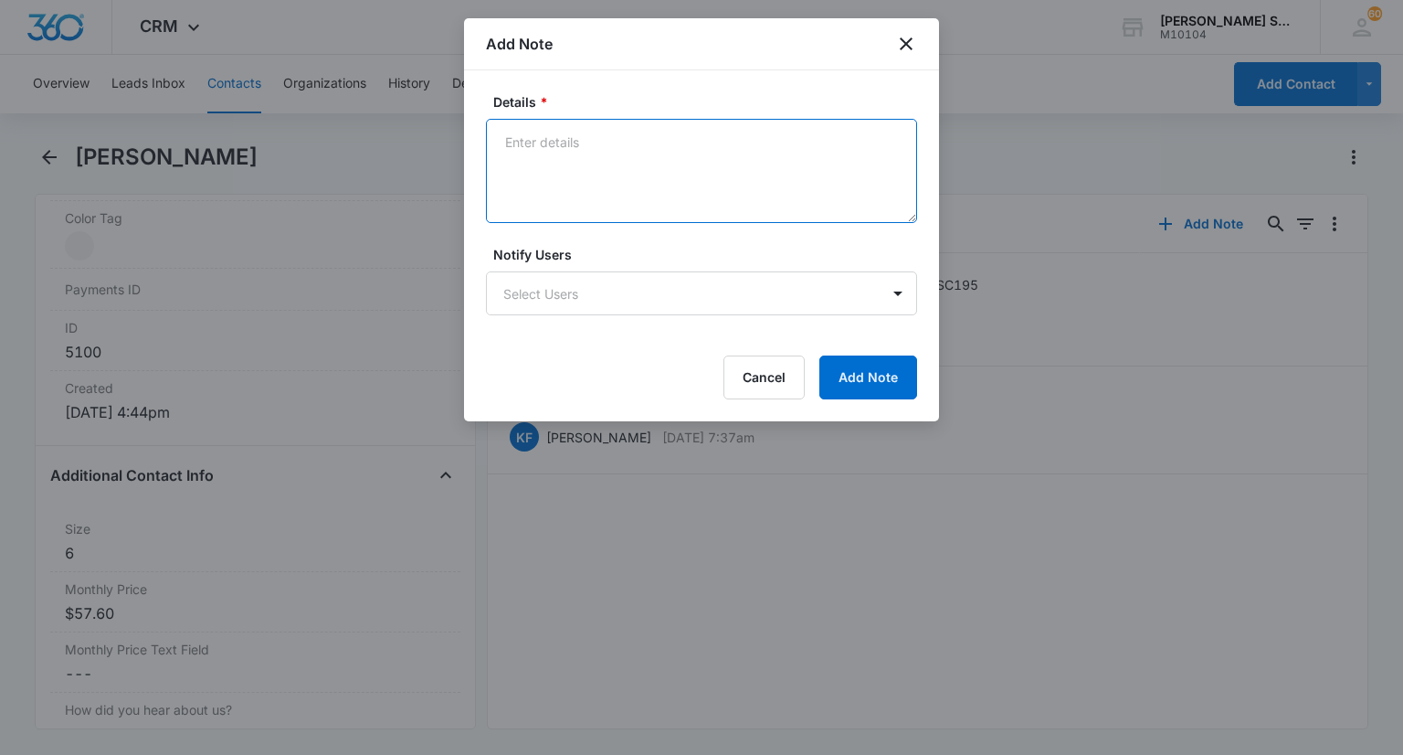
click at [681, 148] on textarea "Details *" at bounding box center [701, 171] width 431 height 104
type textarea "revised at 65 per app"
click at [844, 352] on form "Details * revised at 65 per app Notify Users Select Users Cancel Add Note" at bounding box center [701, 245] width 431 height 307
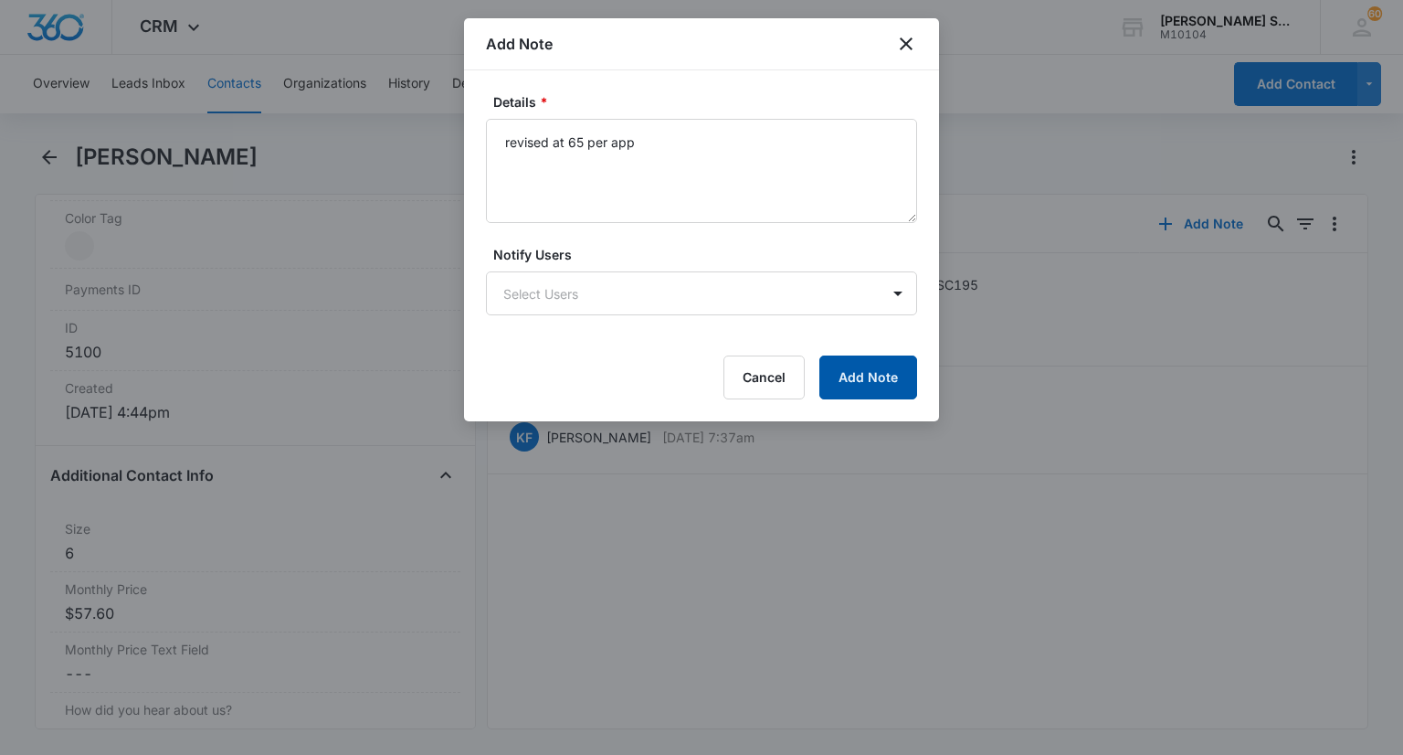
click at [844, 382] on button "Add Note" at bounding box center [868, 377] width 98 height 44
